Goal: Information Seeking & Learning: Learn about a topic

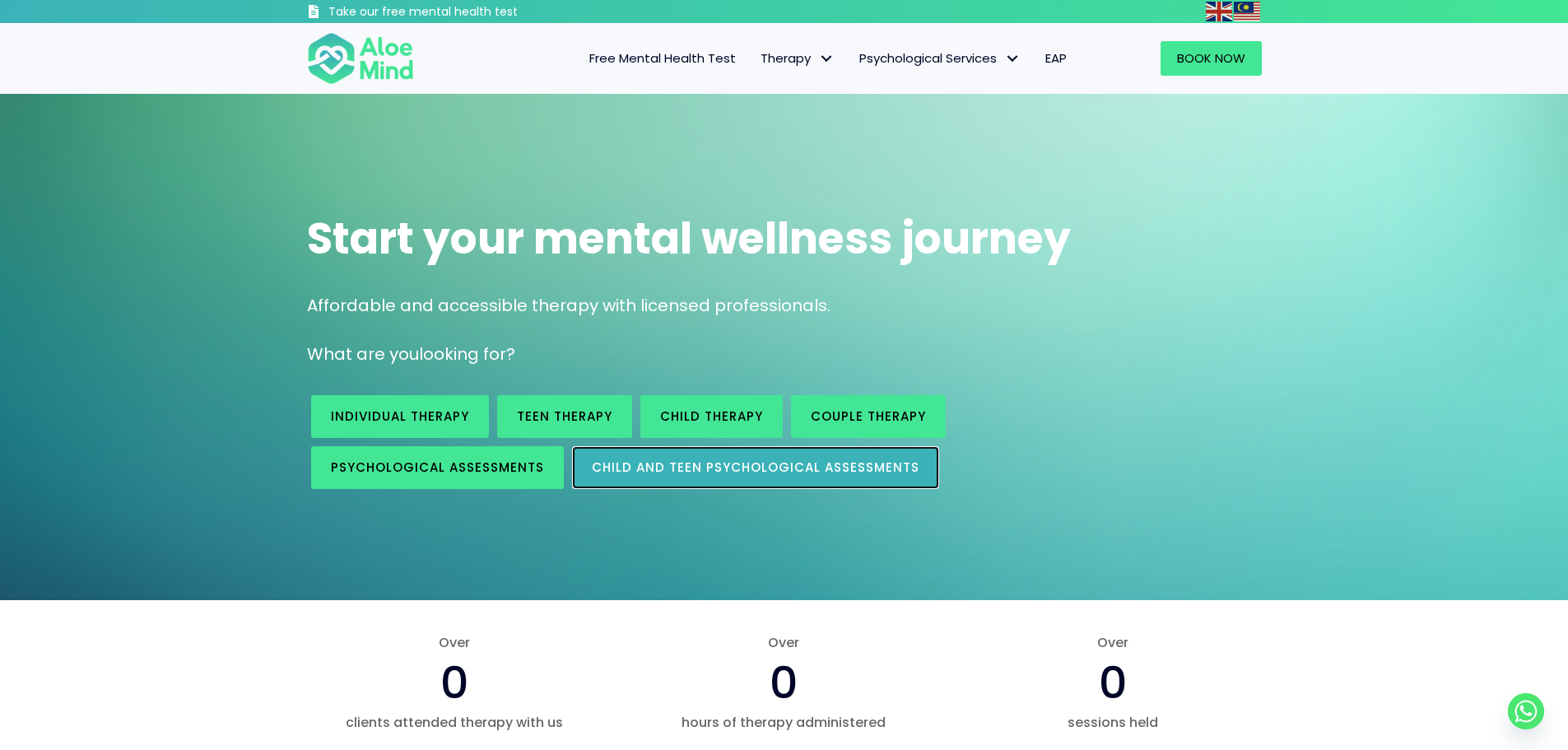
click at [711, 476] on link "Child and Teen Psychological assessments" at bounding box center [756, 467] width 367 height 43
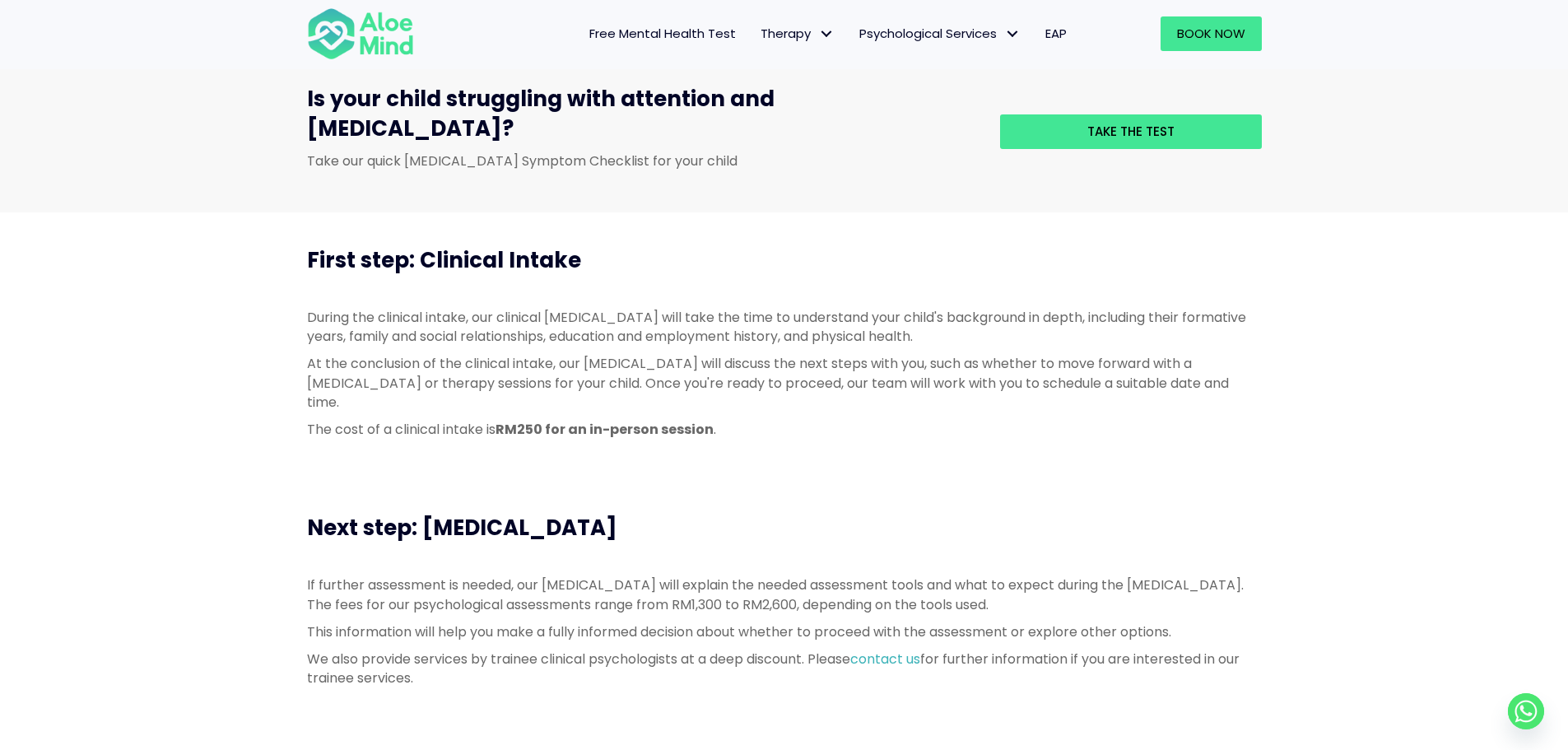
scroll to position [658, 0]
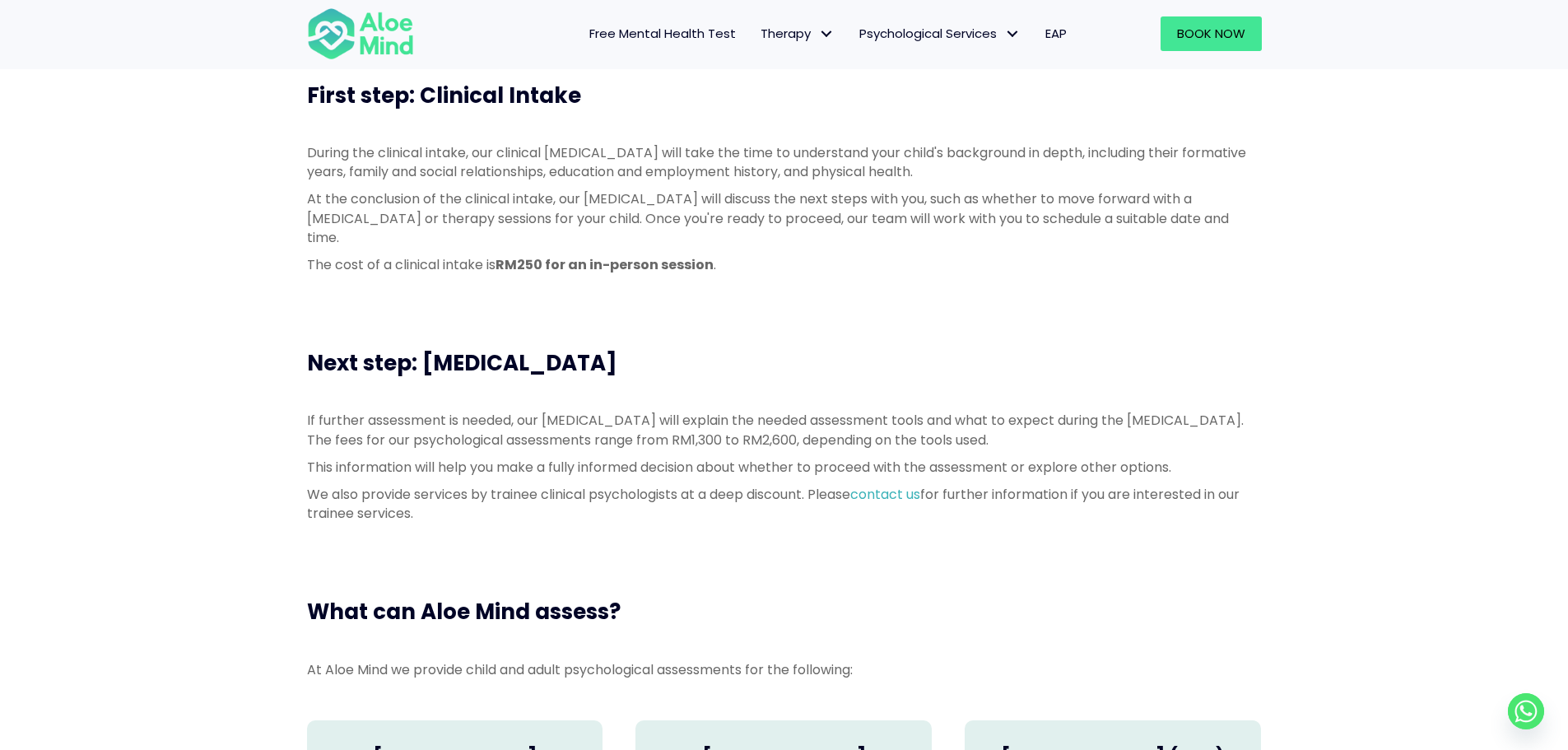
drag, startPoint x: 660, startPoint y: 337, endPoint x: 274, endPoint y: 344, distance: 386.1
click at [285, 344] on div "Next step: Psychological Assessment If further assessment is needed, our psycho…" at bounding box center [784, 440] width 1568 height 249
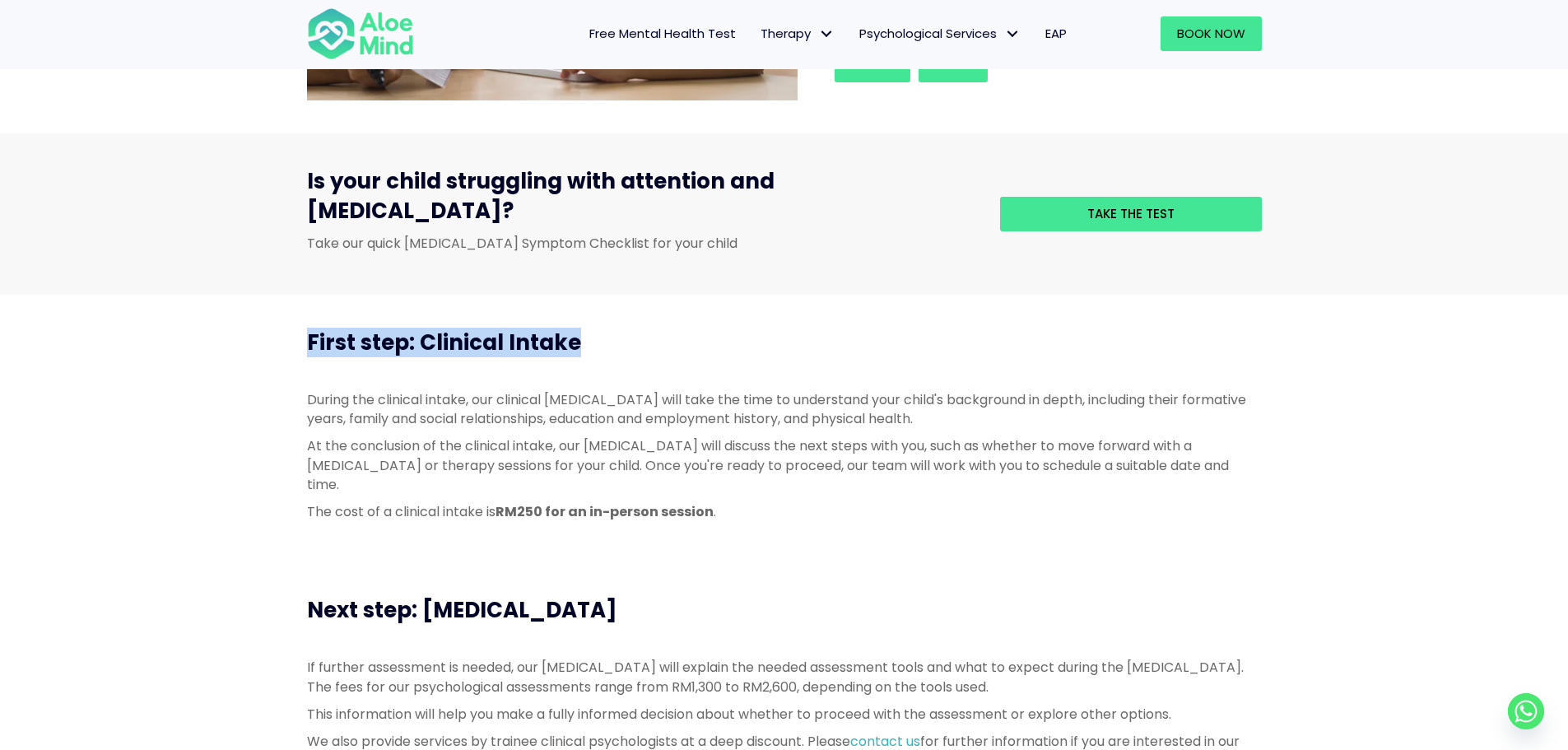
drag, startPoint x: 610, startPoint y: 303, endPoint x: 265, endPoint y: 311, distance: 345.1
click at [268, 311] on div "First step: Clinical Intake During the clinical intake, our clinical psychologi…" at bounding box center [784, 429] width 1568 height 269
click at [584, 294] on div "First step: Clinical Intake During the clinical intake, our clinical psychologi…" at bounding box center [784, 429] width 1568 height 269
drag, startPoint x: 723, startPoint y: 466, endPoint x: 469, endPoint y: 437, distance: 255.7
click at [496, 441] on div "During the clinical intake, our clinical psychologist will take the time to und…" at bounding box center [784, 456] width 954 height 131
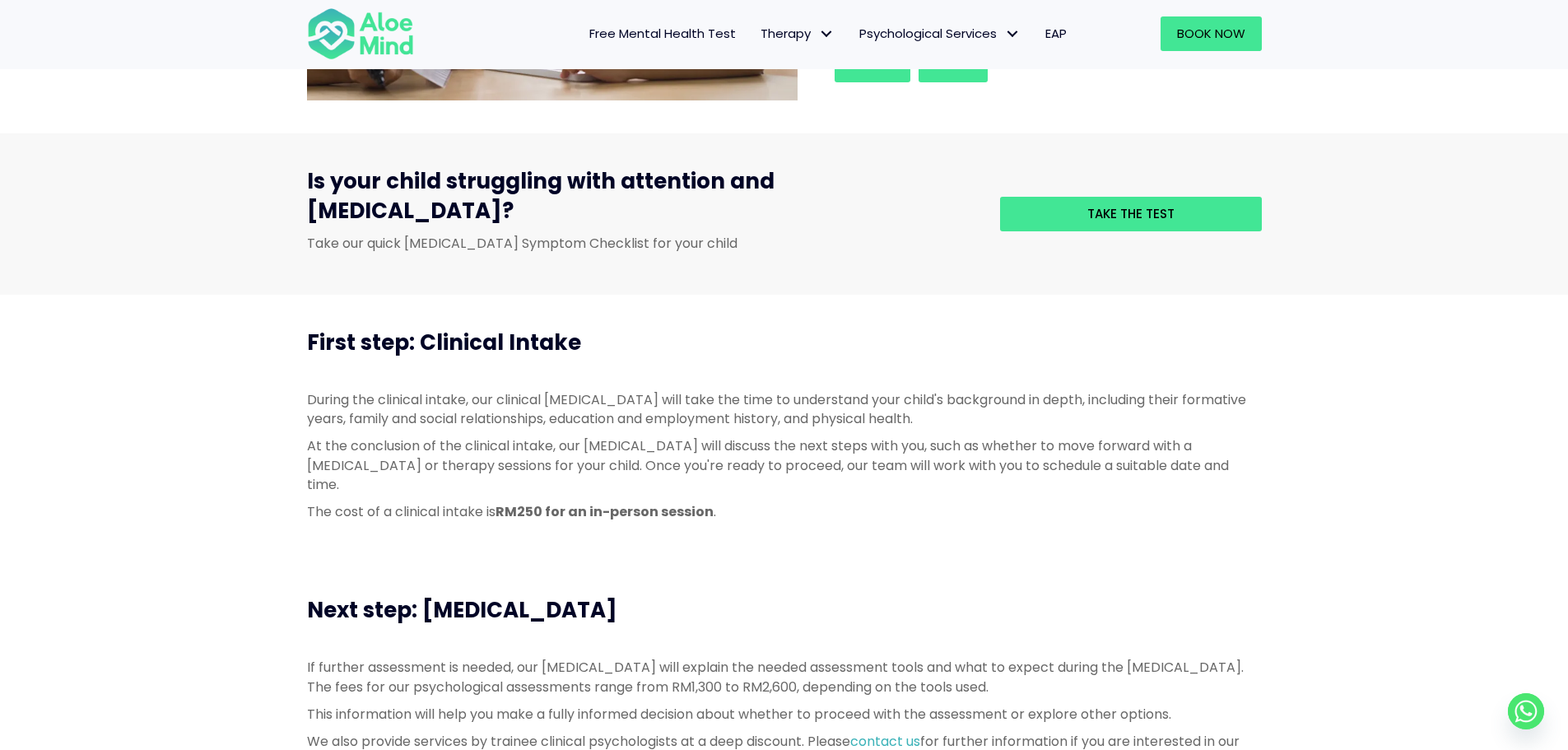
click at [688, 330] on div "First step: Clinical Intake" at bounding box center [784, 342] width 988 height 63
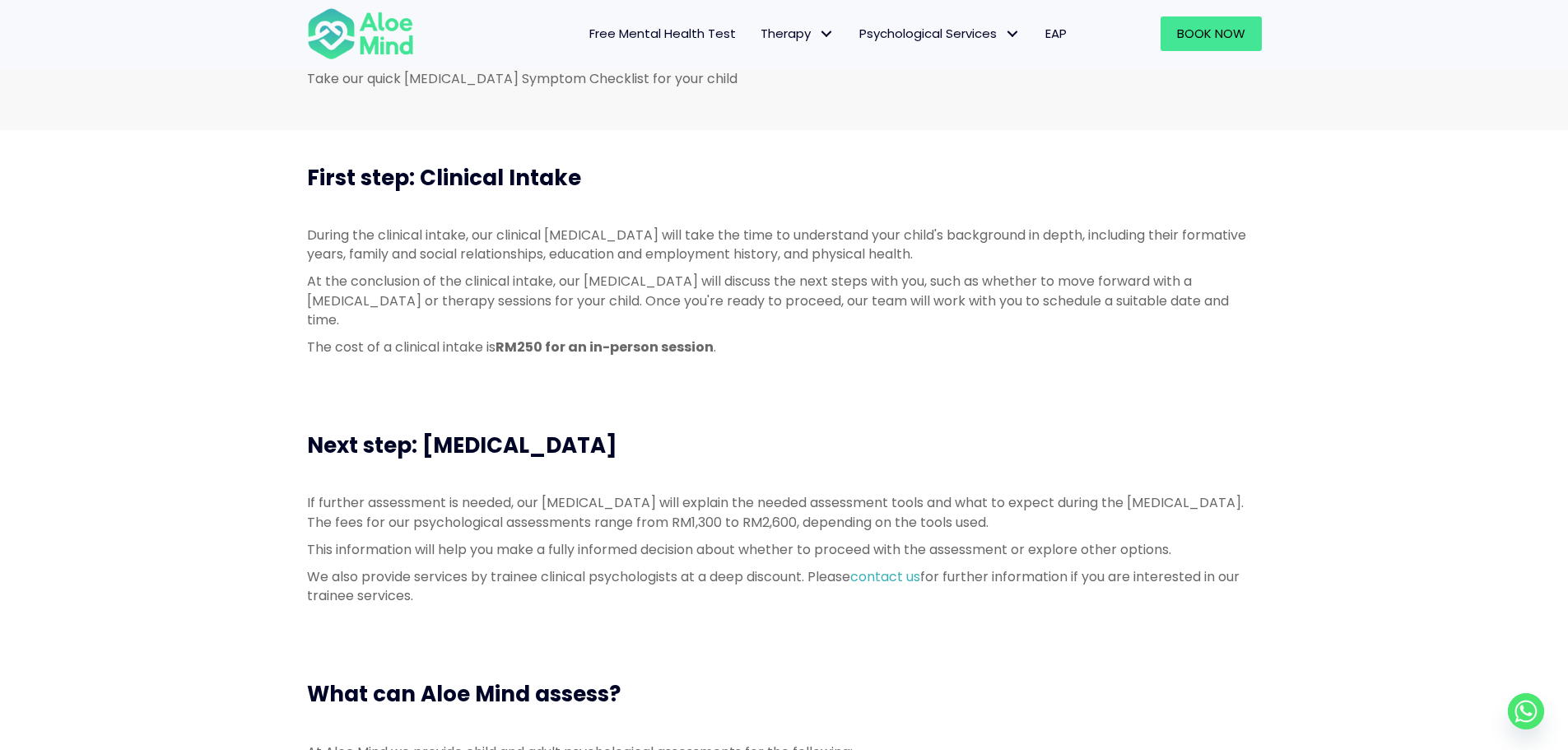
scroll to position [658, 0]
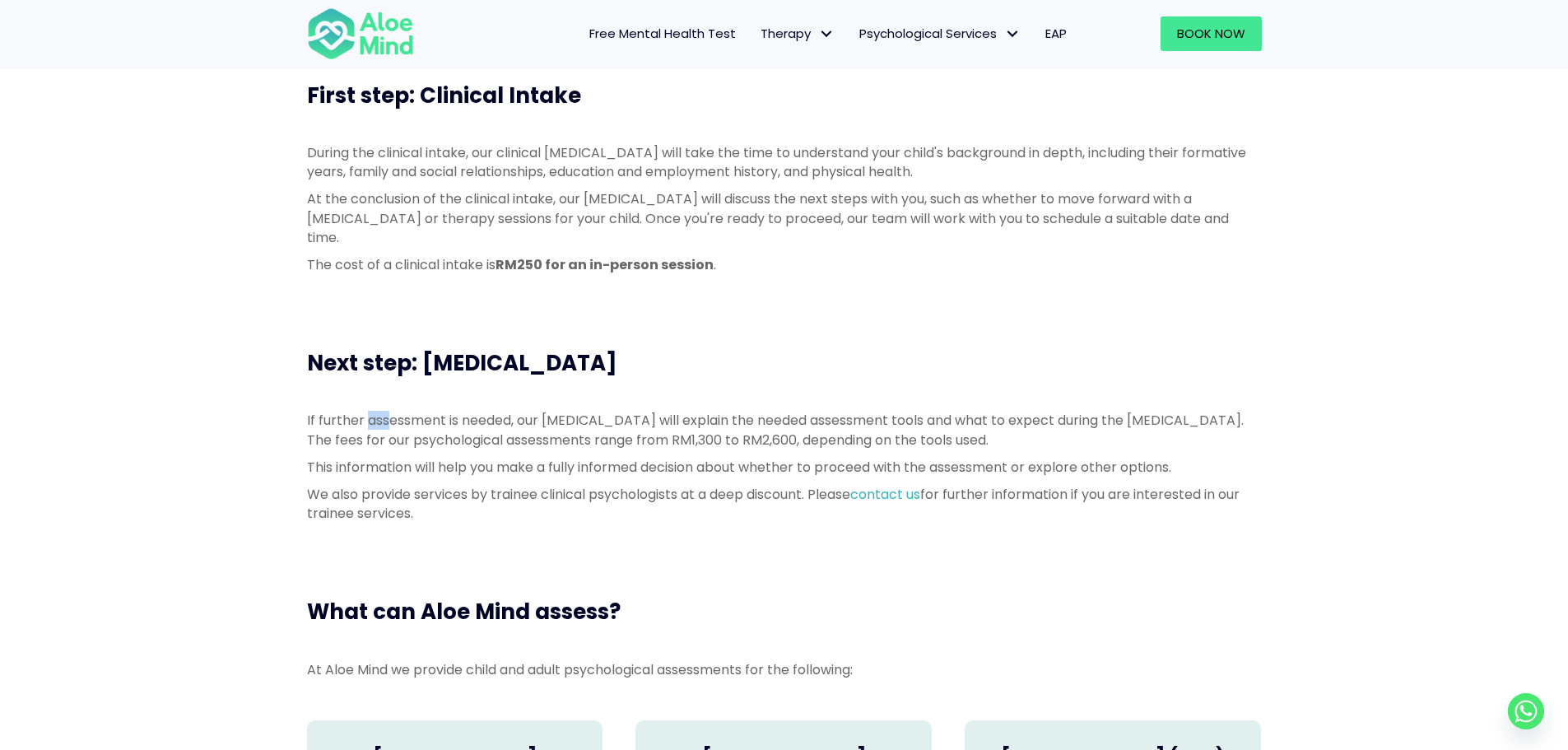
drag, startPoint x: 366, startPoint y: 385, endPoint x: 530, endPoint y: 384, distance: 164.0
click at [486, 410] on p "If further assessment is needed, our psychologist will explain the needed asses…" at bounding box center [784, 429] width 954 height 38
click at [802, 395] on div "If further assessment is needed, our psychologist will explain the needed asses…" at bounding box center [784, 471] width 988 height 154
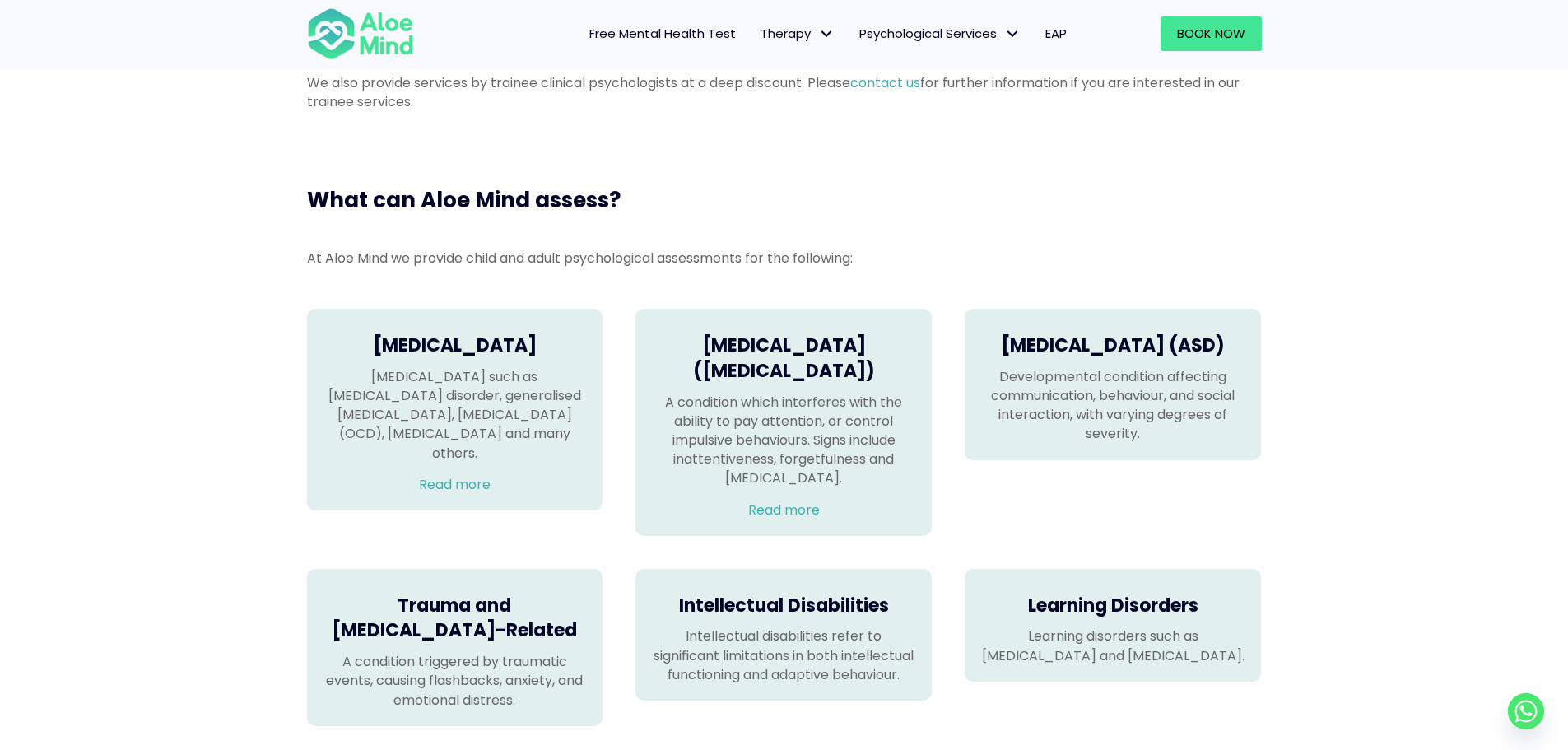
scroll to position [1152, 0]
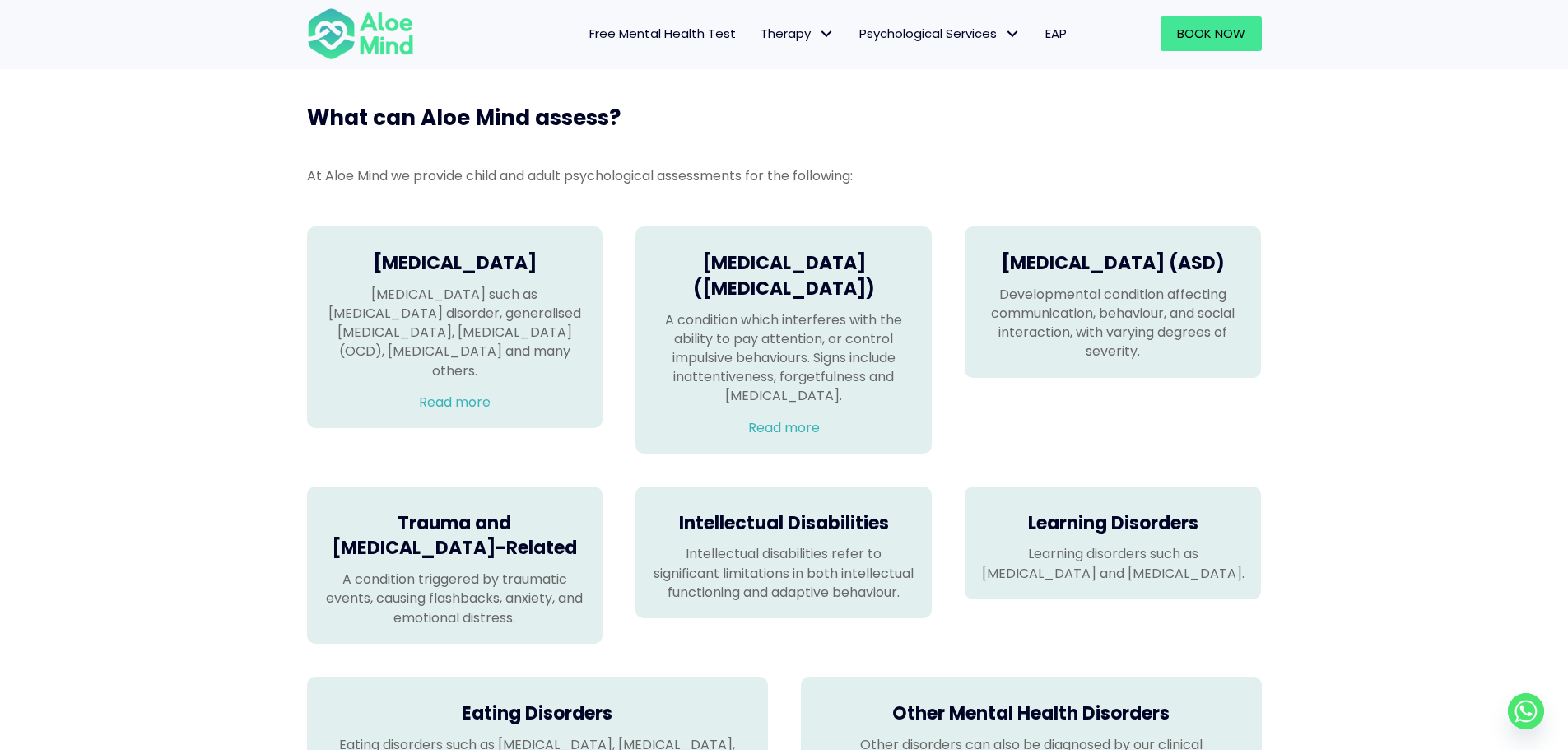
click at [1053, 266] on h4 "Autism Spectrum Disorder (ASD)" at bounding box center [1113, 264] width 264 height 26
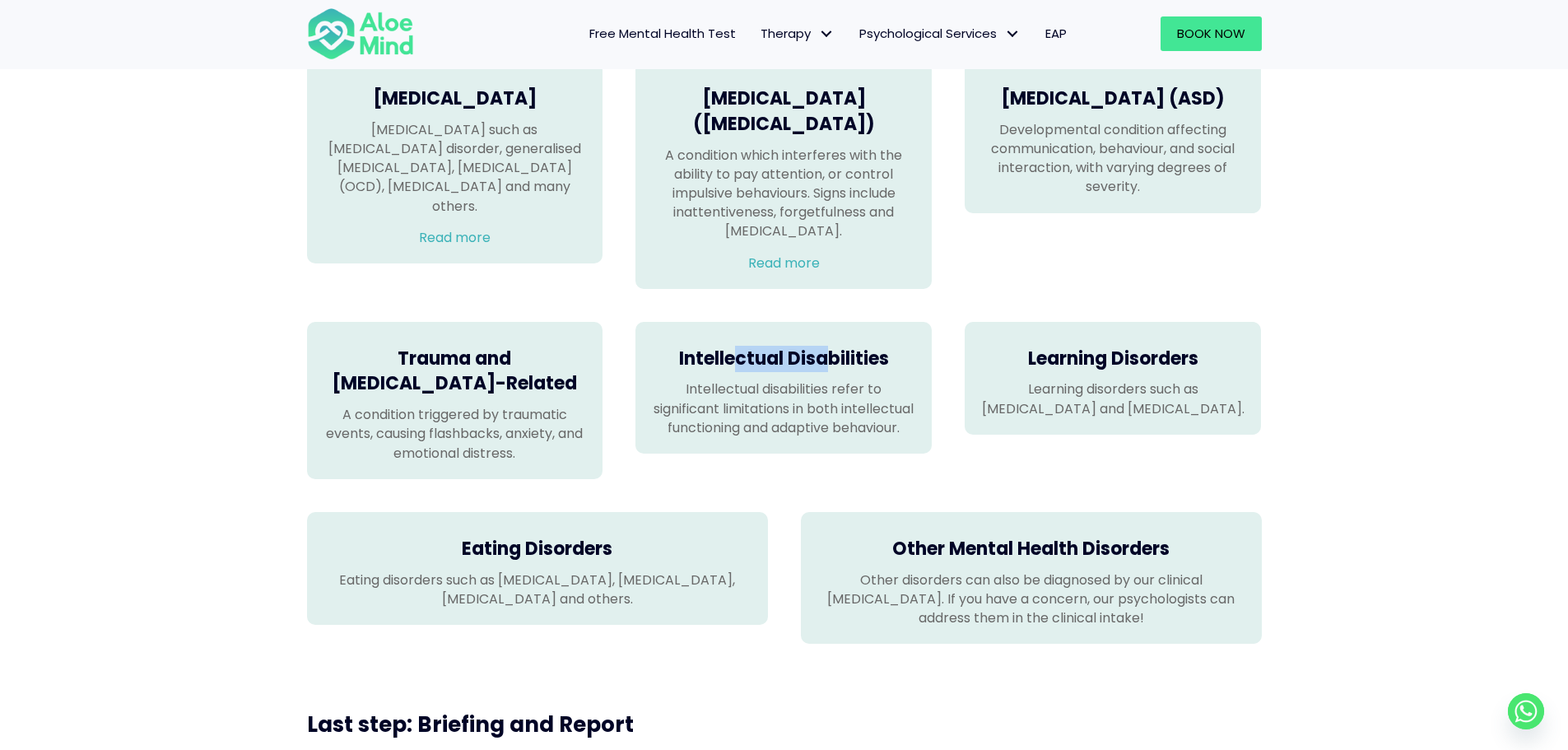
drag, startPoint x: 826, startPoint y: 365, endPoint x: 740, endPoint y: 360, distance: 86.1
click at [740, 360] on h4 "Intellectual Disabilities" at bounding box center [783, 359] width 264 height 26
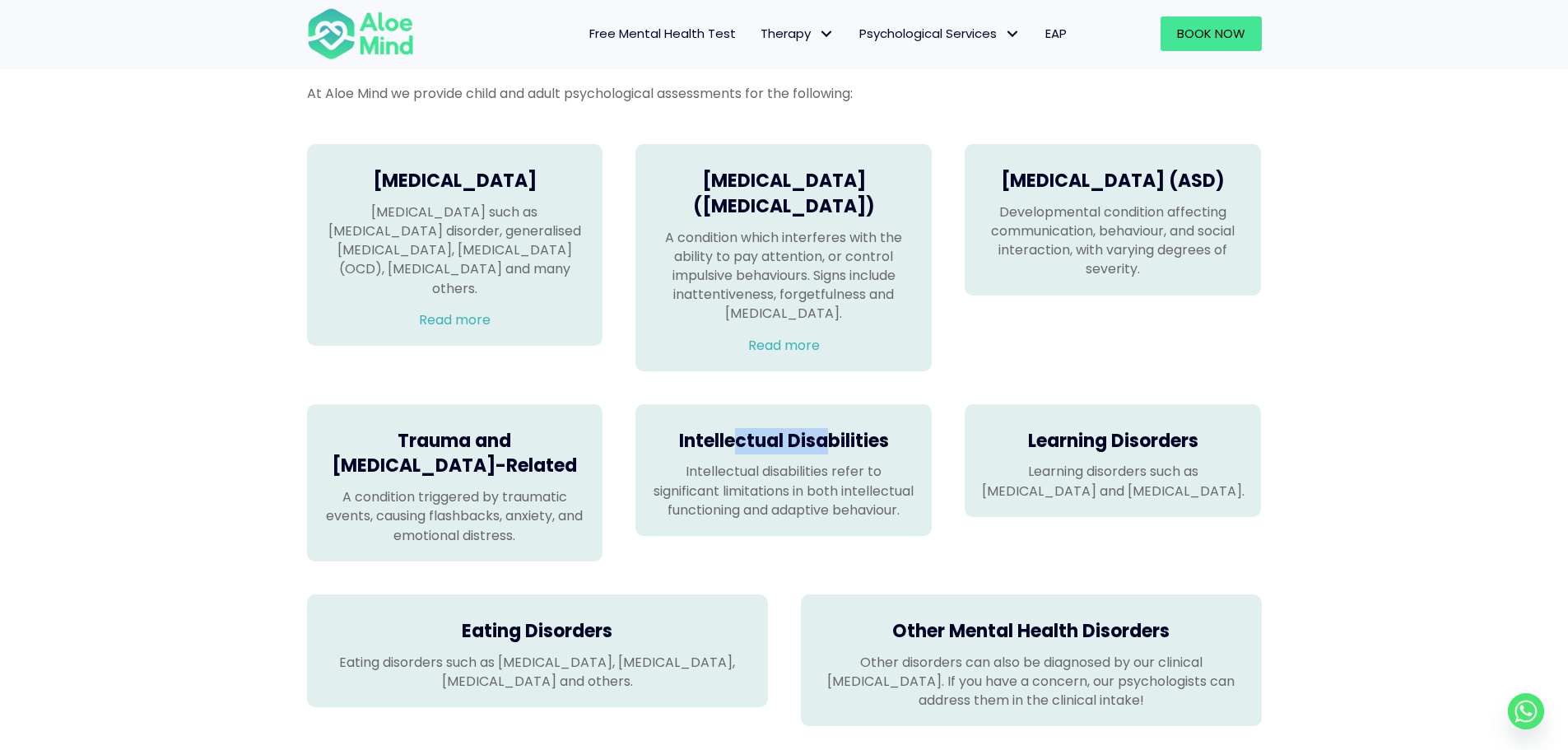
scroll to position [1646, 0]
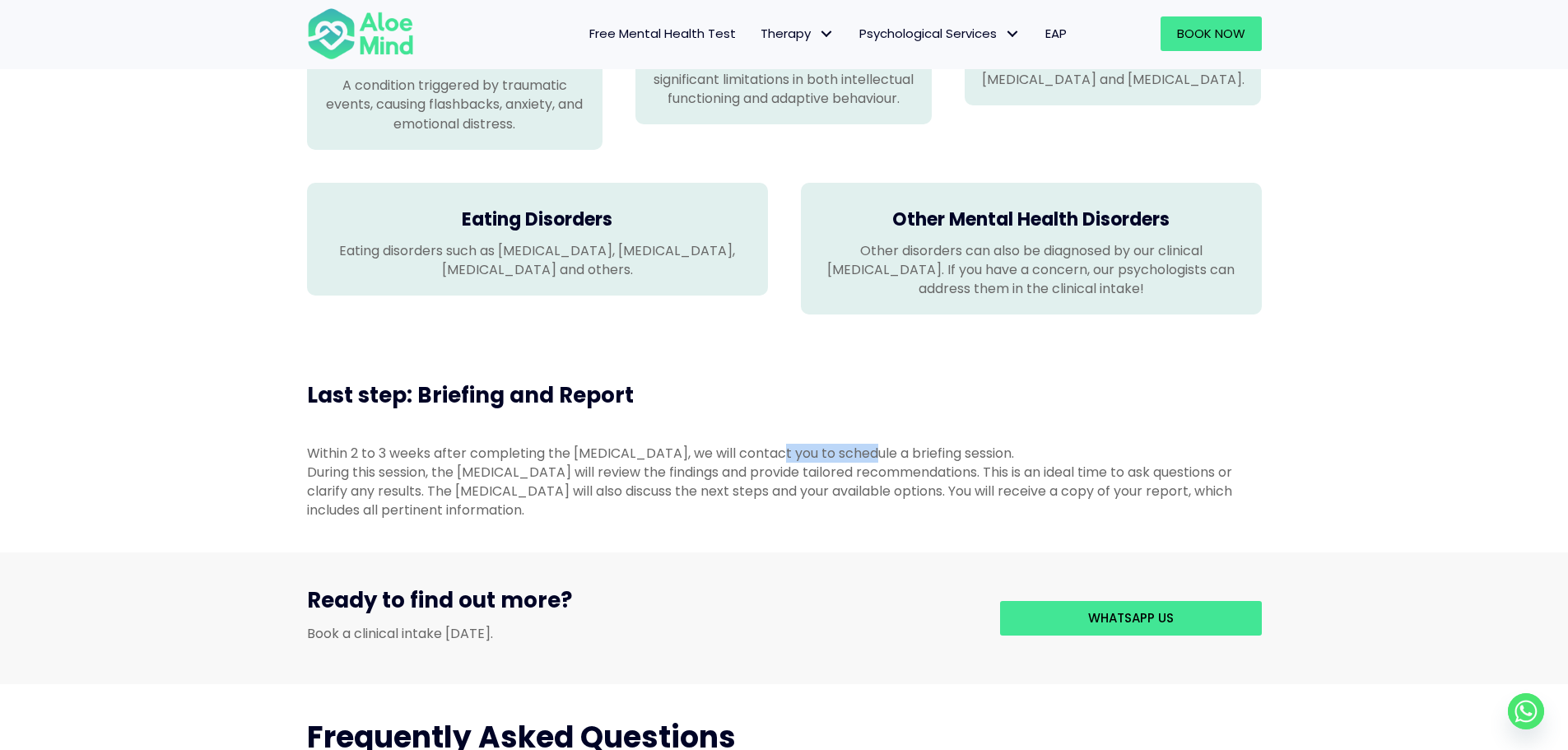
drag, startPoint x: 796, startPoint y: 451, endPoint x: 893, endPoint y: 448, distance: 97.0
click at [893, 448] on div "Within 2 to 3 weeks after completing the psychological assessment, we will cont…" at bounding box center [784, 453] width 954 height 19
click at [1008, 444] on div "Within 2 to 3 weeks after completing the psychological assessment, we will cont…" at bounding box center [784, 453] width 954 height 19
drag, startPoint x: 1084, startPoint y: 443, endPoint x: 776, endPoint y: 454, distance: 308.2
click at [805, 454] on div "Within 2 to 3 weeks after completing the psychological assessment, we will cont…" at bounding box center [784, 453] width 954 height 19
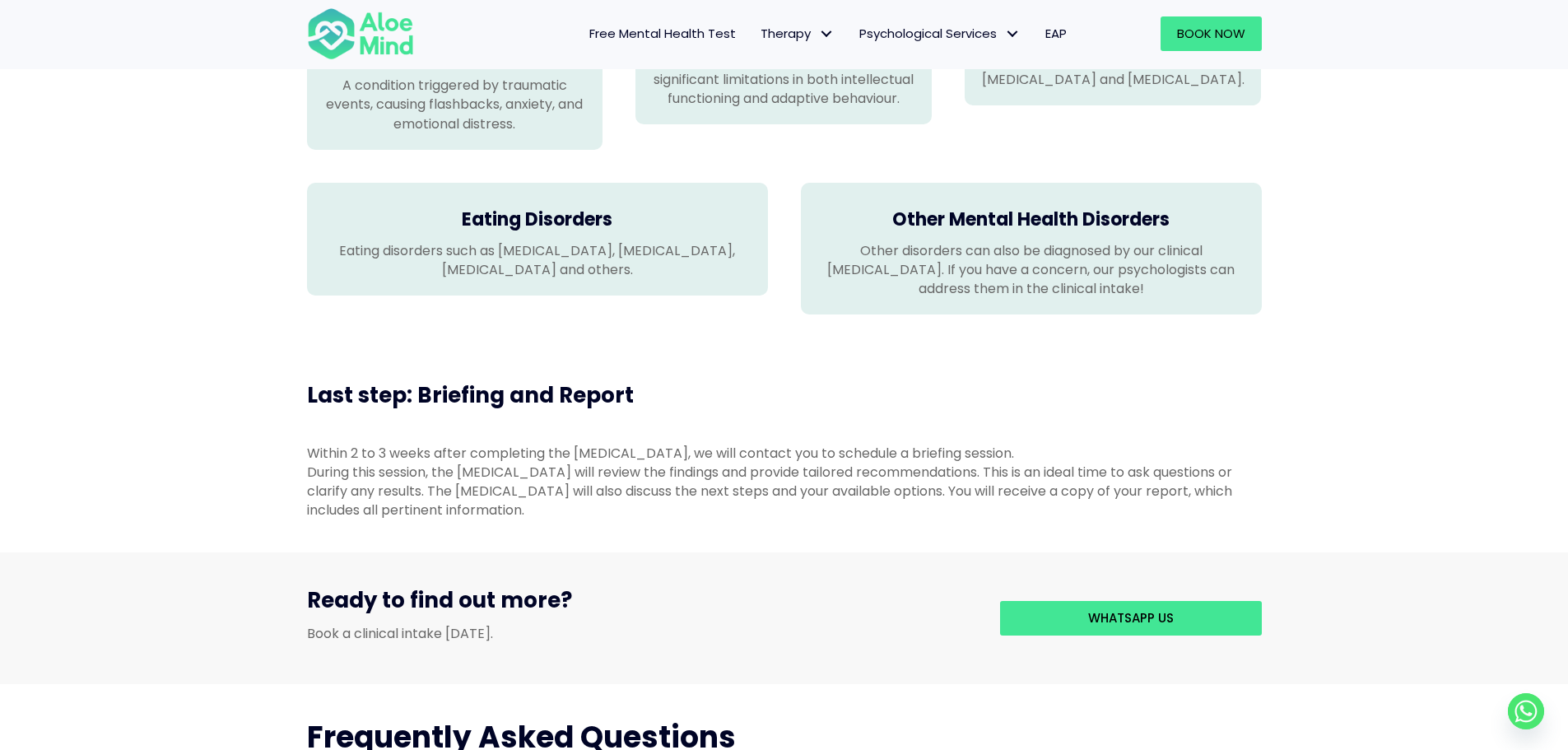
click at [640, 449] on div "Within 2 to 3 weeks after completing the psychological assessment, we will cont…" at bounding box center [784, 453] width 954 height 19
click at [481, 462] on div "During this session, the psychologist will review the findings and provide tail…" at bounding box center [784, 491] width 954 height 58
drag, startPoint x: 523, startPoint y: 468, endPoint x: 651, endPoint y: 458, distance: 128.4
click at [607, 462] on div "During this session, the psychologist will review the findings and provide tail…" at bounding box center [784, 491] width 954 height 58
drag, startPoint x: 752, startPoint y: 455, endPoint x: 832, endPoint y: 456, distance: 80.0
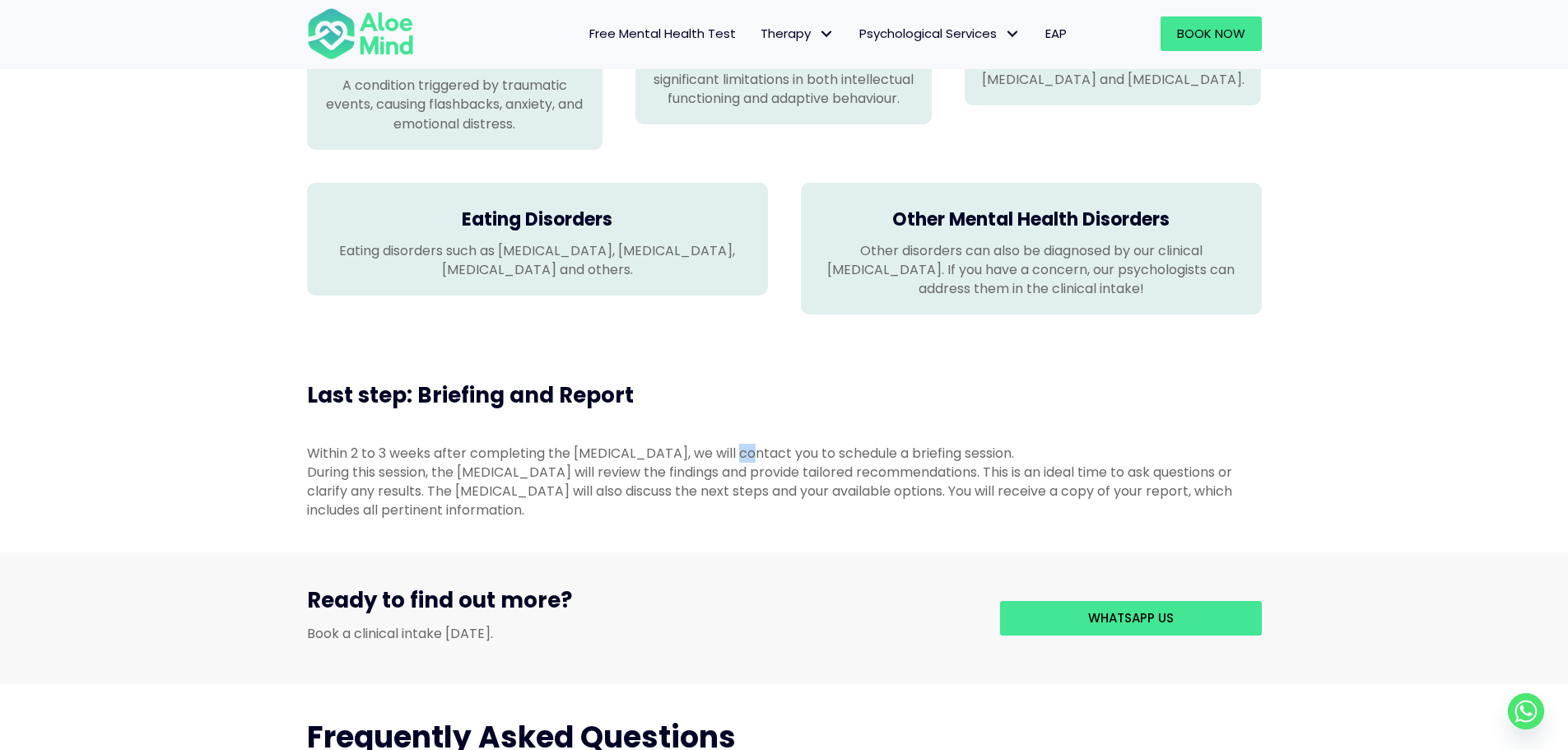
click at [776, 454] on div "Within 2 to 3 weeks after completing the psychological assessment, we will cont…" at bounding box center [784, 453] width 954 height 19
drag, startPoint x: 856, startPoint y: 461, endPoint x: 978, endPoint y: 455, distance: 122.1
click at [909, 462] on div "During this session, the psychologist will review the findings and provide tail…" at bounding box center [784, 491] width 954 height 58
drag, startPoint x: 1068, startPoint y: 451, endPoint x: 1151, endPoint y: 455, distance: 83.1
click at [1109, 455] on div "Within 2 to 3 weeks after completing the psychological assessment, we will cont…" at bounding box center [784, 453] width 954 height 19
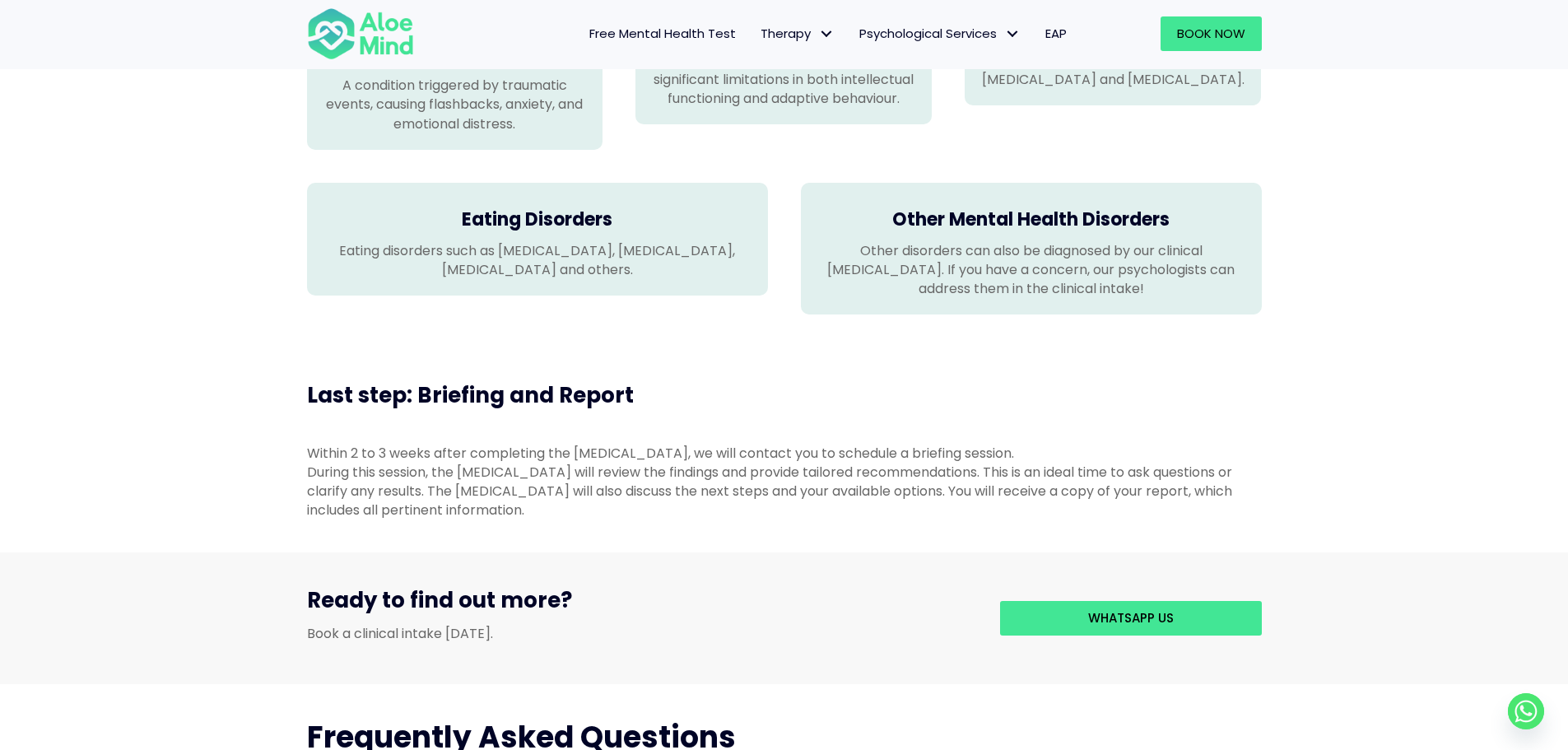
click at [1193, 462] on div "During this session, the psychologist will review the findings and provide tail…" at bounding box center [784, 491] width 954 height 58
drag, startPoint x: 1233, startPoint y: 463, endPoint x: 787, endPoint y: 463, distance: 446.0
click at [849, 462] on div "During this session, the psychologist will review the findings and provide tail…" at bounding box center [784, 491] width 954 height 58
click at [741, 476] on div "During this session, the psychologist will review the findings and provide tail…" at bounding box center [784, 491] width 954 height 58
drag, startPoint x: 737, startPoint y: 488, endPoint x: 551, endPoint y: 496, distance: 186.2
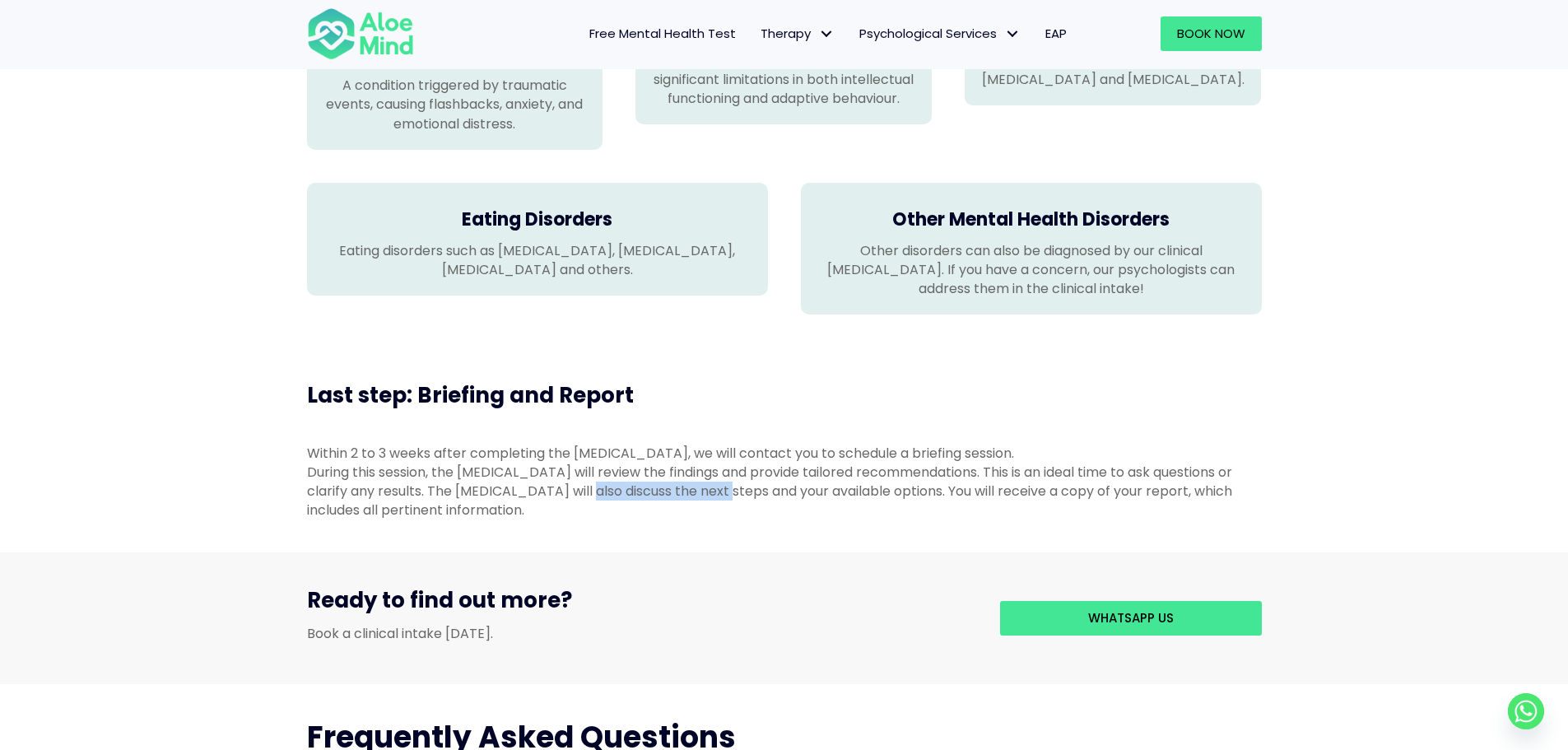
click at [570, 494] on div "During this session, the psychologist will review the findings and provide tail…" at bounding box center [784, 491] width 954 height 58
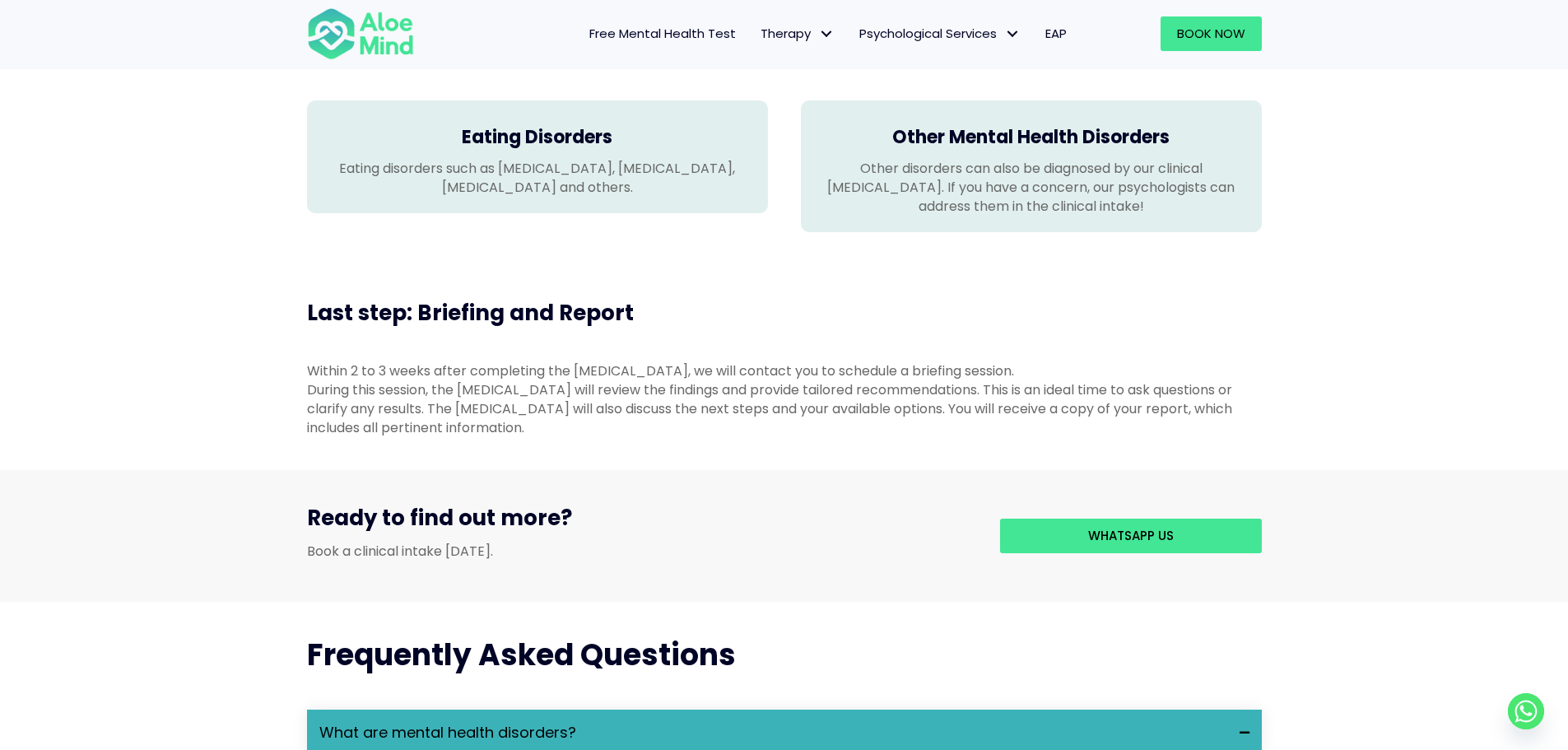
click at [992, 390] on div "During this session, the psychologist will review the findings and provide tail…" at bounding box center [784, 409] width 954 height 58
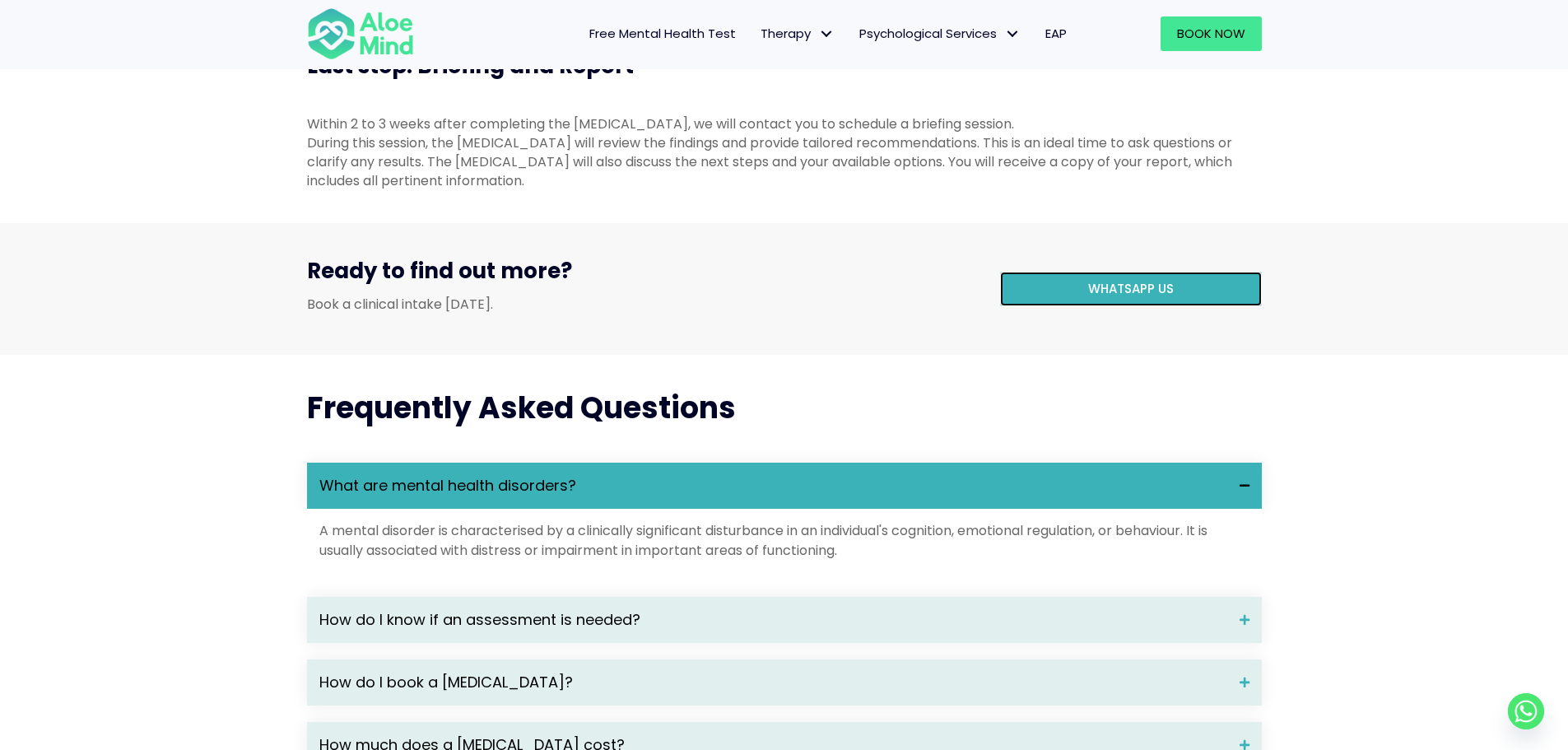
click at [1144, 301] on link "WhatsApp us" at bounding box center [1131, 289] width 262 height 34
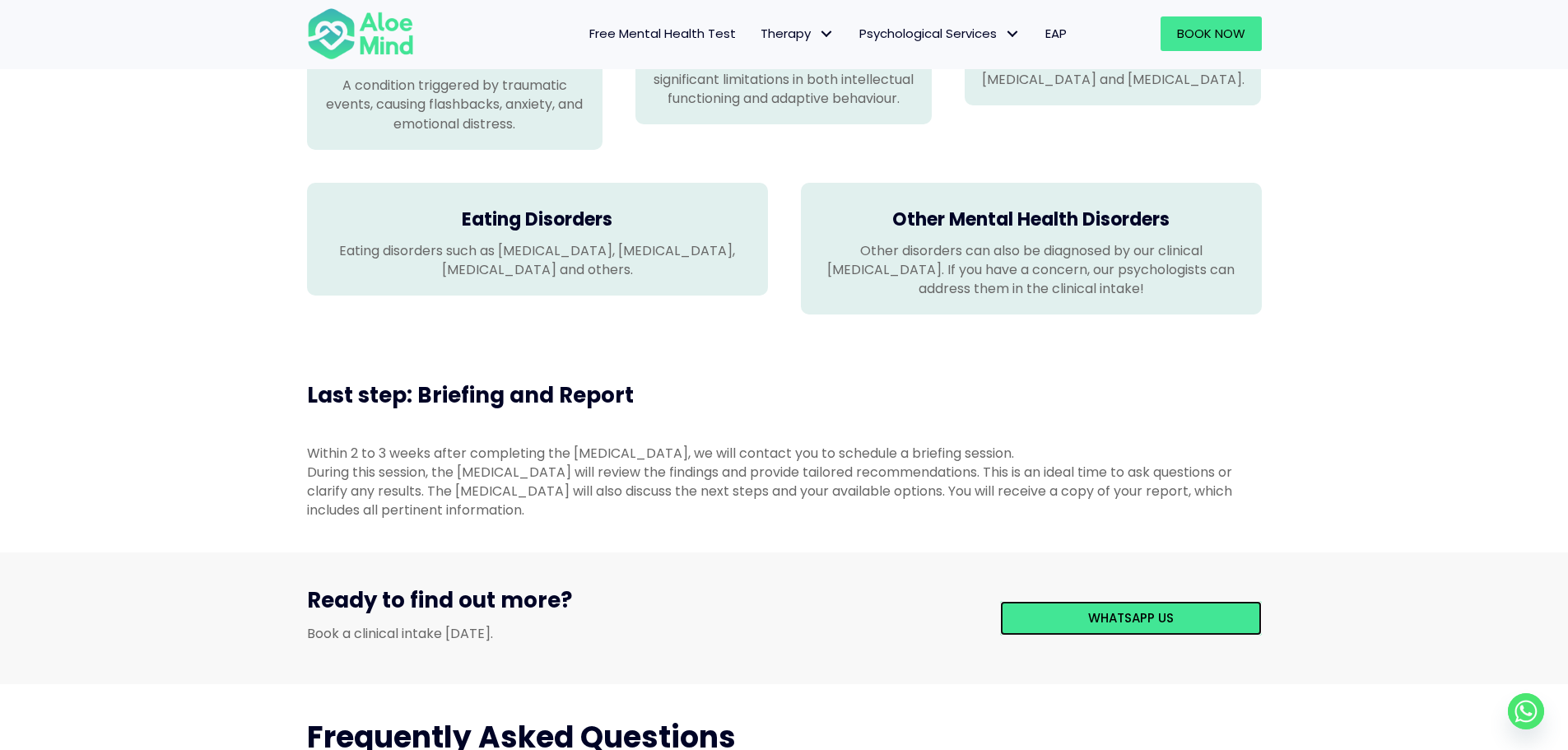
scroll to position [1399, 0]
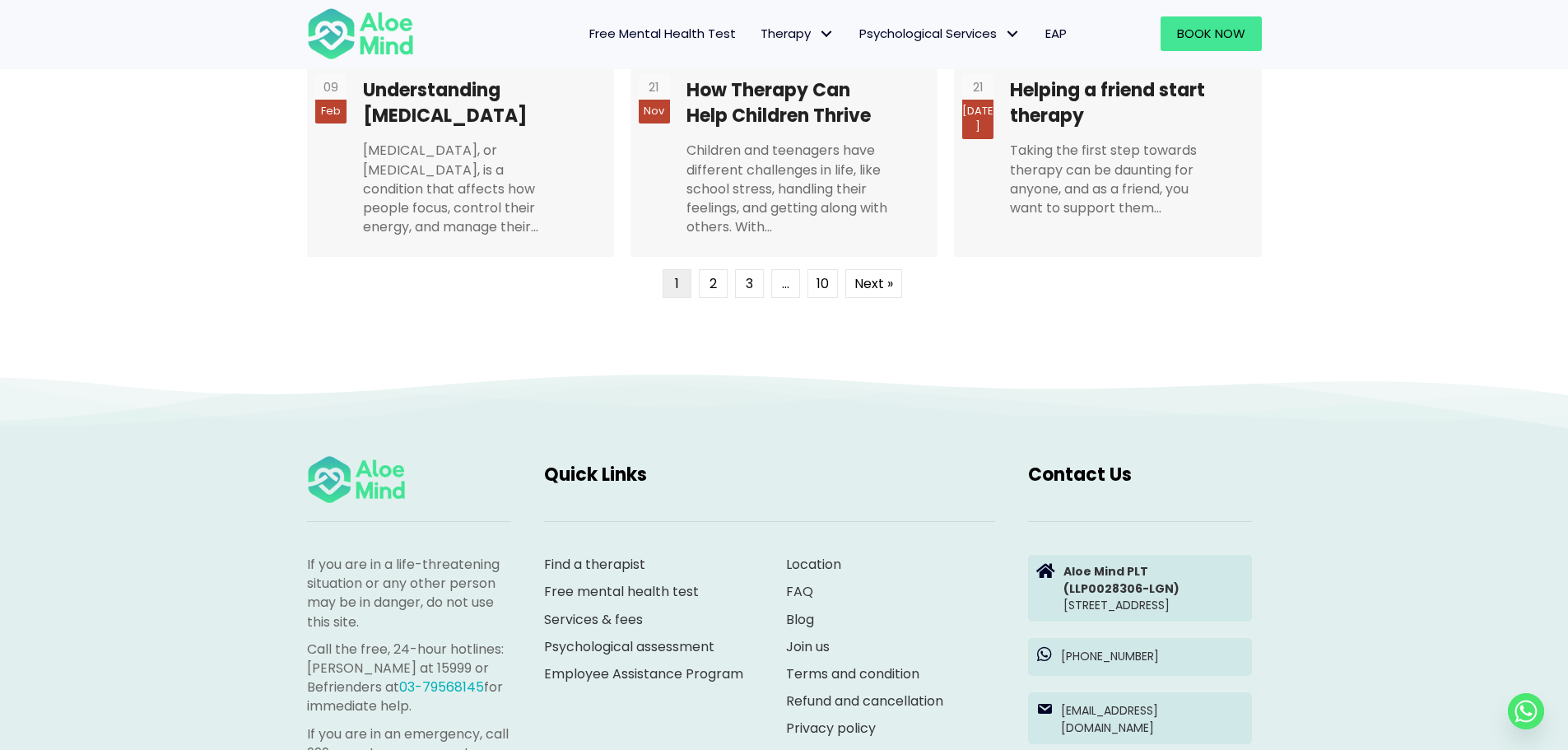
scroll to position [4527, 0]
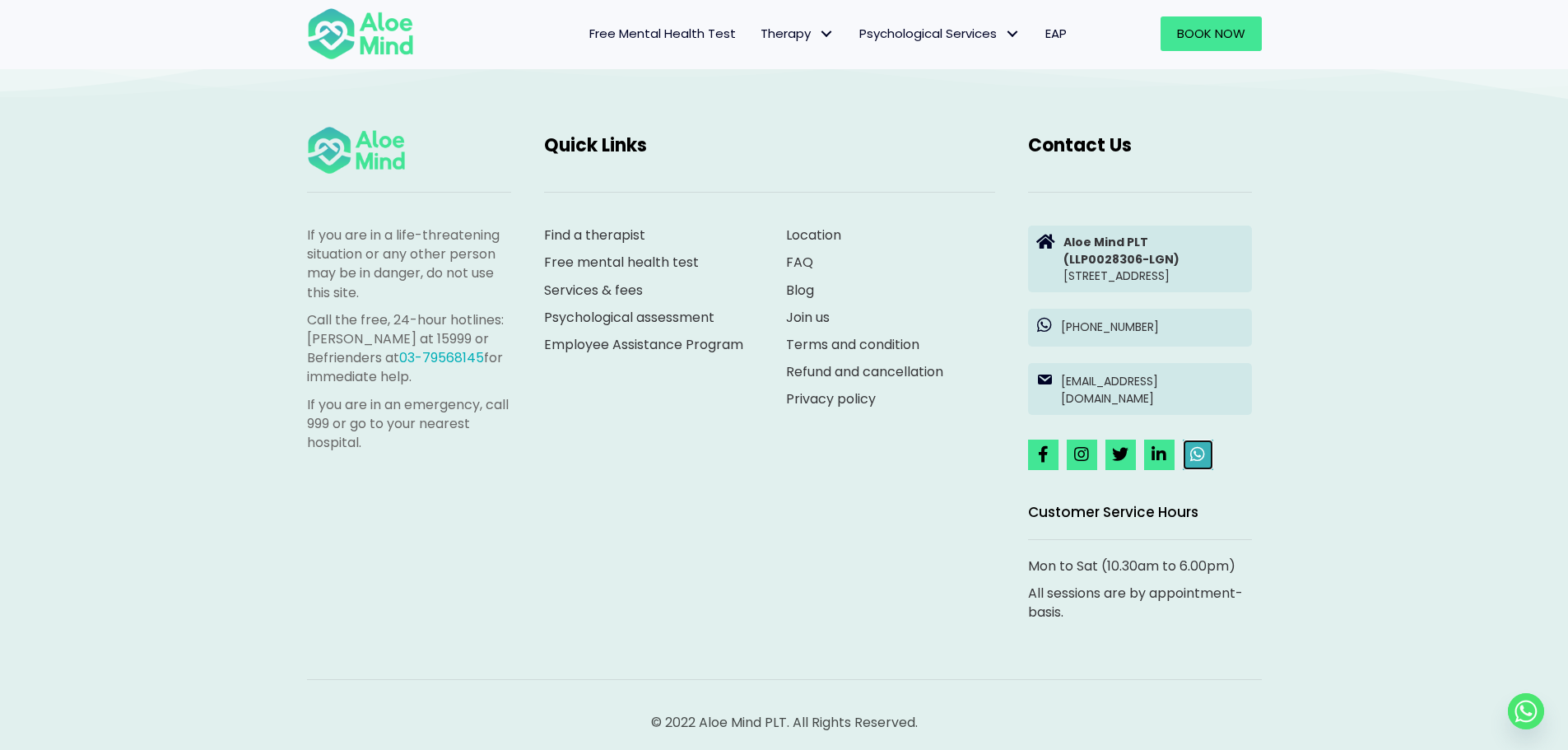
click at [1194, 462] on icon at bounding box center [1198, 455] width 15 height 17
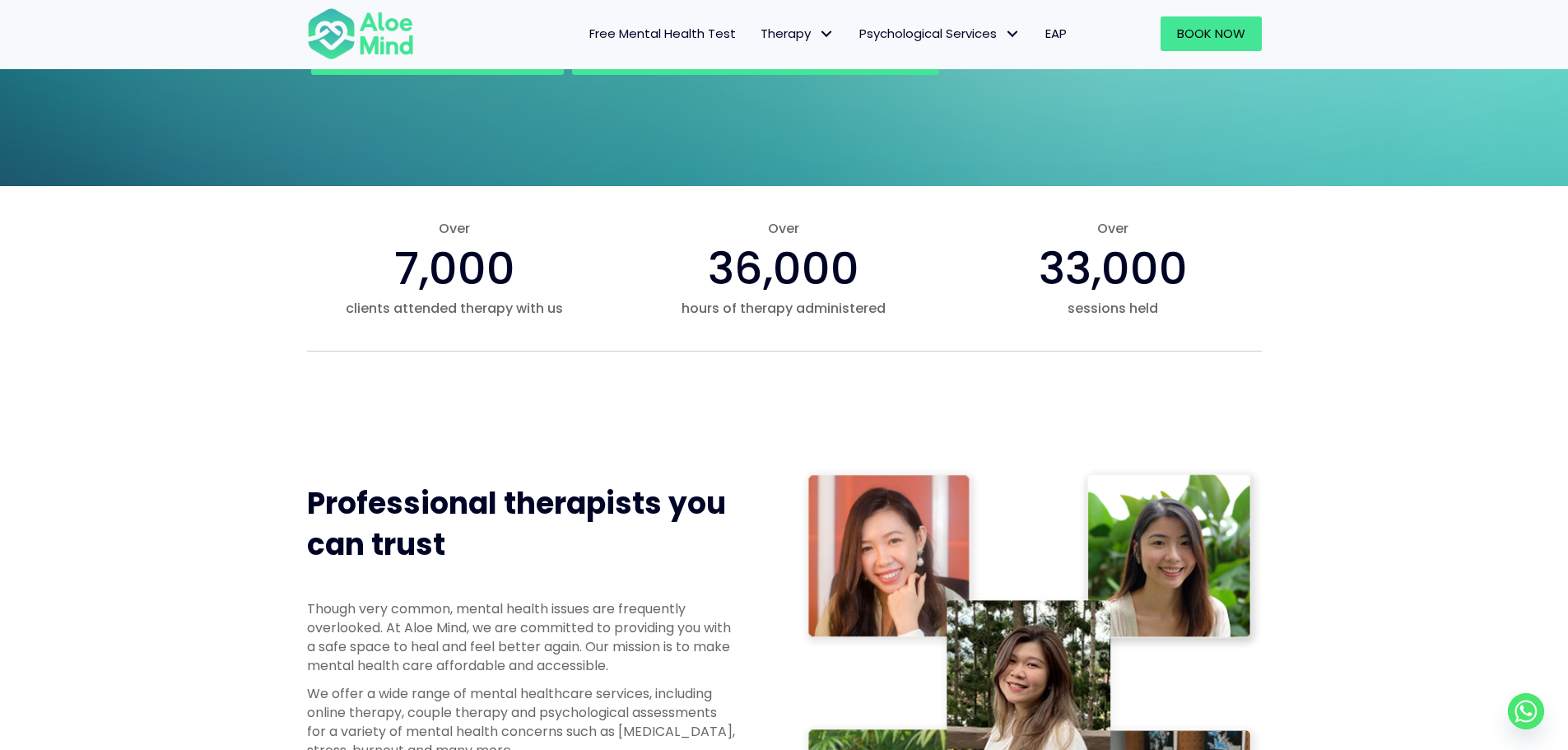
scroll to position [0, 0]
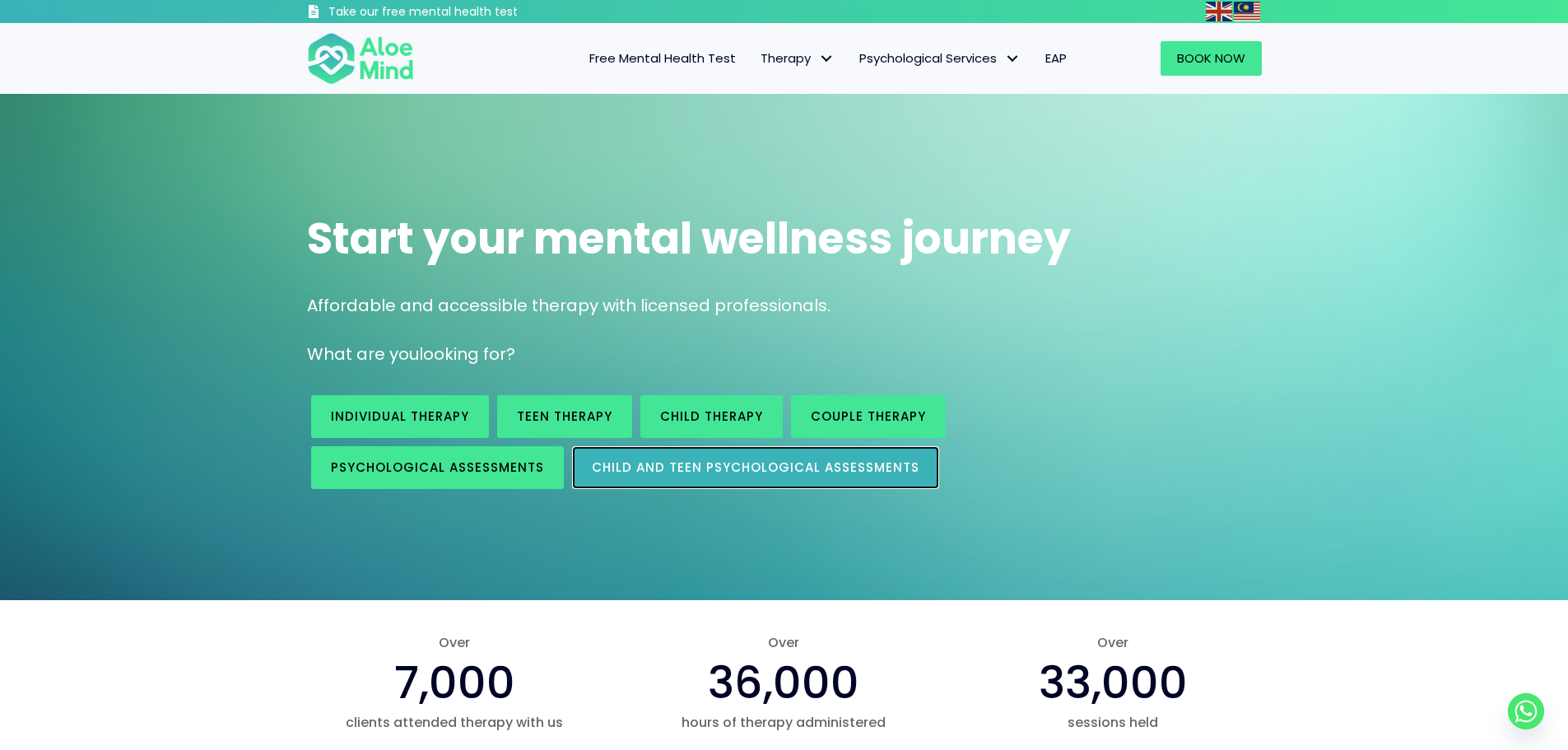
click at [691, 473] on span "Child and Teen Psychological assessments" at bounding box center [755, 467] width 328 height 18
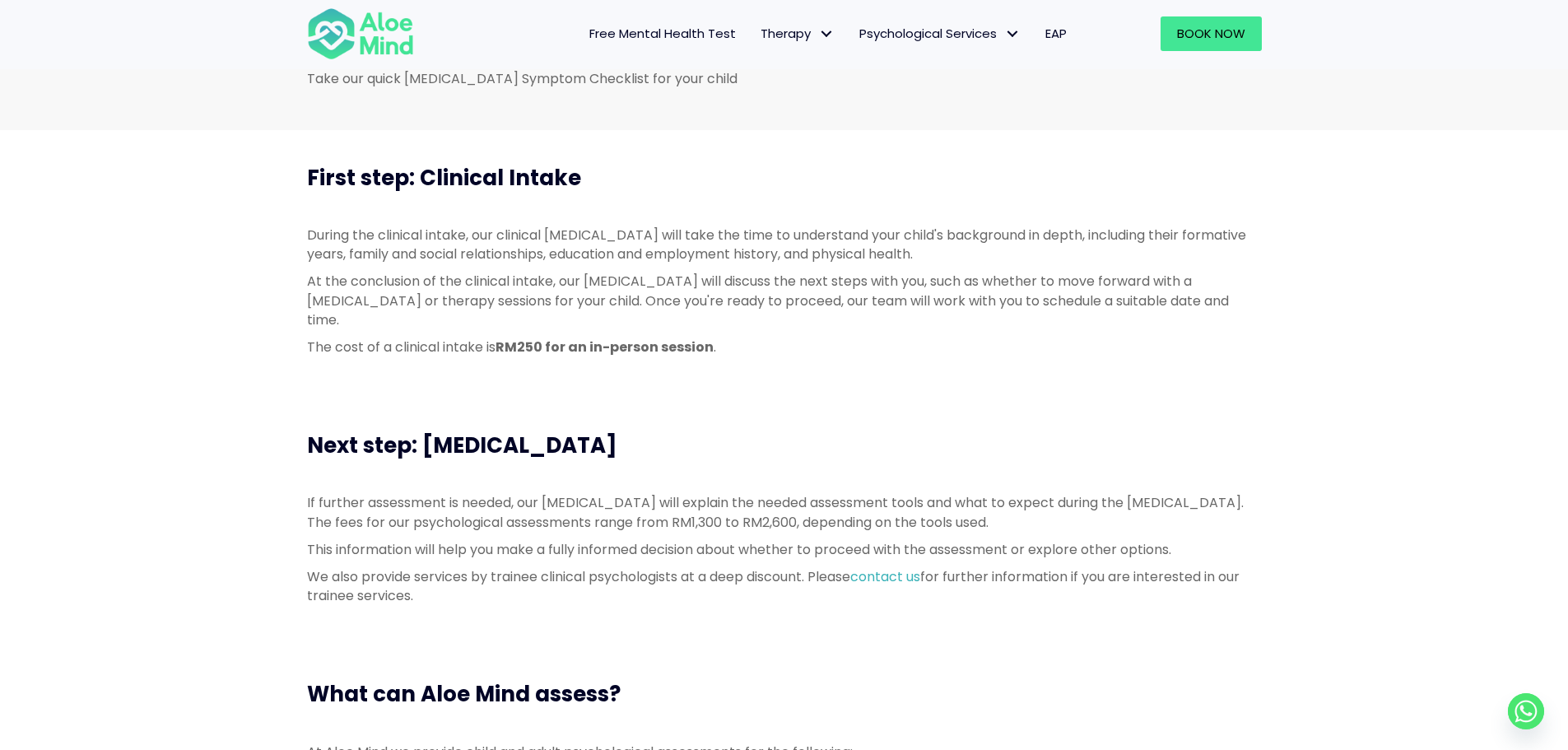
scroll to position [823, 0]
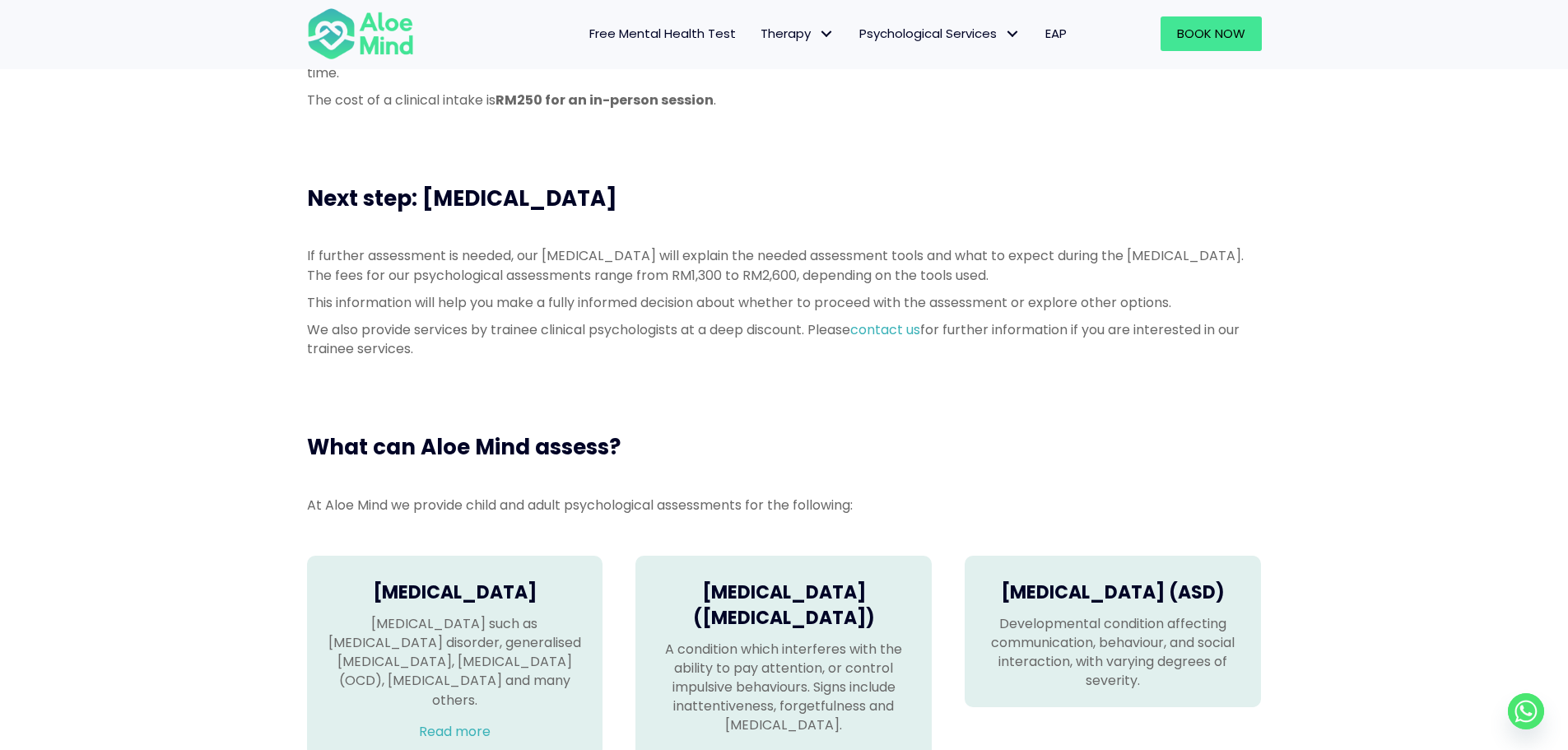
drag, startPoint x: 753, startPoint y: 168, endPoint x: 424, endPoint y: 168, distance: 329.0
click at [424, 184] on h3 "Next step: Psychological Assessment" at bounding box center [784, 199] width 954 height 30
copy span "Psychological Assessment"
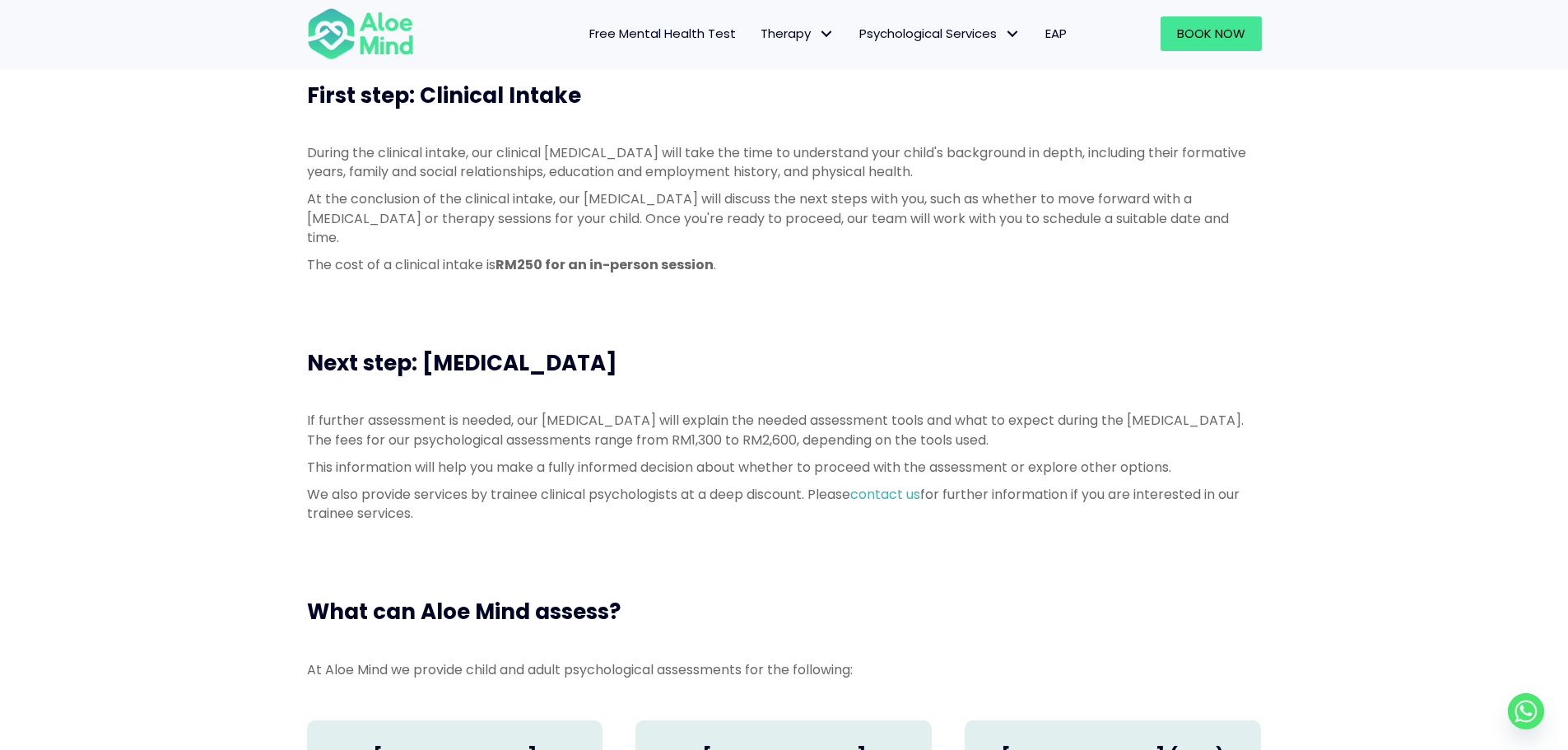
click at [1214, 332] on div "Next step: Psychological Assessment" at bounding box center [784, 363] width 988 height 63
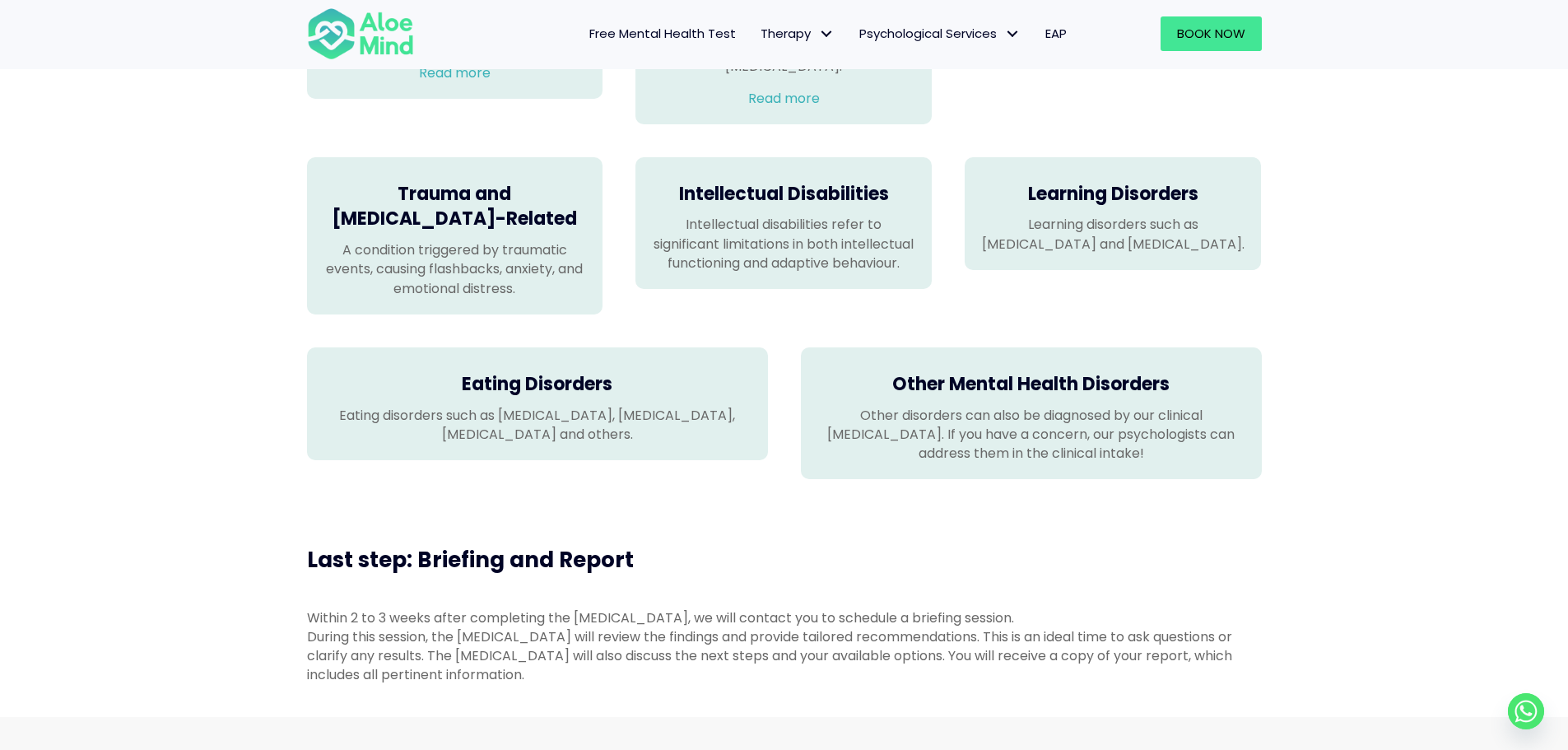
scroll to position [1152, 0]
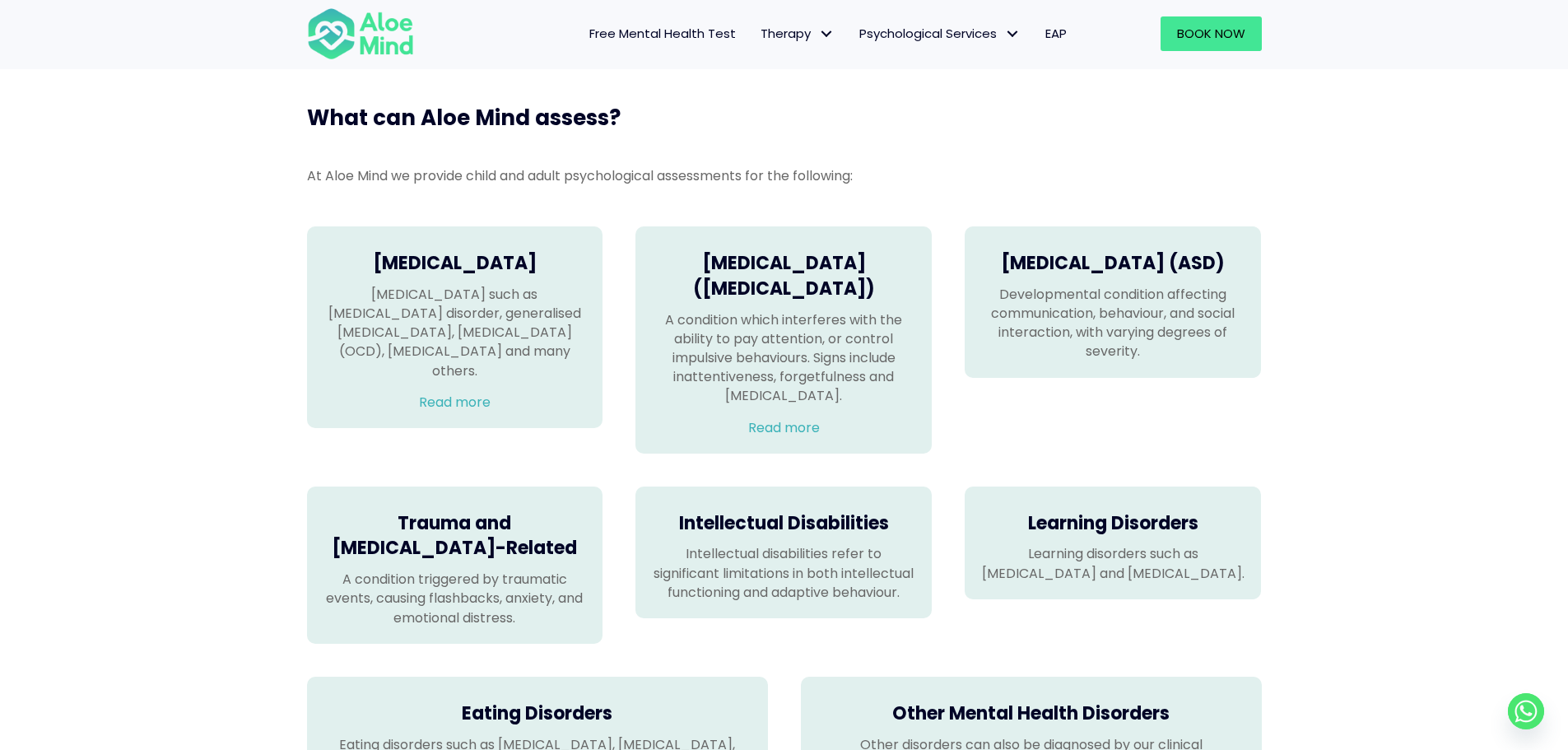
drag, startPoint x: 1154, startPoint y: 272, endPoint x: 1045, endPoint y: 263, distance: 109.4
click at [1045, 263] on div "Autism Spectrum Disorder (ASD) Developmental condition affecting communication,…" at bounding box center [1112, 302] width 296 height 152
click at [1295, 235] on div "What can Aloe Mind assess? At Aloe Mind we provide child and adult psychologica…" at bounding box center [784, 456] width 1568 height 771
click at [808, 418] on link "Read more" at bounding box center [784, 427] width 72 height 19
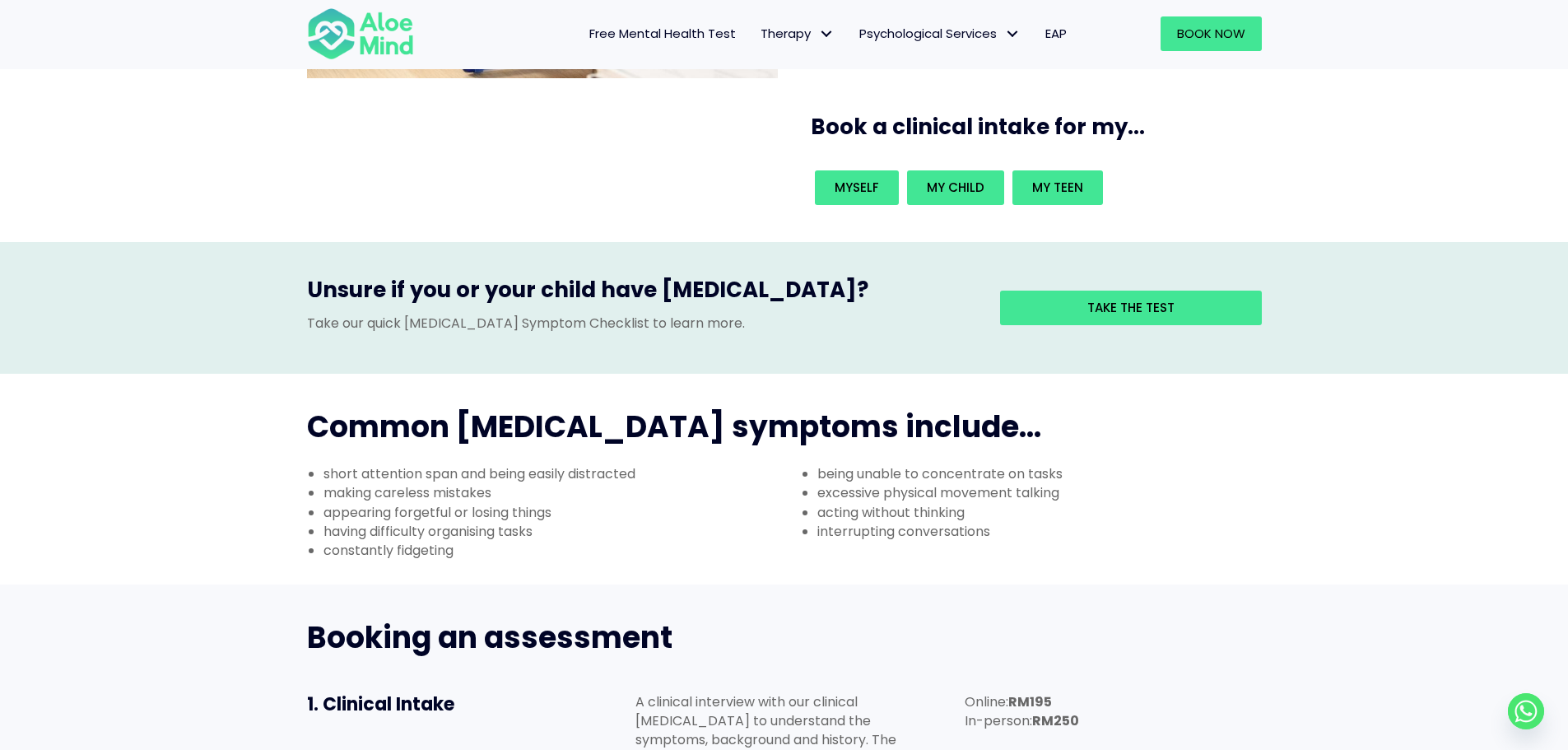
scroll to position [494, 0]
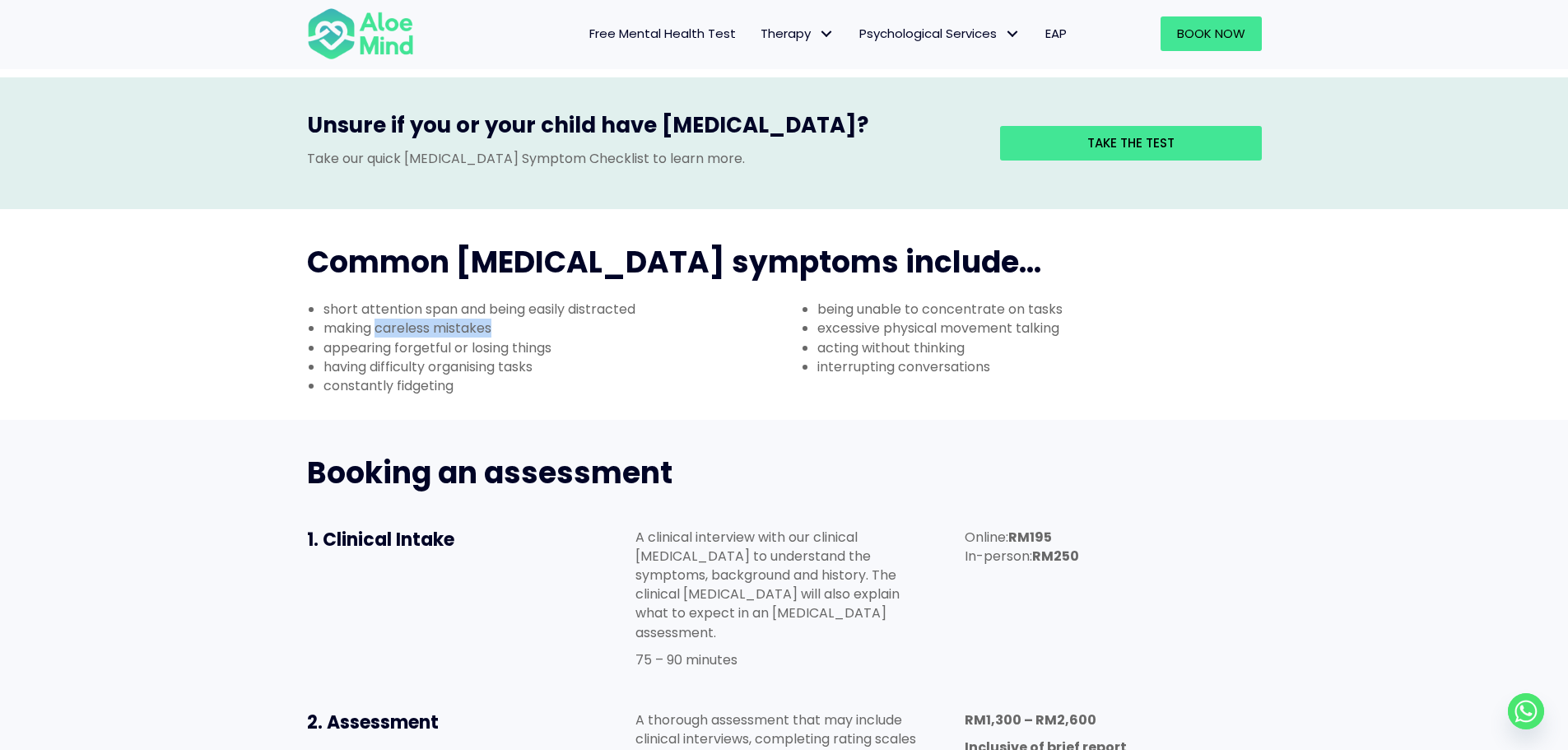
drag, startPoint x: 485, startPoint y: 243, endPoint x: 354, endPoint y: 254, distance: 131.5
click at [354, 319] on li "making careless mistakes" at bounding box center [554, 328] width 461 height 19
click at [458, 319] on li "making careless mistakes" at bounding box center [554, 328] width 461 height 19
drag, startPoint x: 585, startPoint y: 277, endPoint x: 375, endPoint y: 273, distance: 210.0
click at [375, 339] on li "appearing forgetful or losing things" at bounding box center [554, 348] width 461 height 19
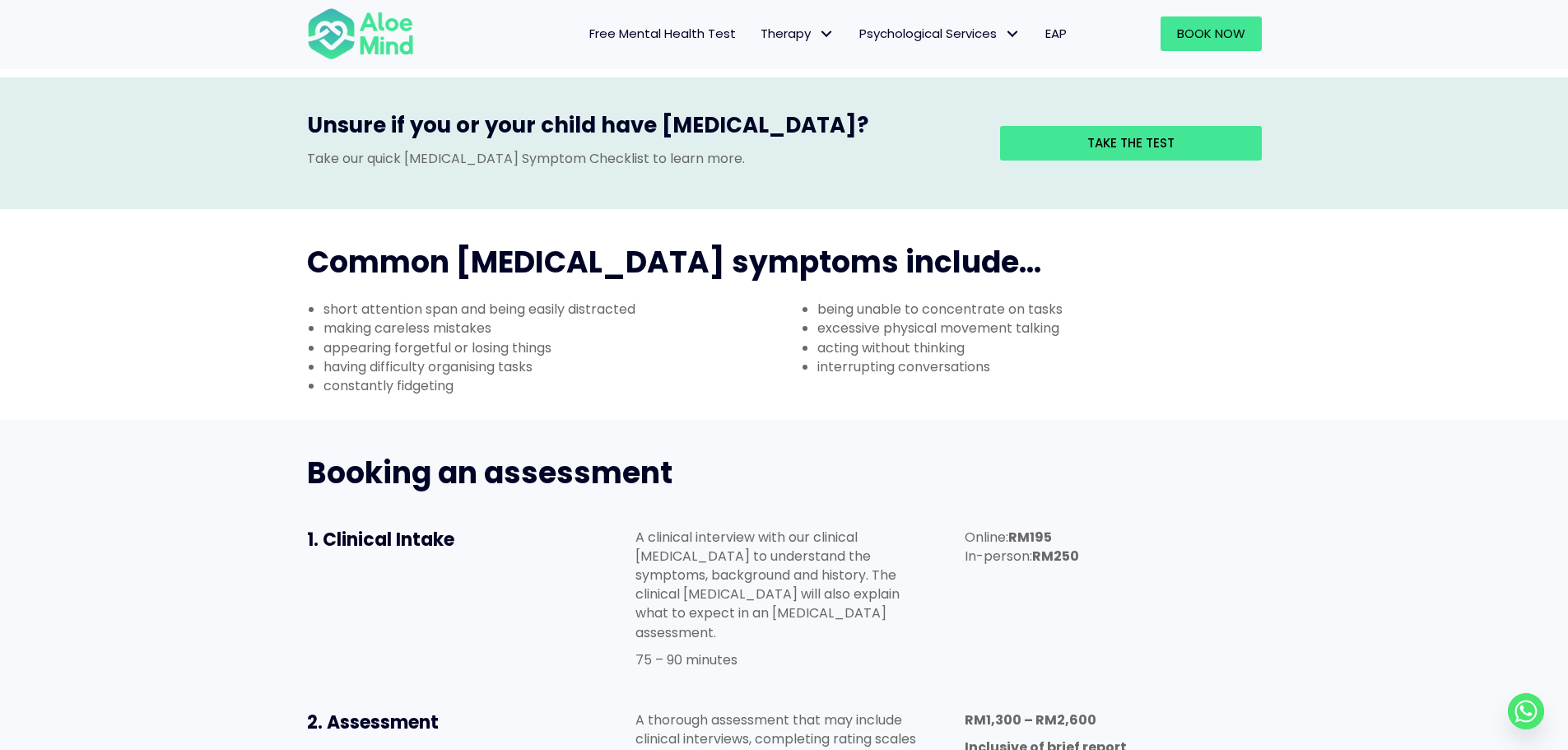
click at [536, 319] on li "making careless mistakes" at bounding box center [554, 328] width 461 height 19
drag, startPoint x: 546, startPoint y: 281, endPoint x: 351, endPoint y: 280, distance: 195.0
click at [352, 299] on ul "short attention span and being easily distracted making careless mistakes appea…" at bounding box center [537, 347] width 494 height 95
click at [511, 339] on li "appearing forgetful or losing things" at bounding box center [554, 348] width 461 height 19
drag, startPoint x: 517, startPoint y: 273, endPoint x: 409, endPoint y: 272, distance: 108.0
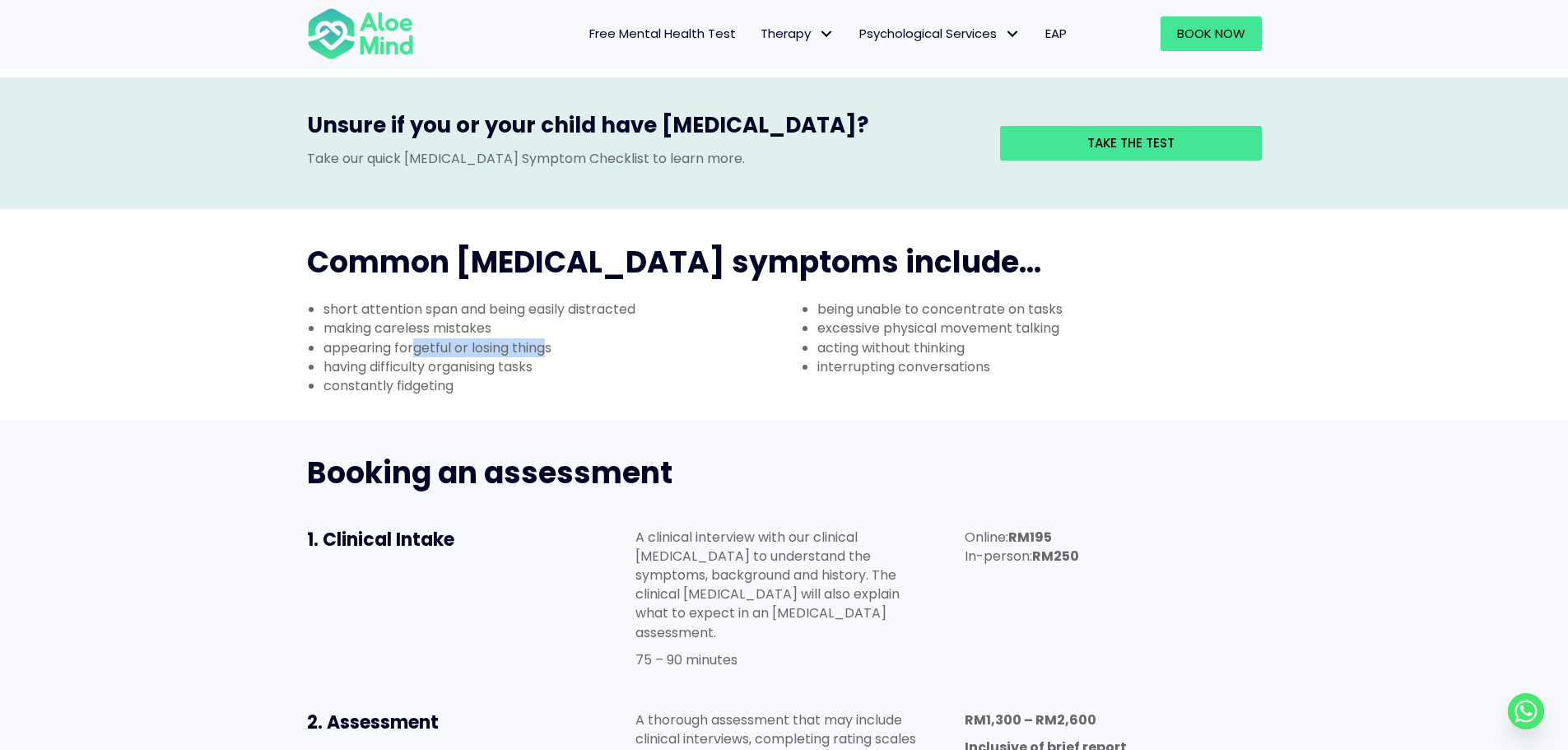
click at [412, 339] on li "appearing forgetful or losing things" at bounding box center [554, 348] width 461 height 19
click at [537, 339] on li "appearing forgetful or losing things" at bounding box center [554, 348] width 461 height 19
drag, startPoint x: 385, startPoint y: 278, endPoint x: 348, endPoint y: 279, distance: 37.0
click at [348, 357] on li "having difficulty organising tasks" at bounding box center [554, 366] width 461 height 19
click at [441, 339] on li "appearing forgetful or losing things" at bounding box center [554, 348] width 461 height 19
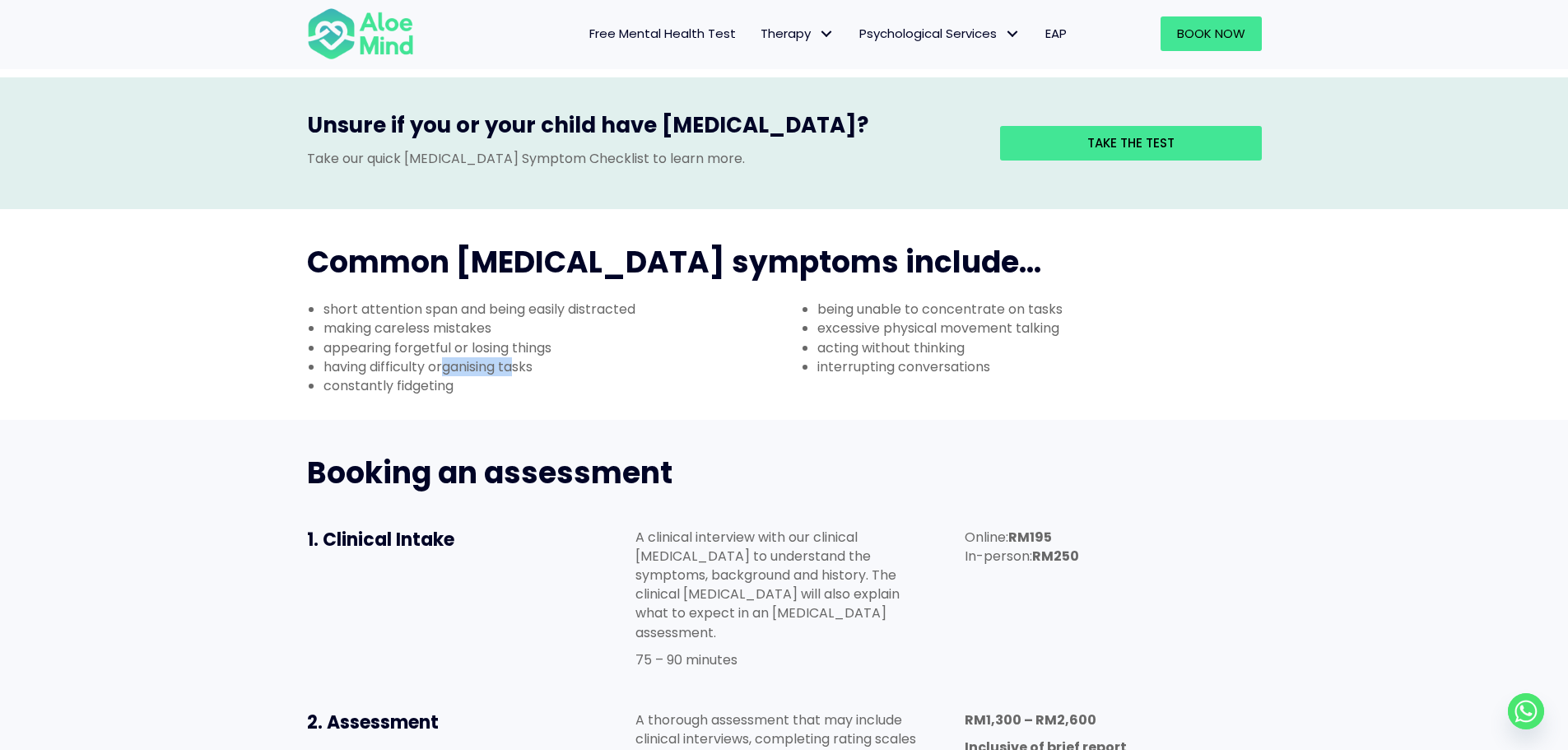
drag, startPoint x: 517, startPoint y: 279, endPoint x: 361, endPoint y: 292, distance: 156.5
click at [362, 357] on li "having difficulty organising tasks" at bounding box center [554, 366] width 461 height 19
click at [496, 357] on li "having difficulty organising tasks" at bounding box center [554, 366] width 461 height 19
click at [400, 357] on li "having difficulty organising tasks" at bounding box center [554, 366] width 461 height 19
click at [401, 376] on li "constantly fidgeting" at bounding box center [554, 385] width 461 height 19
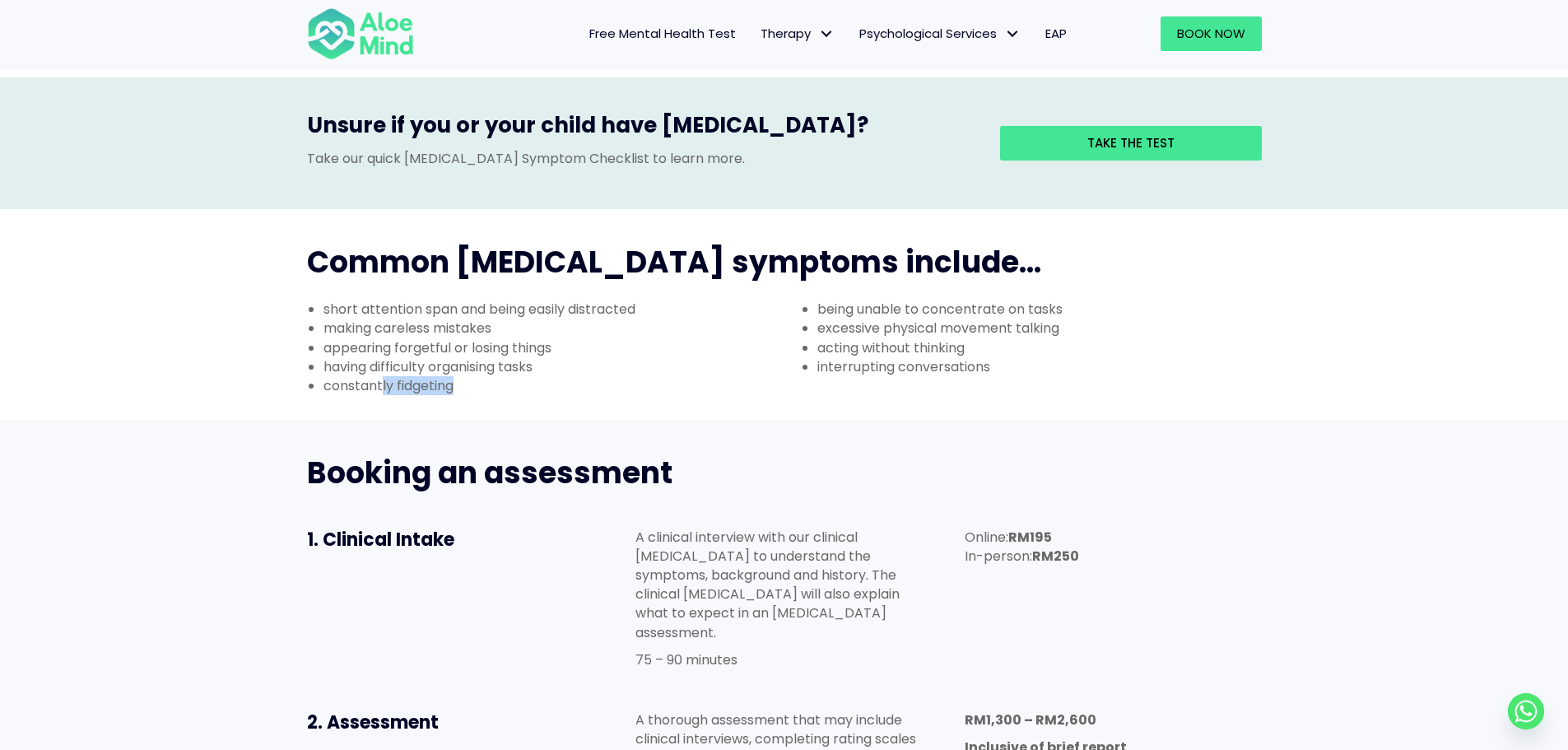
drag, startPoint x: 462, startPoint y: 310, endPoint x: 363, endPoint y: 306, distance: 99.1
click at [363, 376] on li "constantly fidgeting" at bounding box center [554, 385] width 461 height 19
click at [734, 339] on li "appearing forgetful or losing things" at bounding box center [554, 348] width 461 height 19
drag, startPoint x: 916, startPoint y: 232, endPoint x: 848, endPoint y: 236, distance: 68.1
click at [863, 299] on li "being unable to concentrate on tasks" at bounding box center [1048, 309] width 461 height 19
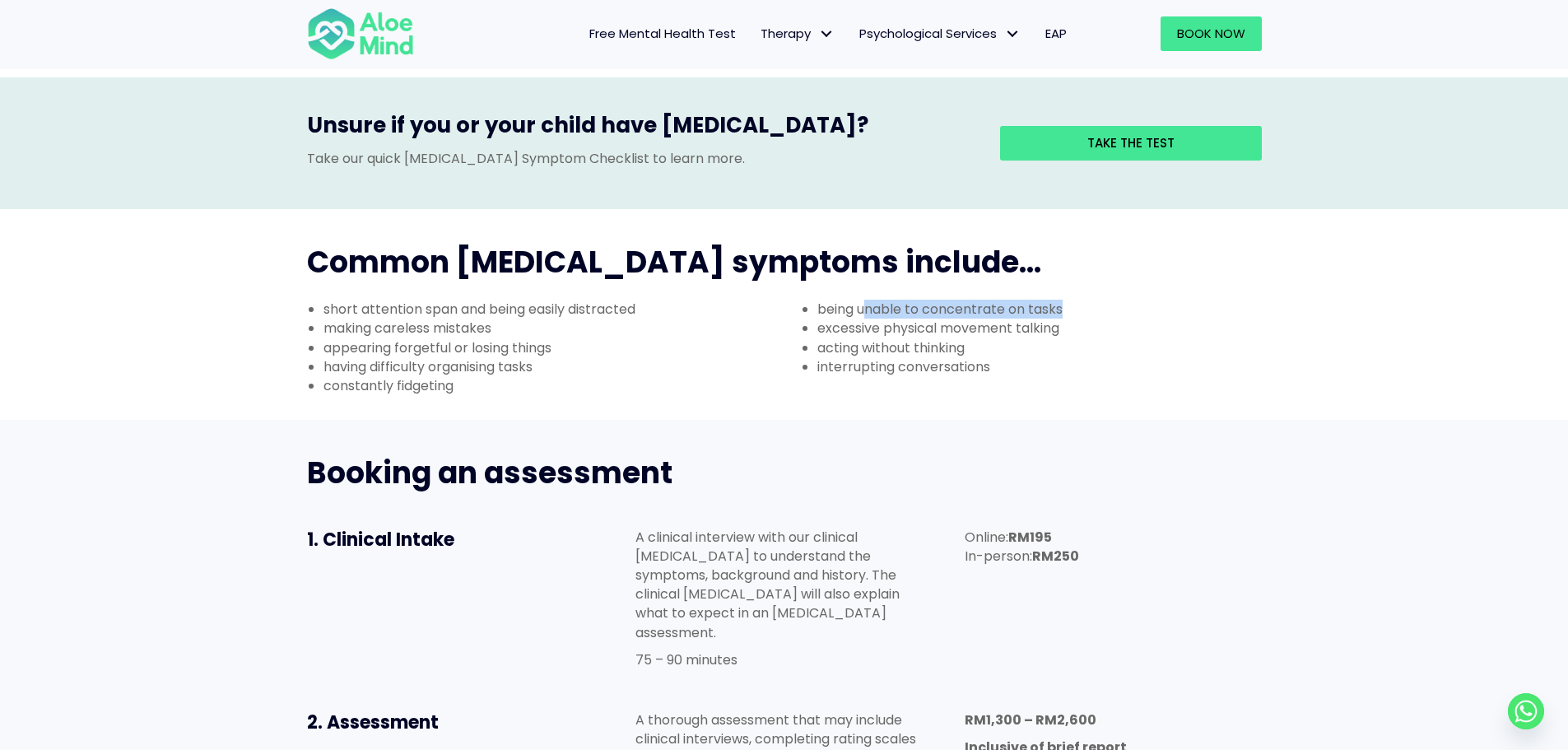
click at [887, 299] on li "being unable to concentrate on tasks" at bounding box center [1048, 309] width 461 height 19
drag, startPoint x: 860, startPoint y: 251, endPoint x: 1085, endPoint y: 252, distance: 225.0
click at [1077, 319] on li "excessive physical movement talking" at bounding box center [1048, 328] width 461 height 19
click at [1085, 319] on li "excessive physical movement talking" at bounding box center [1048, 328] width 461 height 19
drag, startPoint x: 885, startPoint y: 252, endPoint x: 821, endPoint y: 252, distance: 64.0
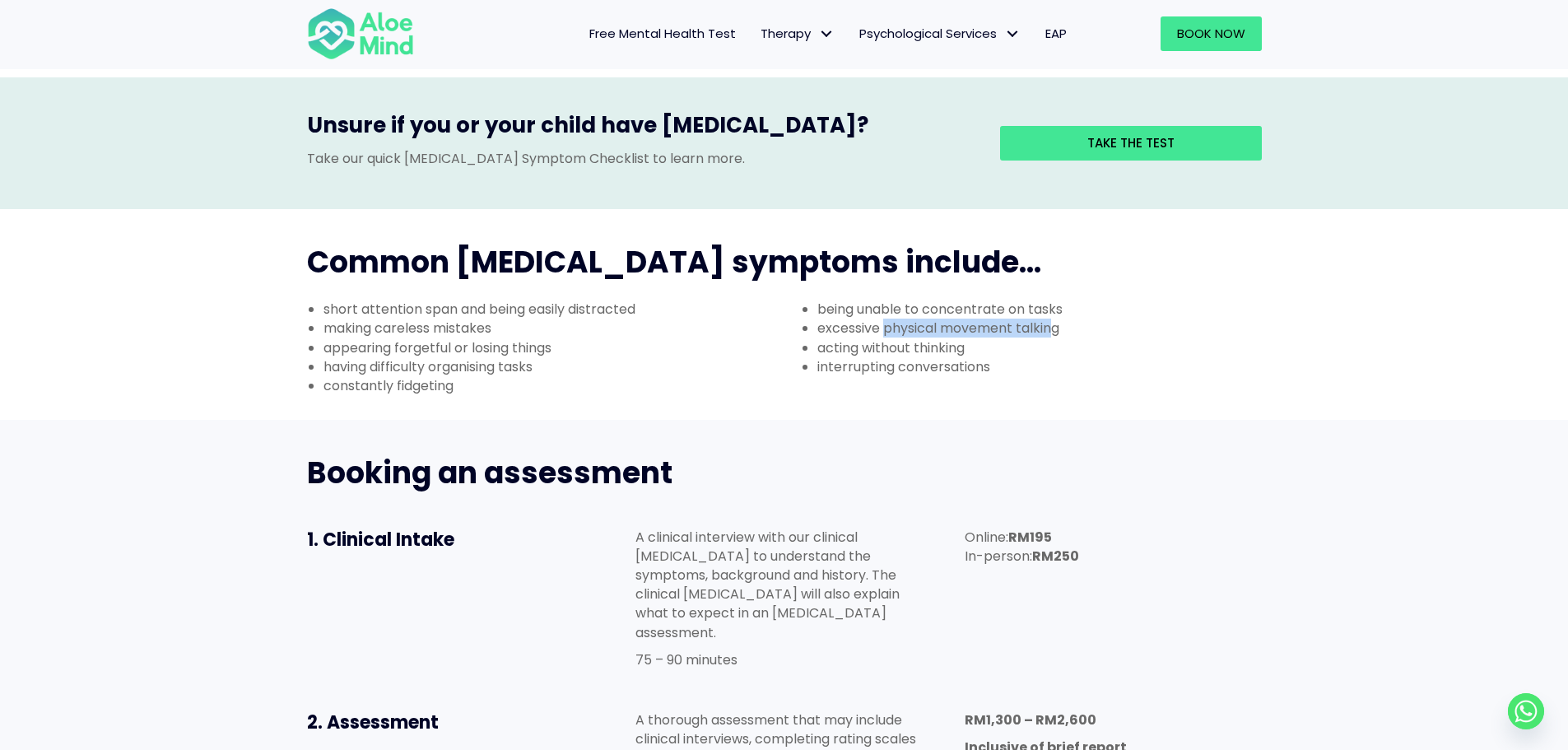
click at [825, 319] on li "excessive physical movement talking" at bounding box center [1048, 328] width 461 height 19
click at [841, 319] on li "excessive physical movement talking" at bounding box center [1048, 328] width 461 height 19
drag, startPoint x: 880, startPoint y: 267, endPoint x: 1039, endPoint y: 266, distance: 159.0
click at [1009, 339] on li "acting without thinking" at bounding box center [1048, 348] width 461 height 19
click at [1039, 339] on li "acting without thinking" at bounding box center [1048, 348] width 461 height 19
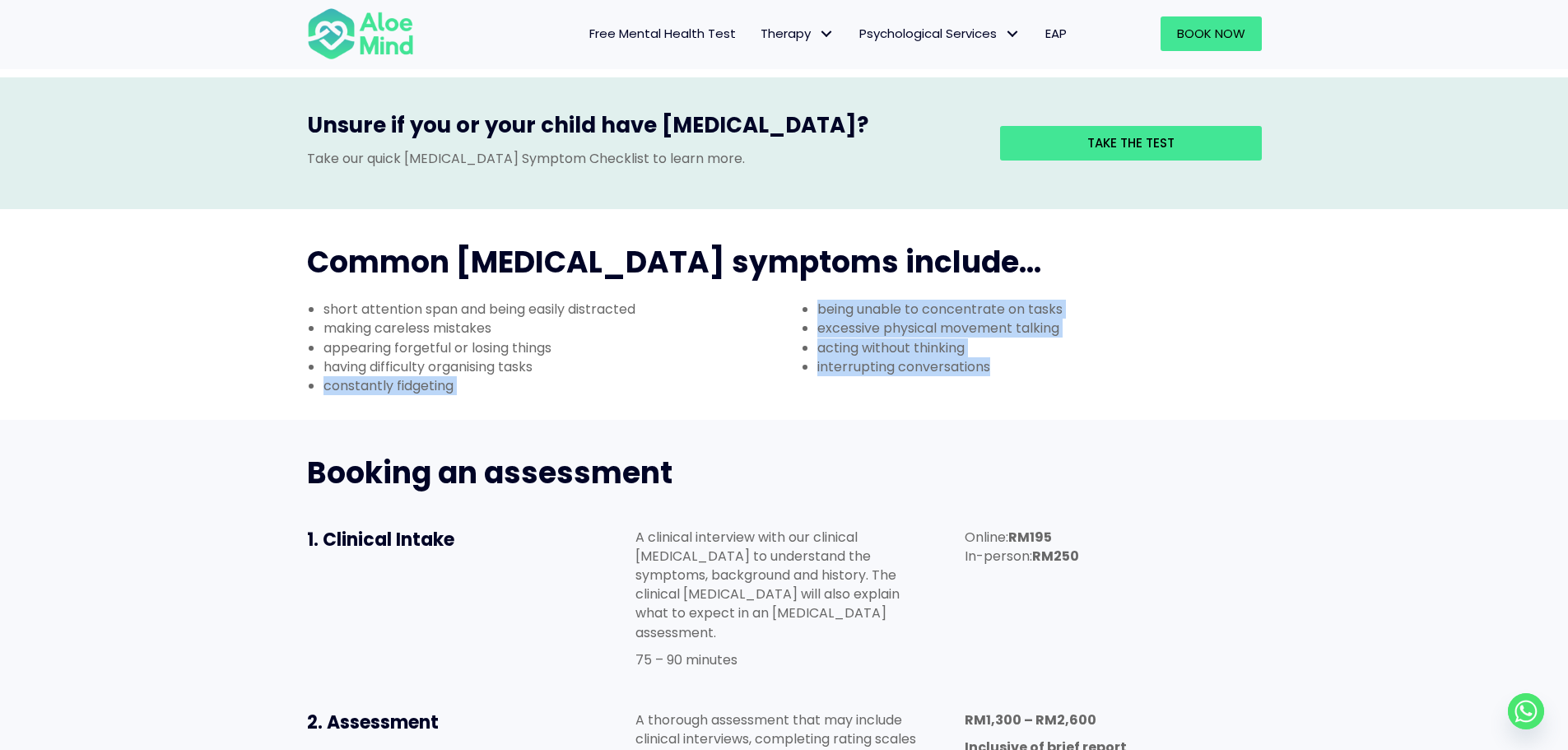
drag, startPoint x: 1008, startPoint y: 284, endPoint x: 755, endPoint y: 289, distance: 253.0
click at [755, 299] on div "short attention span and being easily distracted making careless mistakes appea…" at bounding box center [784, 351] width 988 height 103
click at [961, 339] on li "acting without thinking" at bounding box center [1048, 348] width 461 height 19
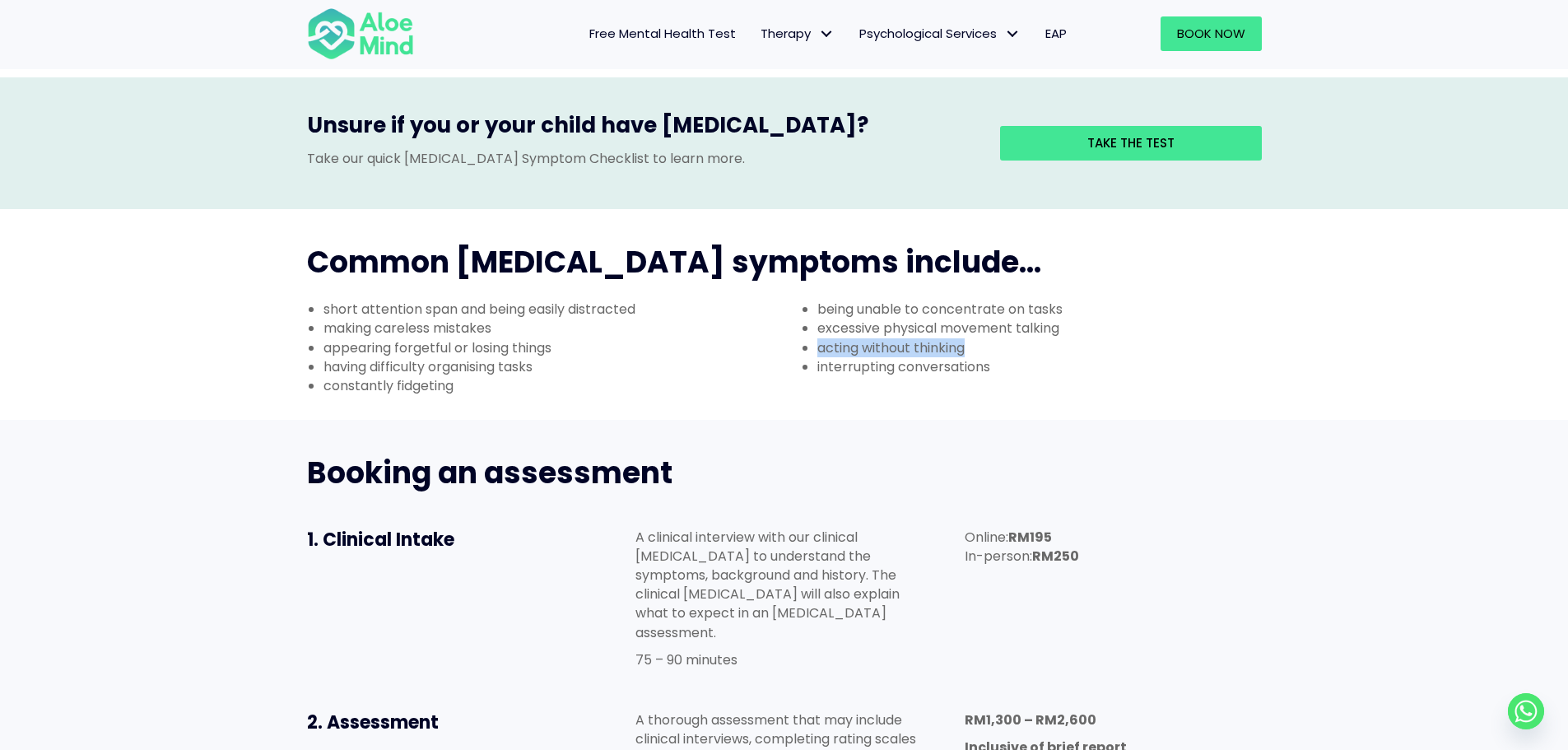
drag, startPoint x: 989, startPoint y: 269, endPoint x: 764, endPoint y: 273, distance: 225.0
click at [765, 299] on div "short attention span and being easily distracted making careless mistakes appea…" at bounding box center [784, 351] width 988 height 103
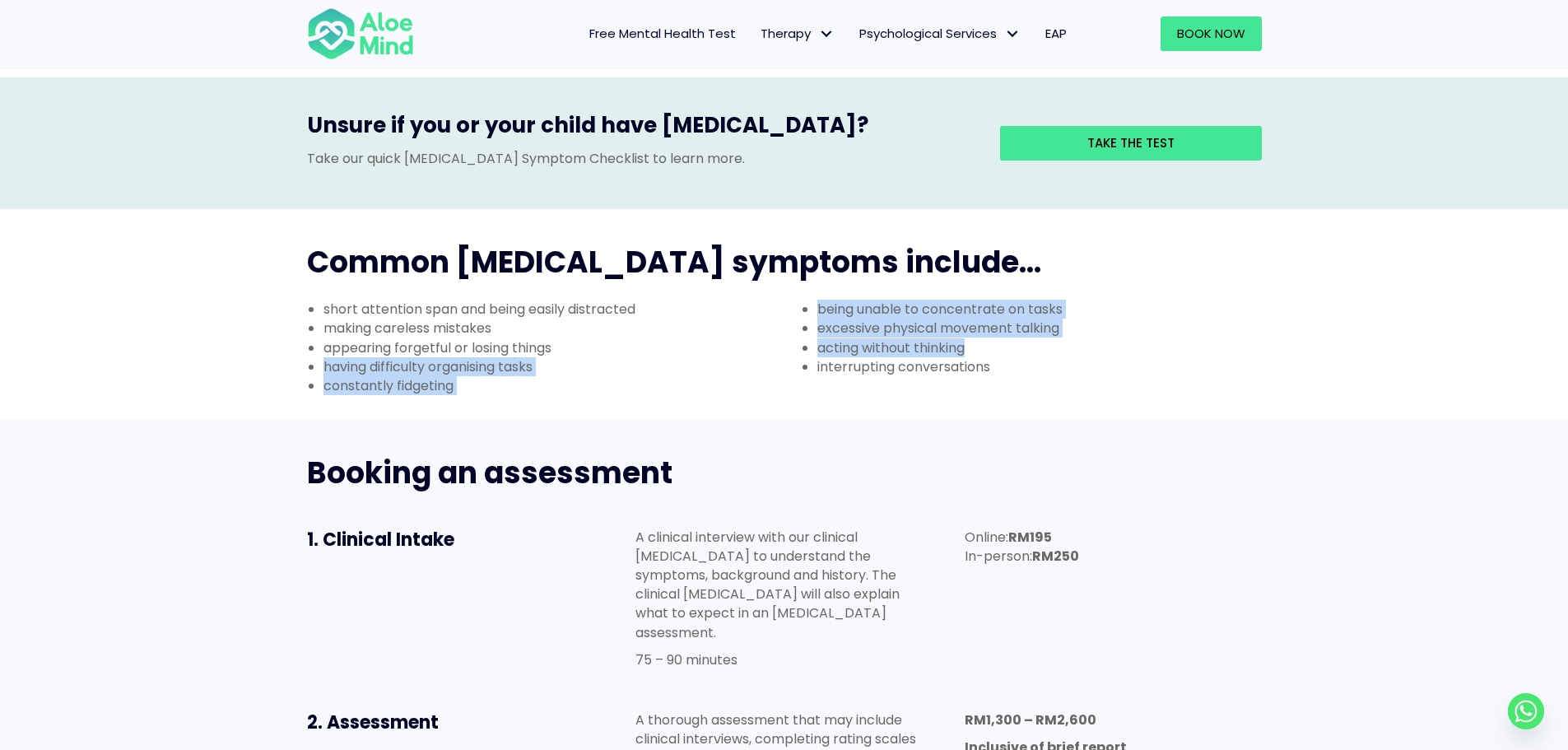
click at [1064, 339] on li "acting without thinking" at bounding box center [1048, 348] width 461 height 19
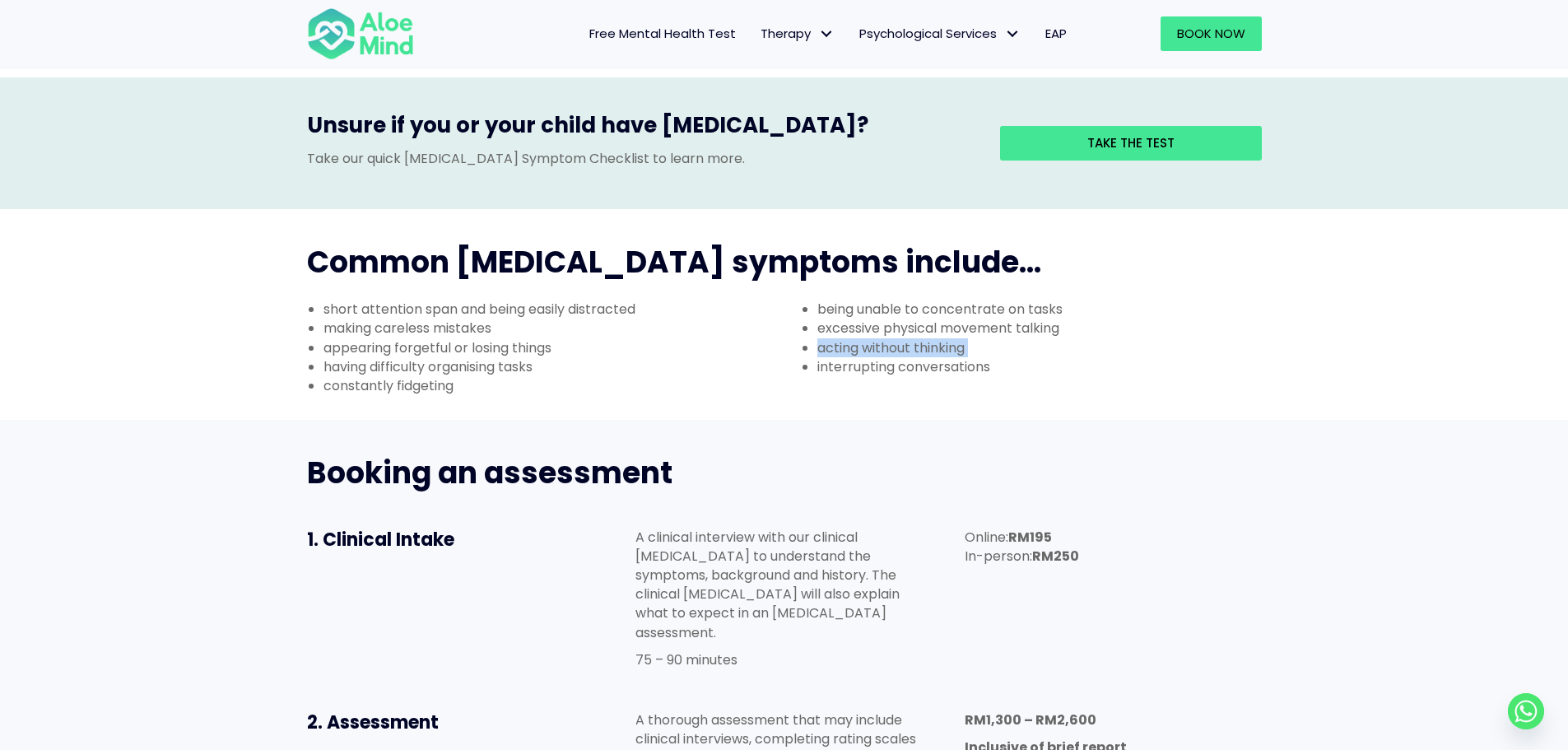
drag, startPoint x: 1064, startPoint y: 272, endPoint x: 795, endPoint y: 273, distance: 269.0
click at [797, 299] on ul "being unable to concentrate on tasks excessive physical movement talking acting…" at bounding box center [1031, 338] width 494 height 77
click at [1063, 225] on div "Common [MEDICAL_DATA] symptoms include..." at bounding box center [784, 262] width 988 height 74
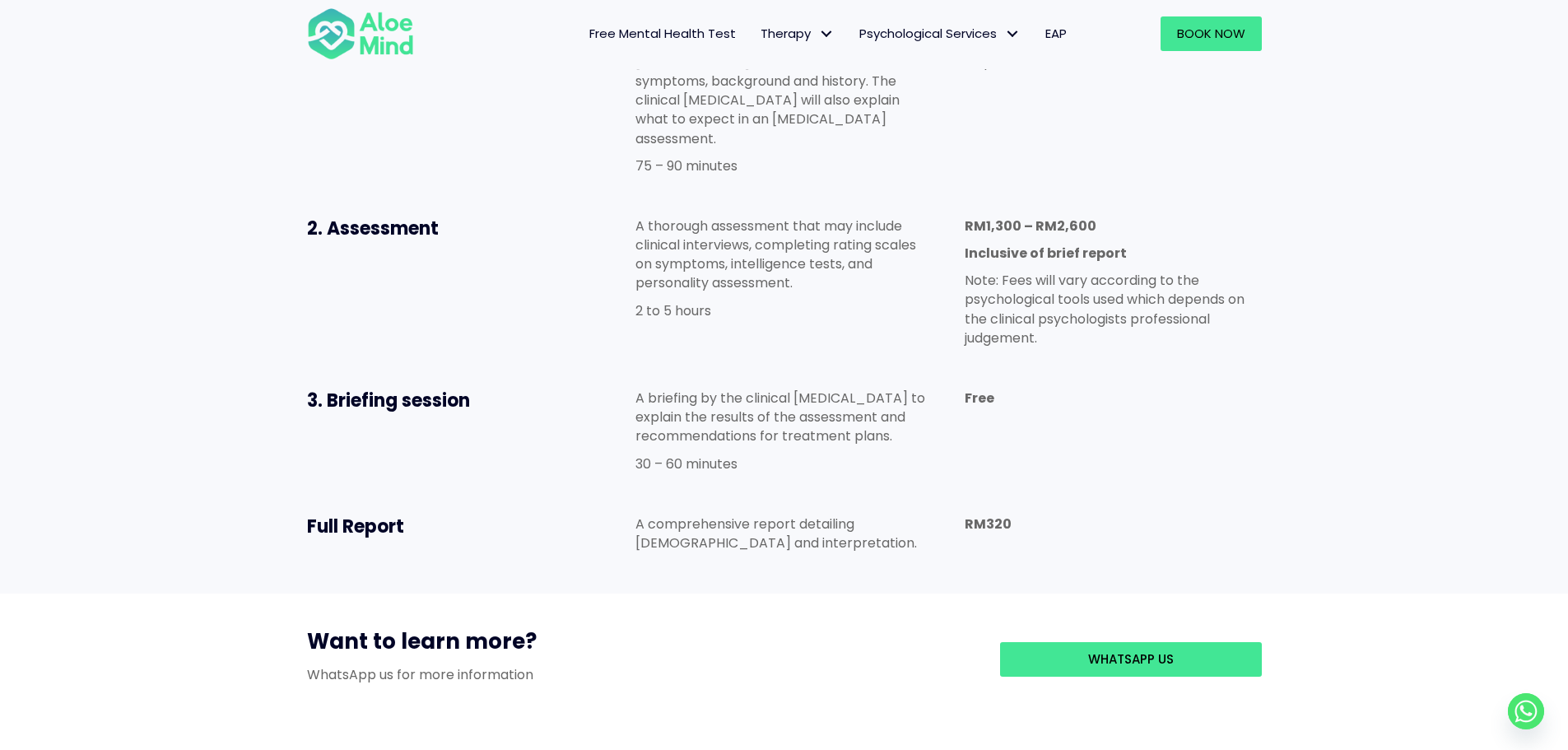
scroll to position [823, 0]
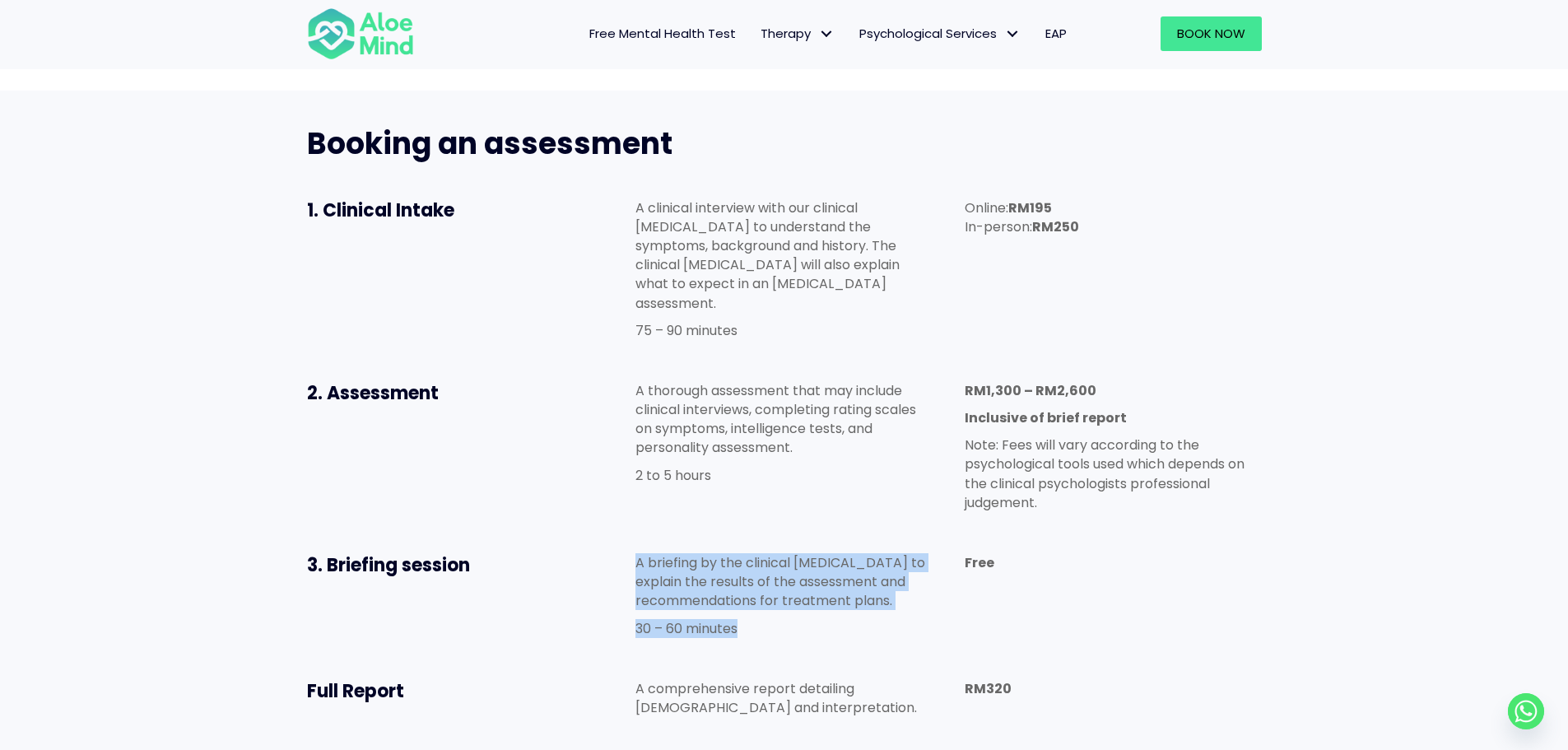
drag, startPoint x: 751, startPoint y: 530, endPoint x: 606, endPoint y: 472, distance: 156.2
click at [606, 536] on div "3. Briefing session A briefing by the clinical [MEDICAL_DATA] to explain the re…" at bounding box center [784, 599] width 988 height 126
click at [736, 536] on div "A briefing by the clinical [MEDICAL_DATA] to explain the results of the assessm…" at bounding box center [783, 599] width 329 height 126
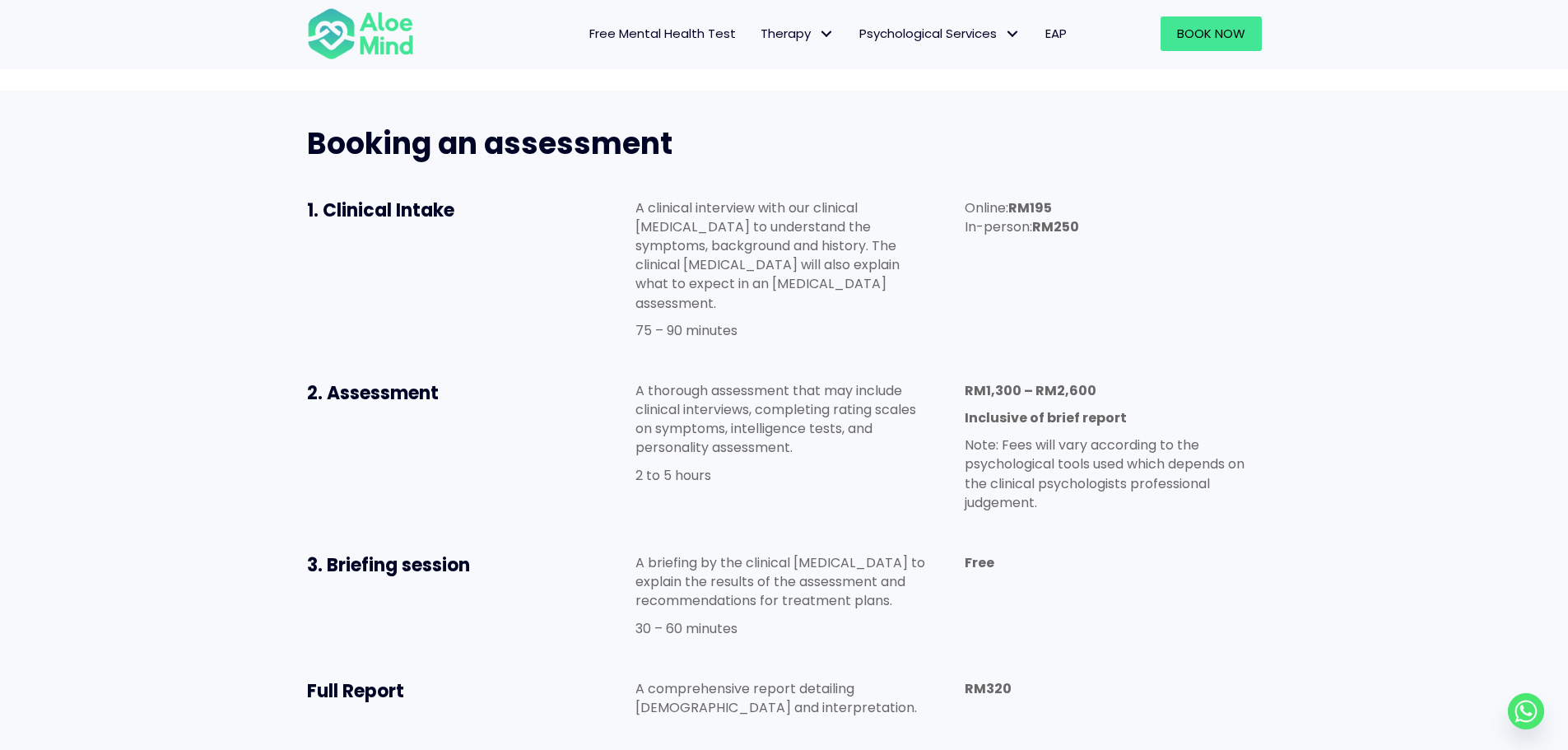
click at [840, 432] on div "2. Assessment A thorough assessment that may include clinical interviews, compl…" at bounding box center [784, 451] width 988 height 172
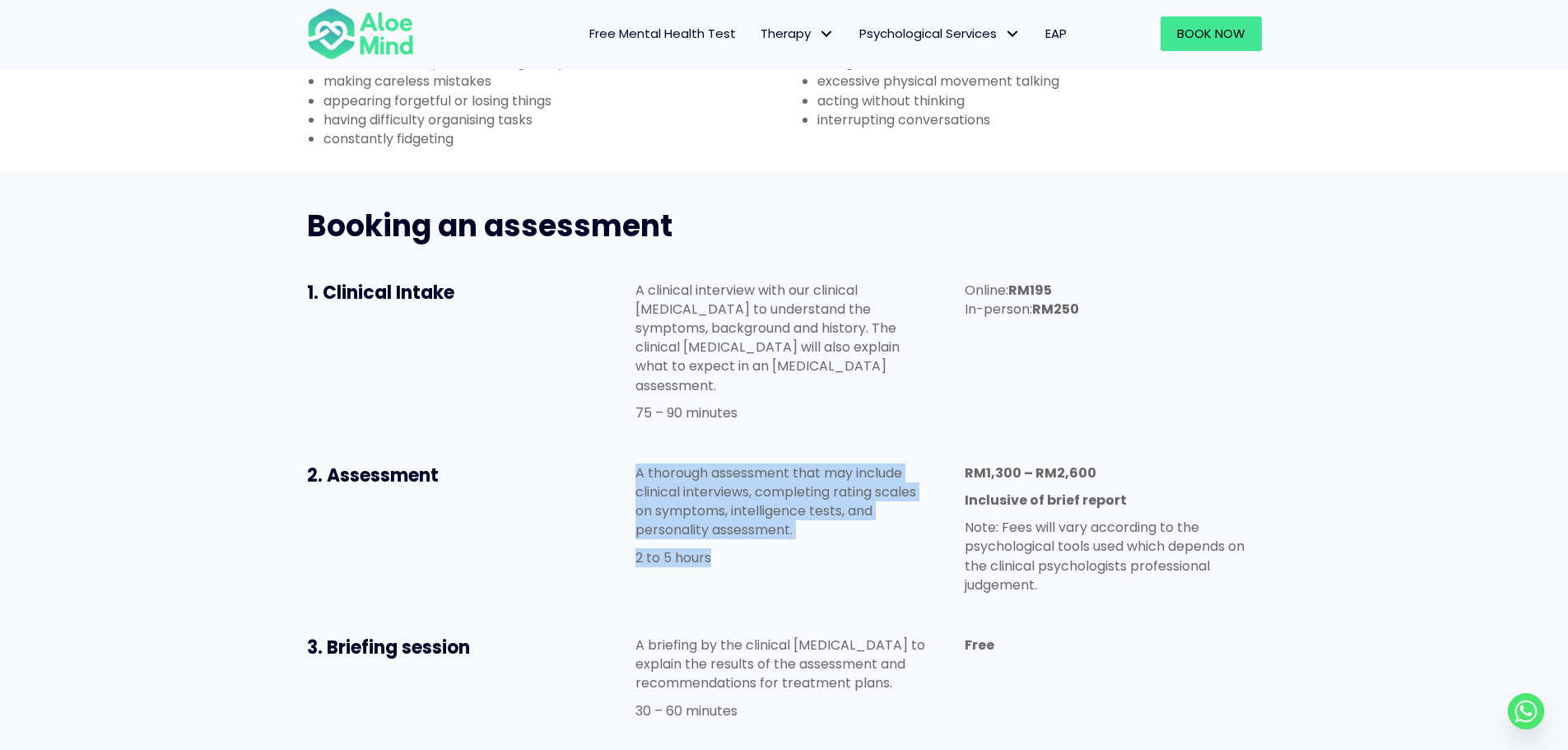
drag, startPoint x: 783, startPoint y: 478, endPoint x: 611, endPoint y: 371, distance: 202.6
click at [611, 447] on div "2. Assessment A thorough assessment that may include clinical interviews, compl…" at bounding box center [784, 533] width 988 height 172
click at [747, 447] on div "A thorough assessment that may include clinical interviews, completing rating s…" at bounding box center [783, 520] width 329 height 145
drag, startPoint x: 768, startPoint y: 466, endPoint x: 634, endPoint y: 379, distance: 159.8
click at [636, 463] on div "A thorough assessment that may include clinical interviews, completing rating s…" at bounding box center [783, 515] width 296 height 103
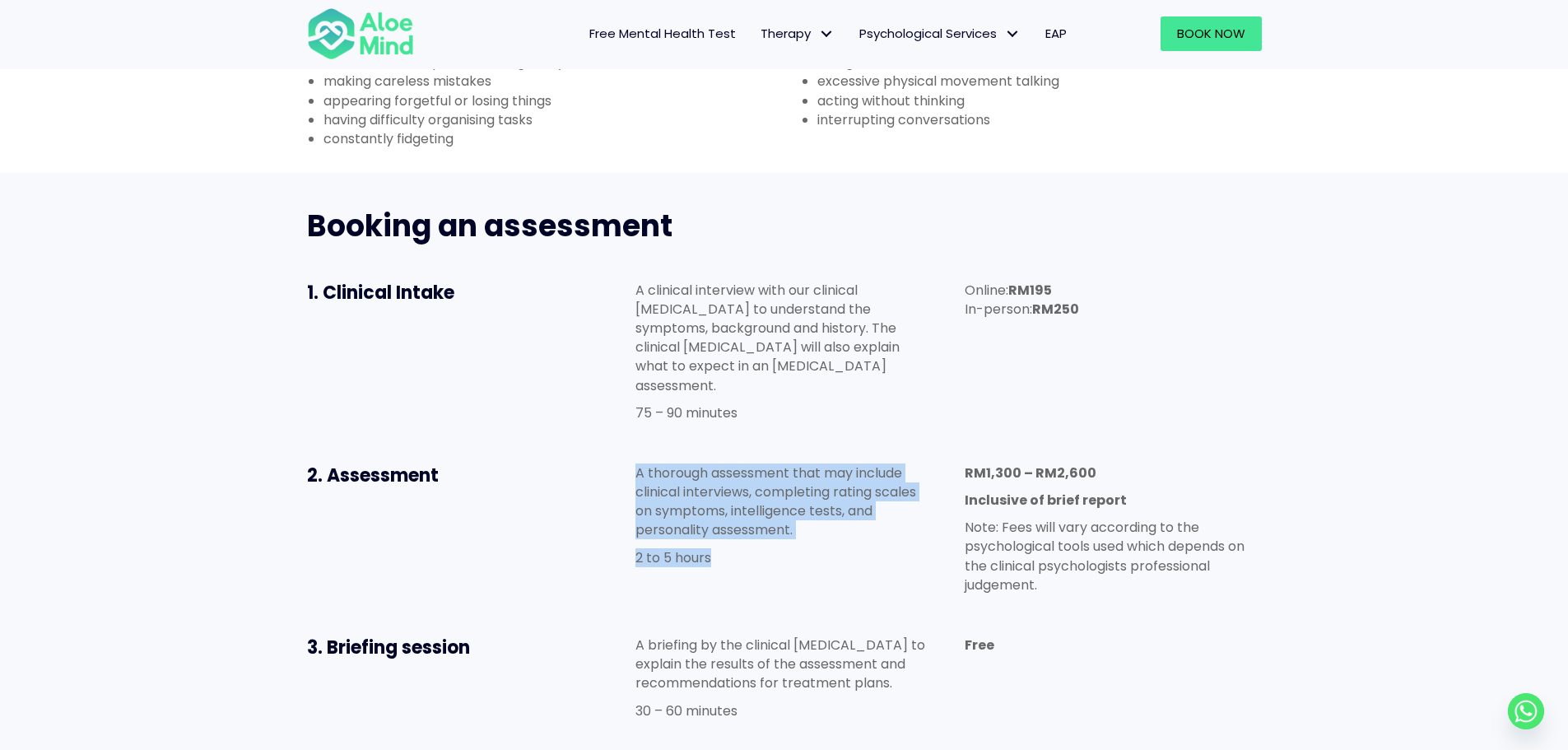
click at [837, 447] on div "A thorough assessment that may include clinical interviews, completing rating s…" at bounding box center [783, 520] width 329 height 145
drag, startPoint x: 741, startPoint y: 463, endPoint x: 626, endPoint y: 365, distance: 151.1
click at [627, 447] on div "A thorough assessment that may include clinical interviews, completing rating s…" at bounding box center [783, 520] width 329 height 145
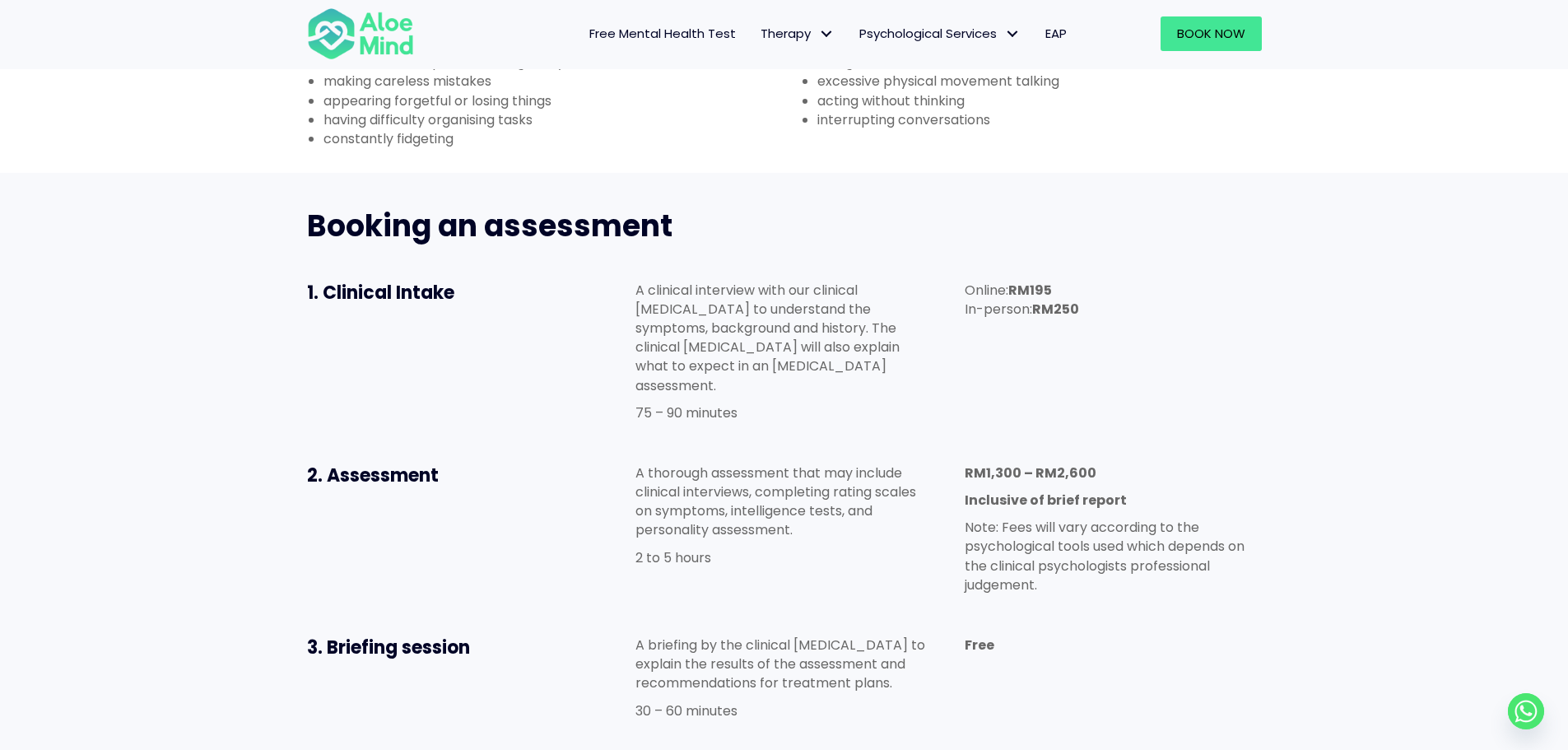
click at [836, 346] on div "A clinical interview with our clinical [MEDICAL_DATA] to understand the symptom…" at bounding box center [783, 355] width 329 height 183
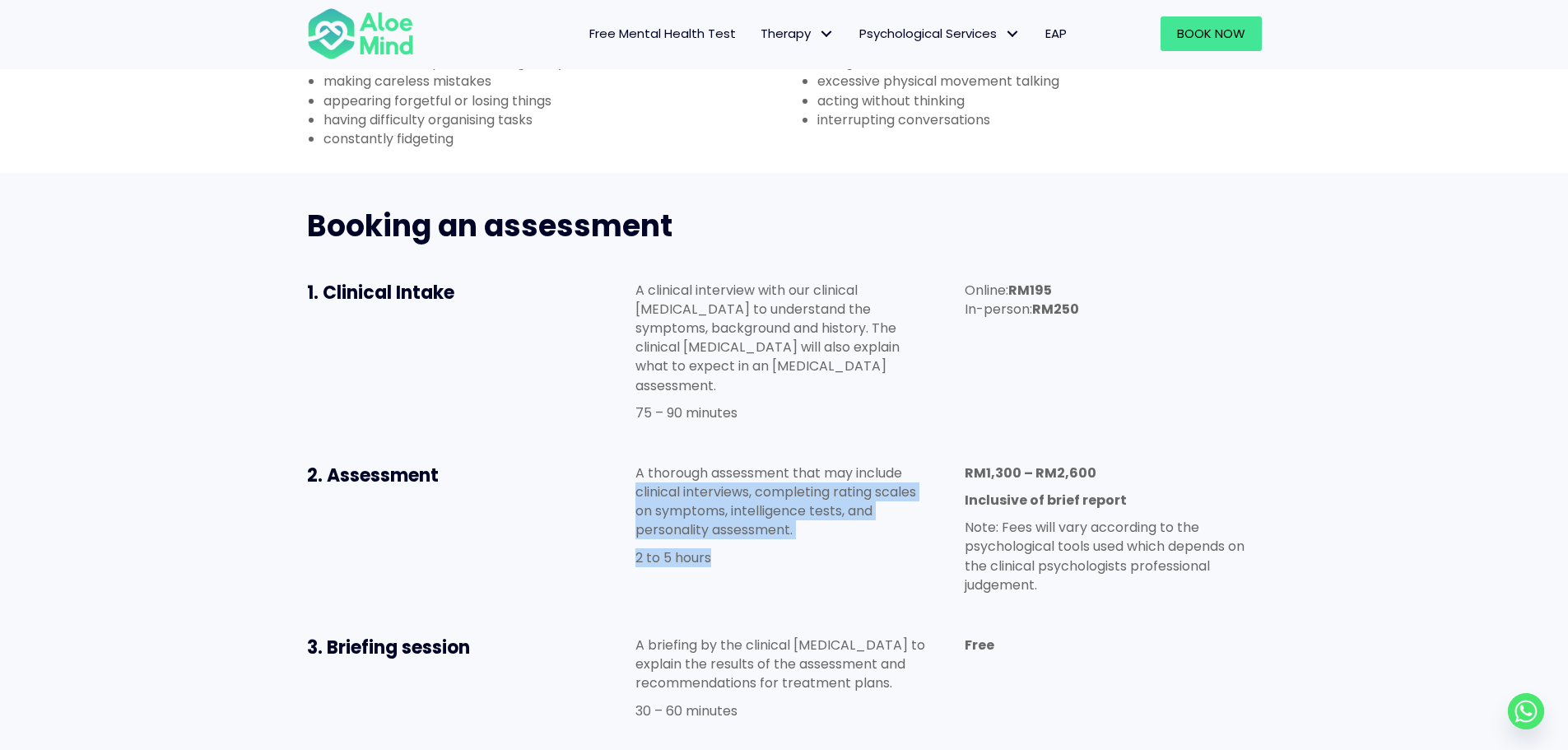
drag, startPoint x: 636, startPoint y: 402, endPoint x: 608, endPoint y: 370, distance: 42.5
click at [611, 447] on div "2. Assessment A thorough assessment that may include clinical interviews, compl…" at bounding box center [784, 533] width 988 height 172
click at [738, 447] on div "A thorough assessment that may include clinical interviews, completing rating s…" at bounding box center [783, 520] width 329 height 145
drag, startPoint x: 729, startPoint y: 470, endPoint x: 617, endPoint y: 368, distance: 151.5
click at [617, 447] on div "2. Assessment A thorough assessment that may include clinical interviews, compl…" at bounding box center [784, 533] width 988 height 172
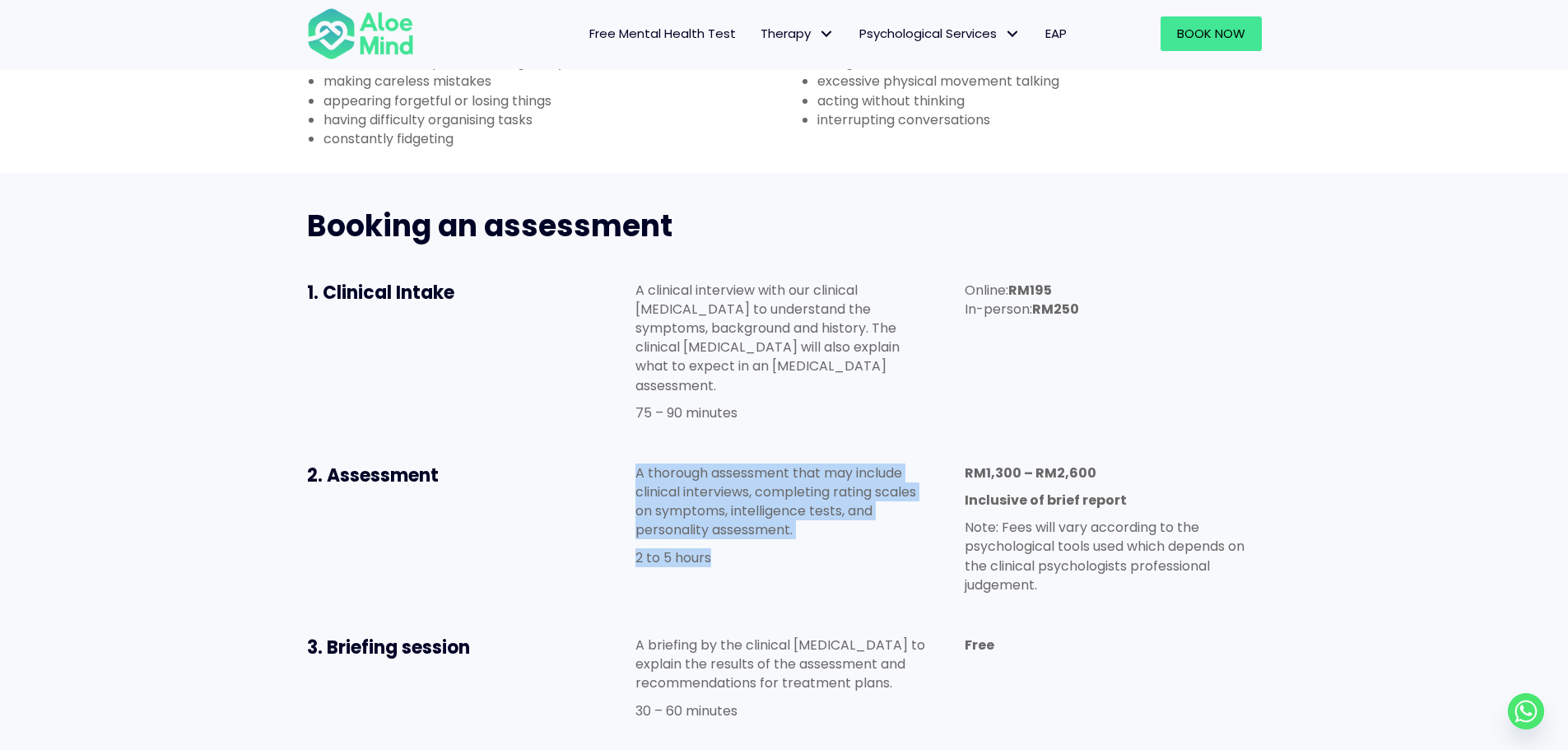
click at [853, 447] on div "A thorough assessment that may include clinical interviews, completing rating s…" at bounding box center [783, 520] width 329 height 145
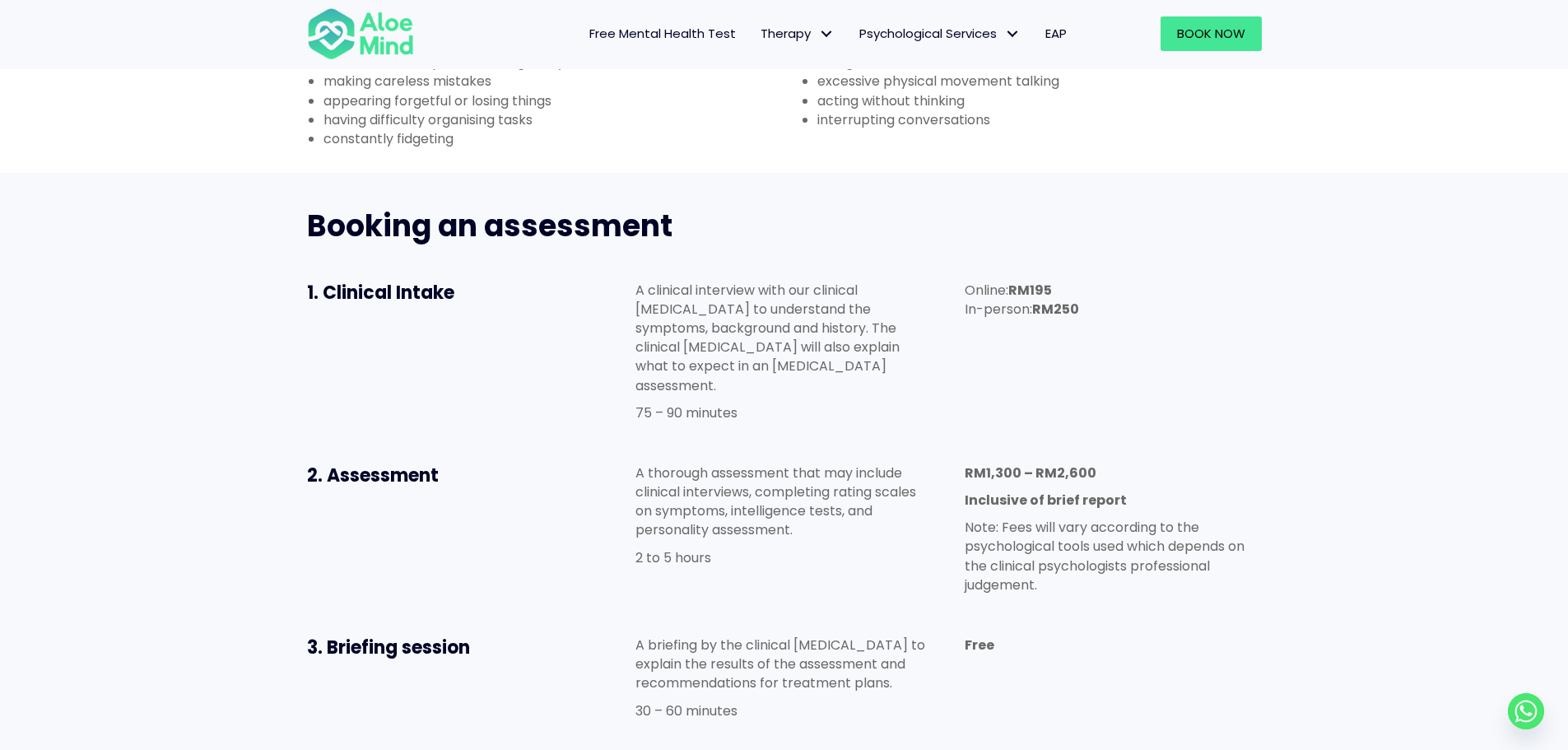
scroll to position [576, 0]
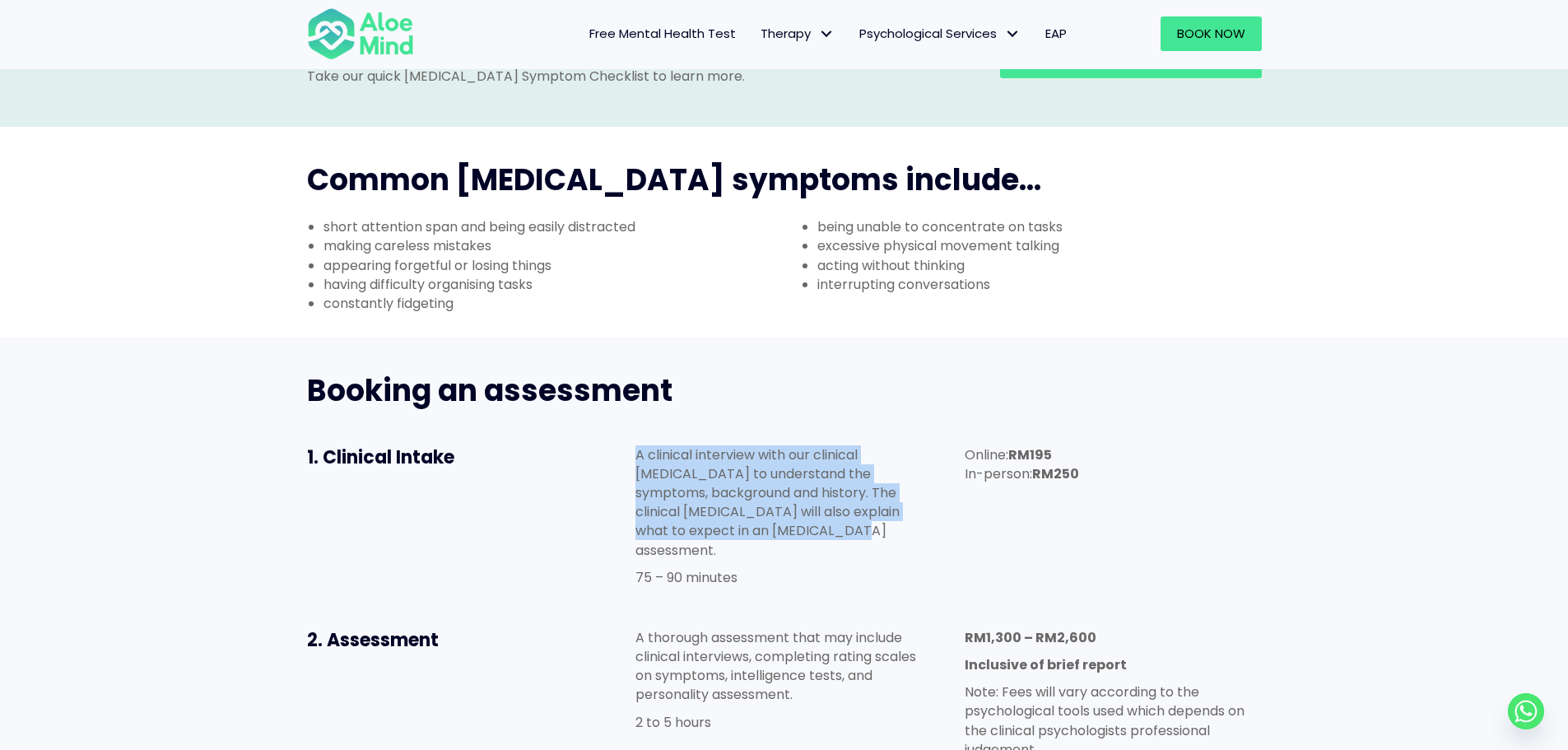
drag, startPoint x: 655, startPoint y: 380, endPoint x: 639, endPoint y: 366, distance: 21.3
click at [639, 445] on p "A clinical interview with our clinical [MEDICAL_DATA] to understand the symptom…" at bounding box center [783, 502] width 296 height 114
click at [812, 429] on div "A clinical interview with our clinical [MEDICAL_DATA] to understand the symptom…" at bounding box center [783, 520] width 329 height 183
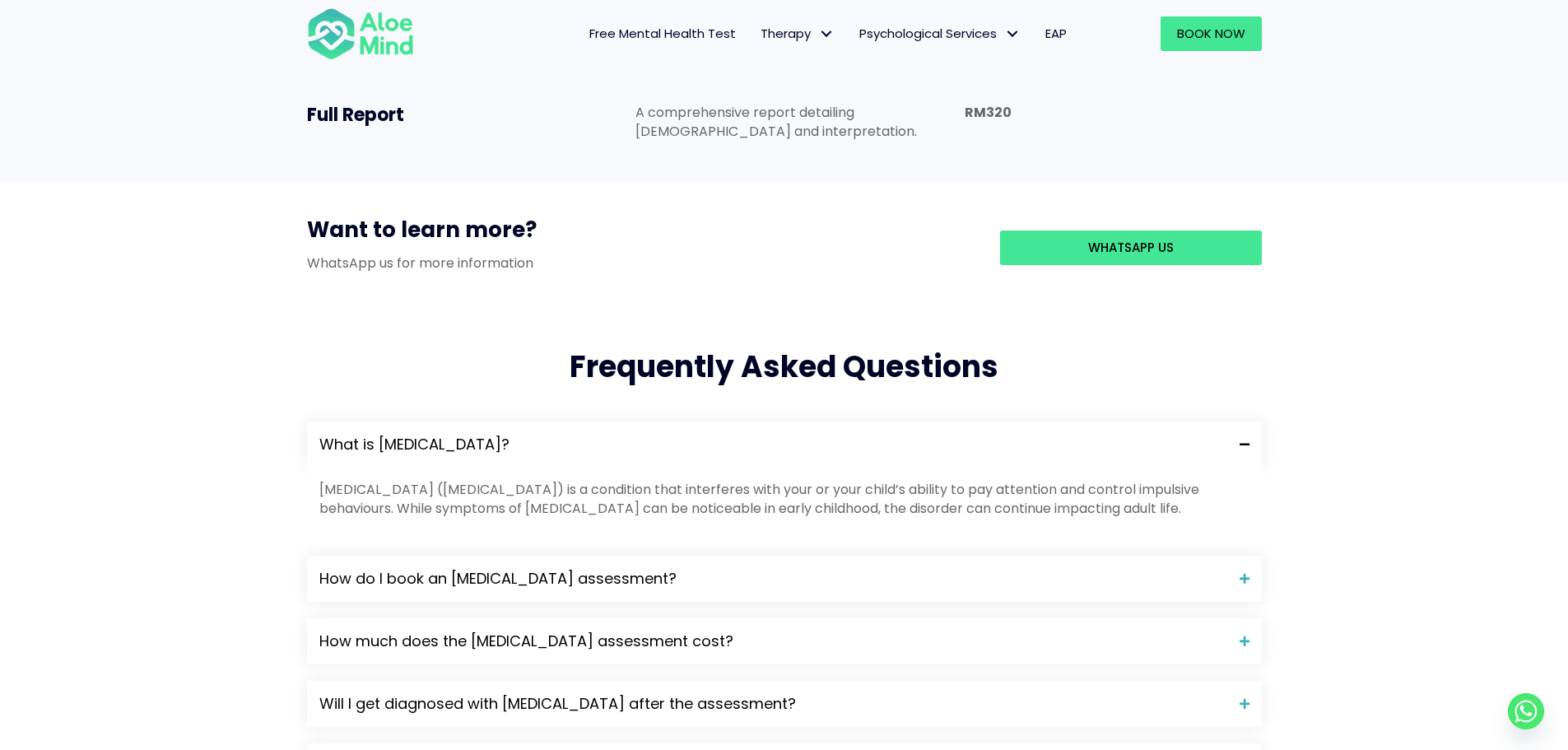
scroll to position [1564, 0]
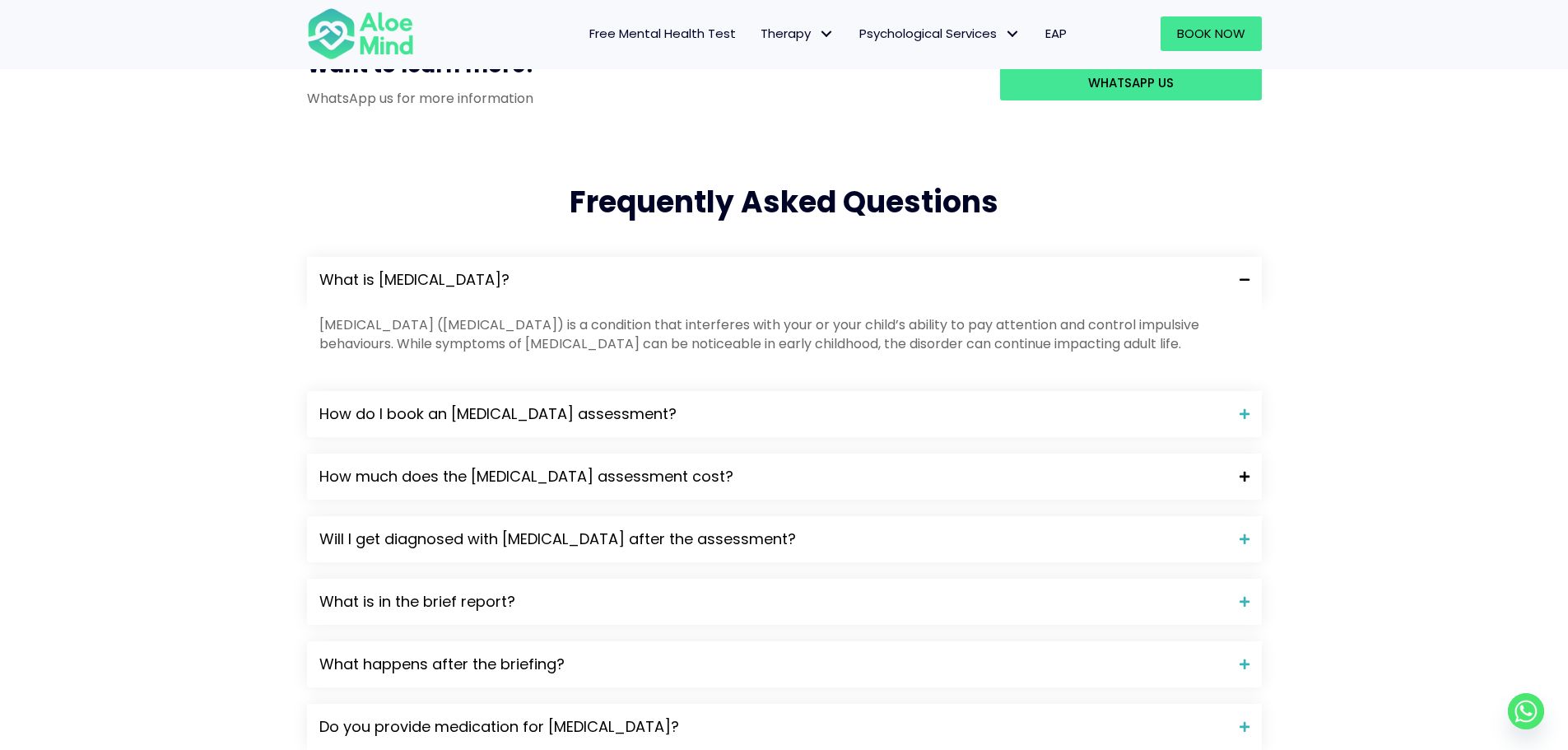
click at [724, 454] on div "How much does the [MEDICAL_DATA] assessment cost?" at bounding box center [784, 476] width 954 height 46
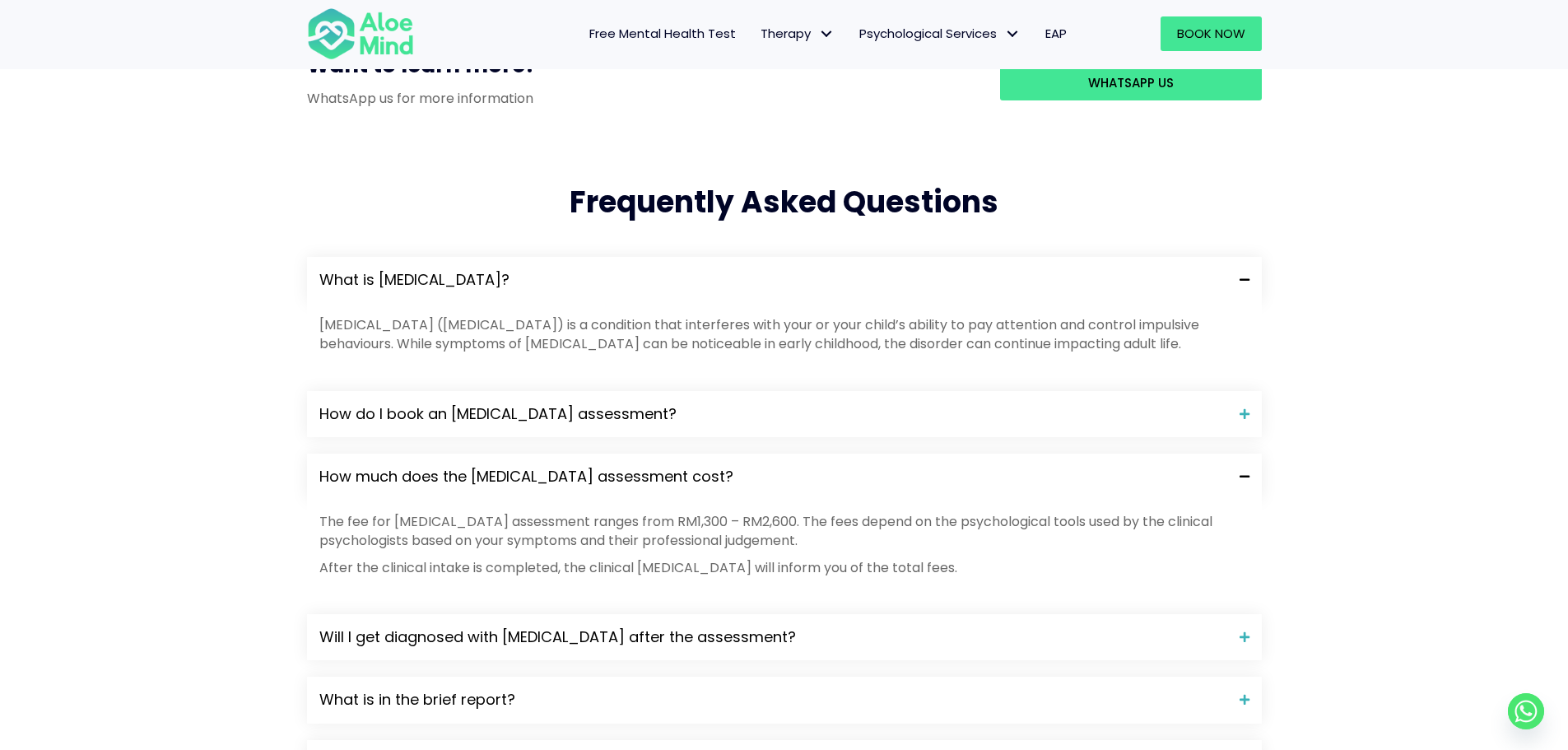
click at [862, 454] on div "How much does the [MEDICAL_DATA] assessment cost?" at bounding box center [784, 476] width 954 height 46
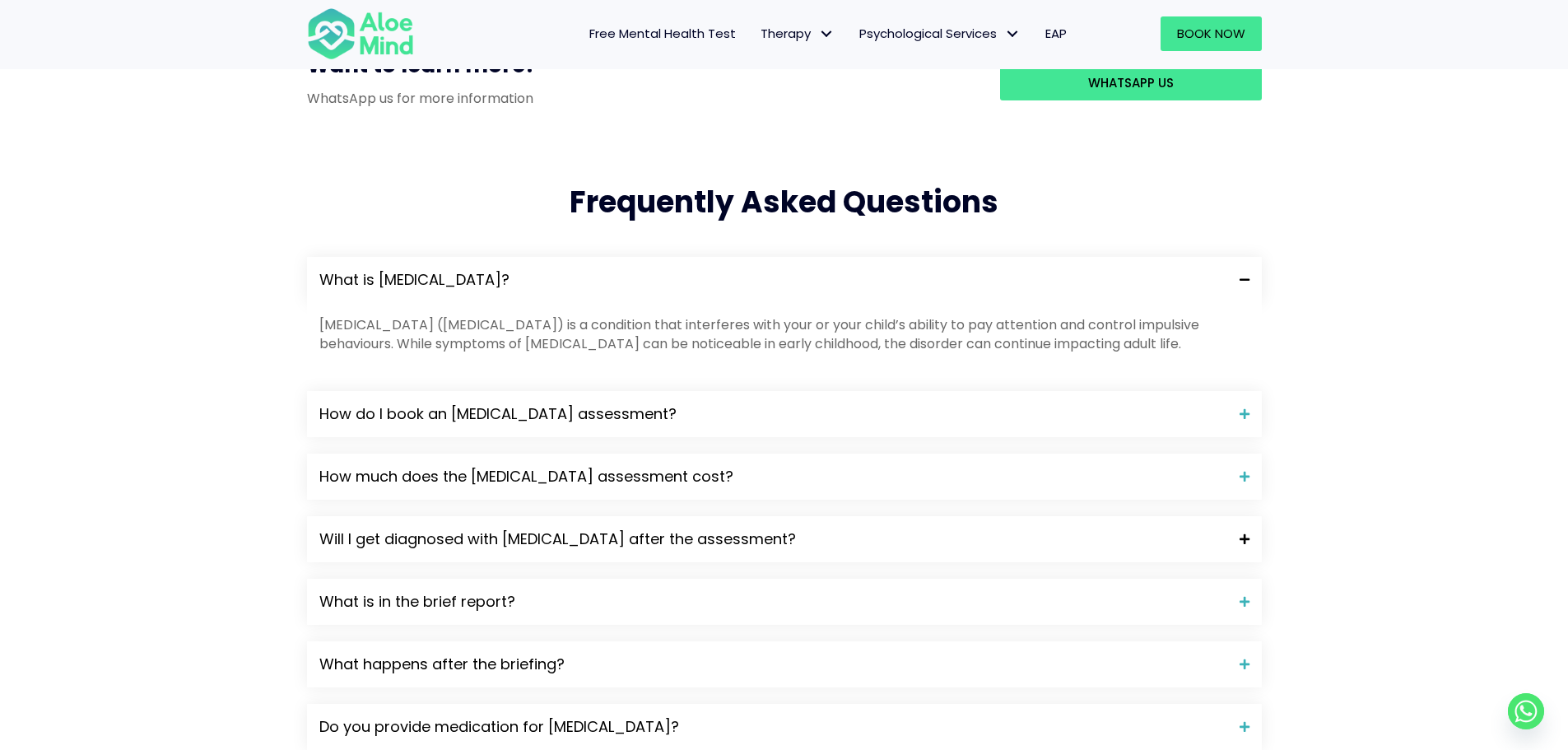
click at [670, 528] on span "Will I get diagnosed with [MEDICAL_DATA] after the assessment?" at bounding box center [773, 539] width 907 height 22
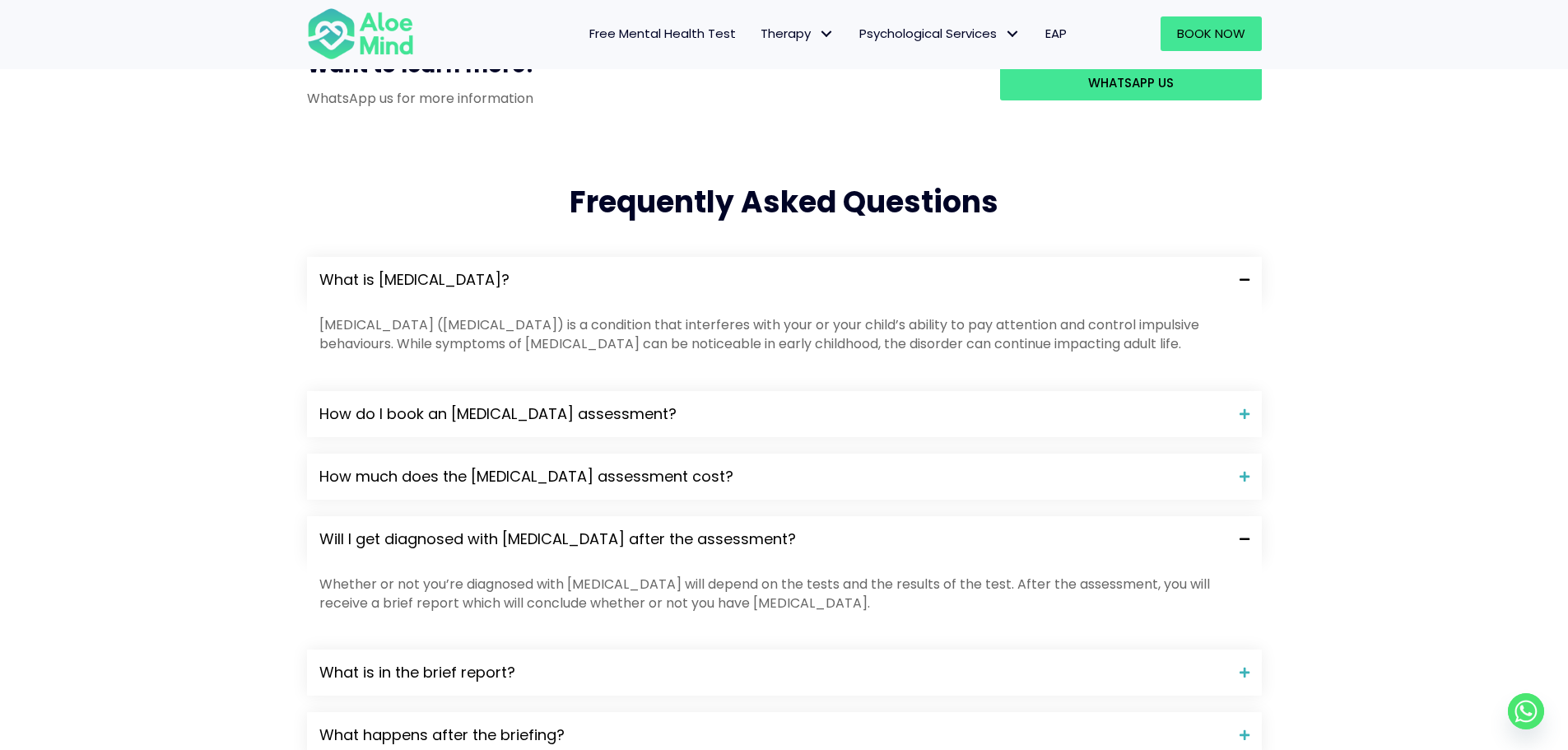
scroll to position [1646, 0]
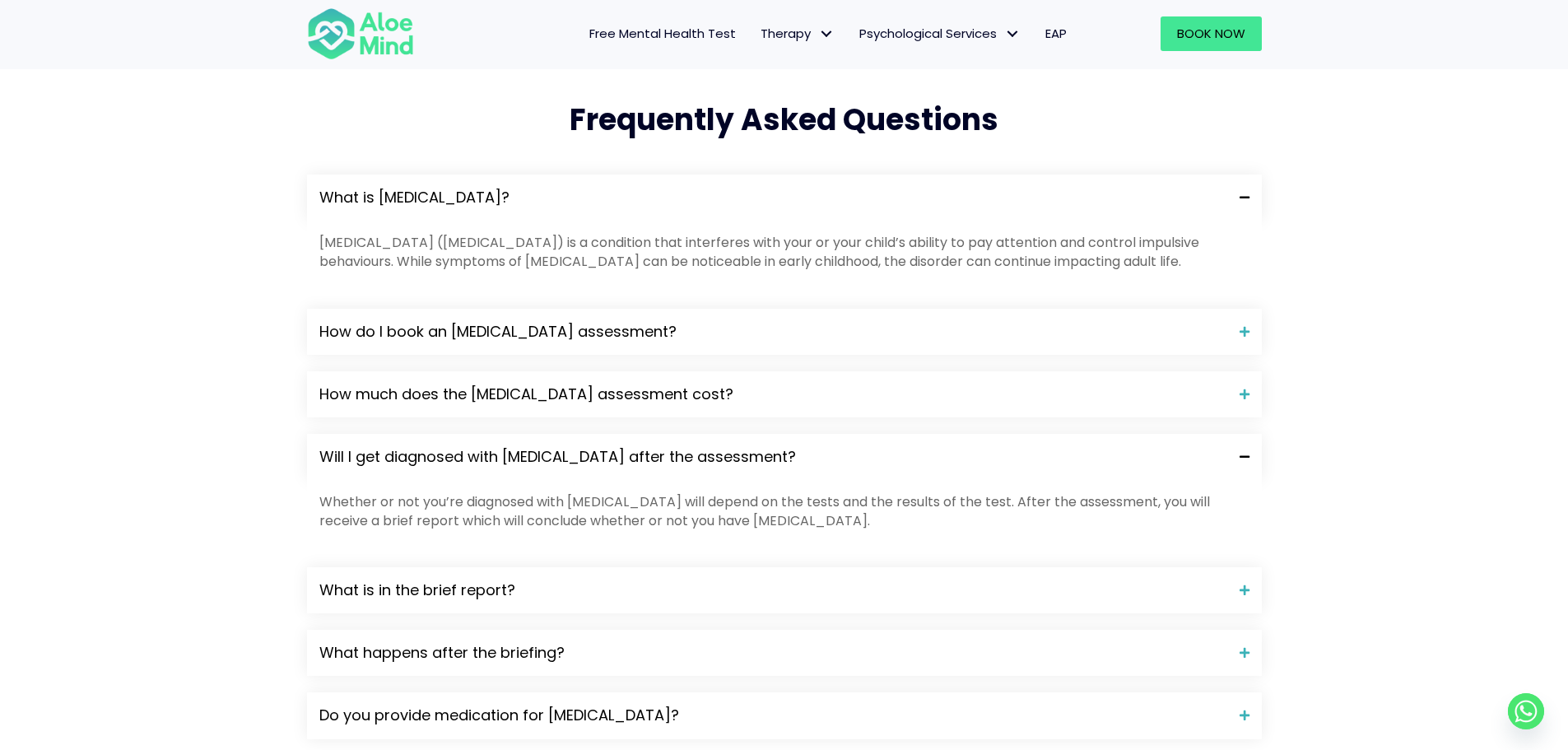
click at [641, 446] on span "Will I get diagnosed with [MEDICAL_DATA] after the assessment?" at bounding box center [773, 457] width 907 height 22
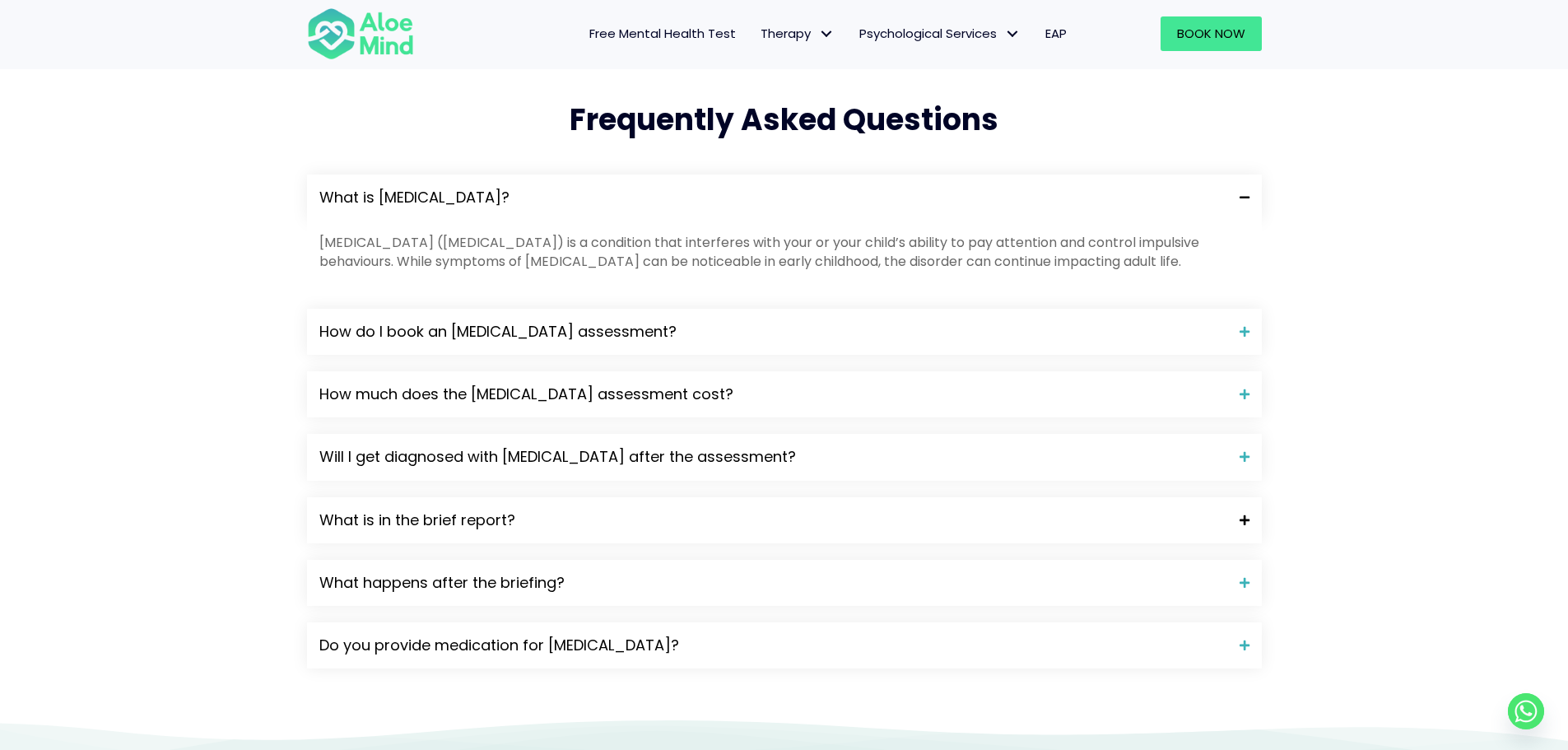
click at [642, 510] on span "What is in the brief report?" at bounding box center [773, 521] width 907 height 22
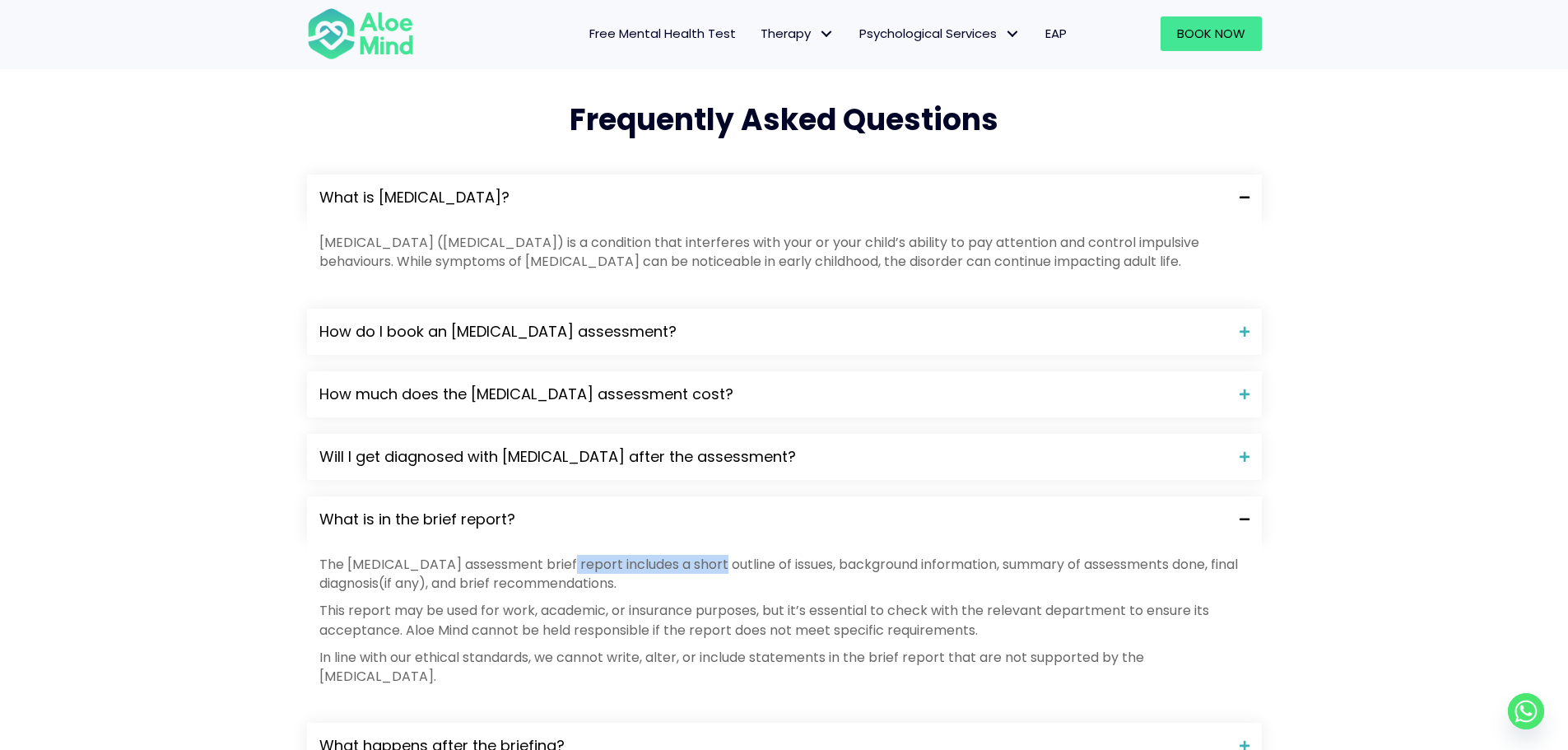
drag, startPoint x: 560, startPoint y: 467, endPoint x: 812, endPoint y: 453, distance: 252.4
click at [762, 542] on div "The [MEDICAL_DATA] assessment brief report includes a short outline of issues, …" at bounding box center [784, 624] width 954 height 164
click at [812, 542] on div "The [MEDICAL_DATA] assessment brief report includes a short outline of issues, …" at bounding box center [784, 624] width 954 height 164
drag, startPoint x: 903, startPoint y: 455, endPoint x: 688, endPoint y: 469, distance: 215.5
click at [694, 542] on div "The [MEDICAL_DATA] assessment brief report includes a short outline of issues, …" at bounding box center [784, 624] width 954 height 164
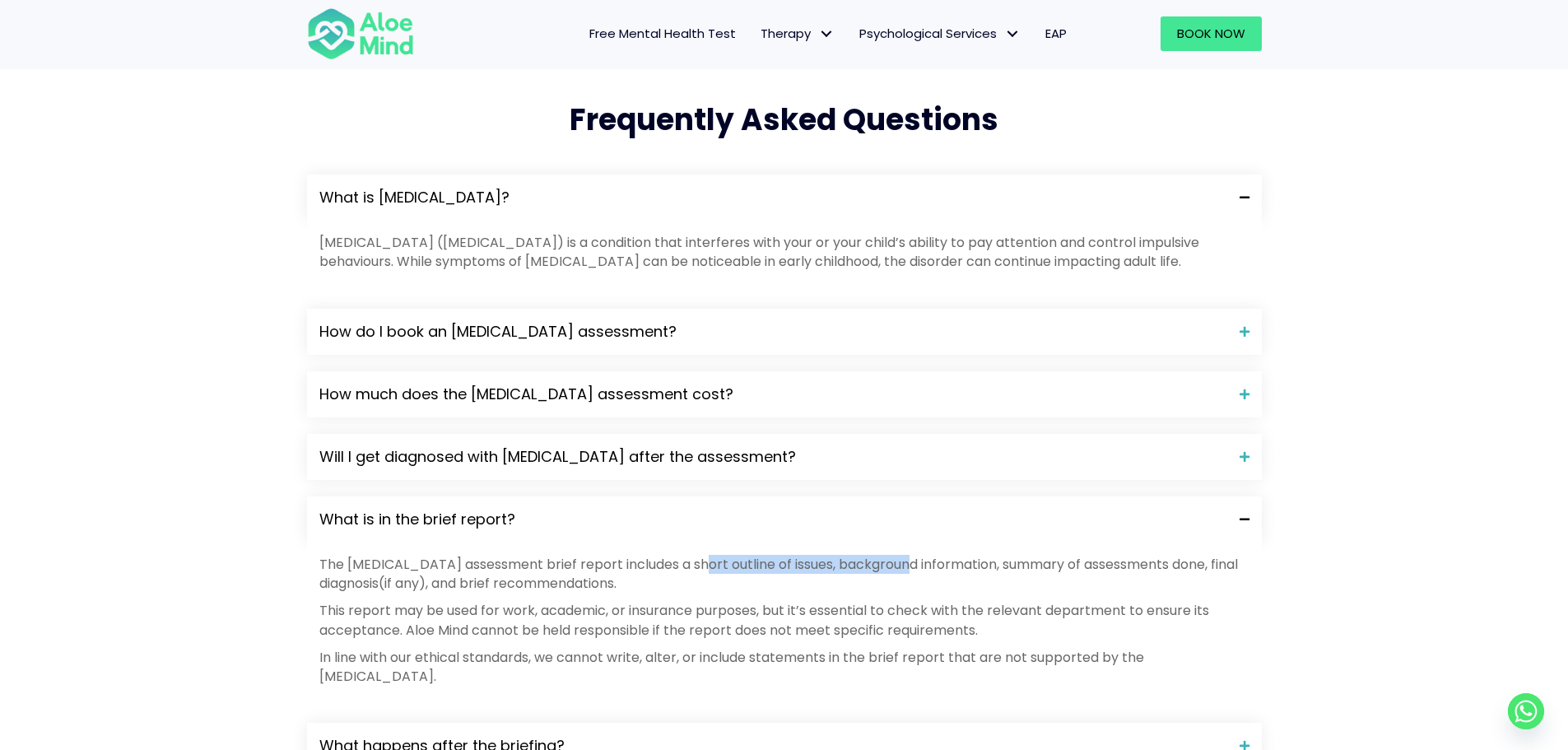
click at [844, 555] on p "The [MEDICAL_DATA] assessment brief report includes a short outline of issues, …" at bounding box center [784, 573] width 930 height 38
drag, startPoint x: 908, startPoint y: 461, endPoint x: 671, endPoint y: 487, distance: 238.4
click at [725, 555] on p "The [MEDICAL_DATA] assessment brief report includes a short outline of issues, …" at bounding box center [784, 573] width 930 height 38
click at [803, 555] on div "The [MEDICAL_DATA] assessment brief report includes a short outline of issues, …" at bounding box center [784, 620] width 930 height 131
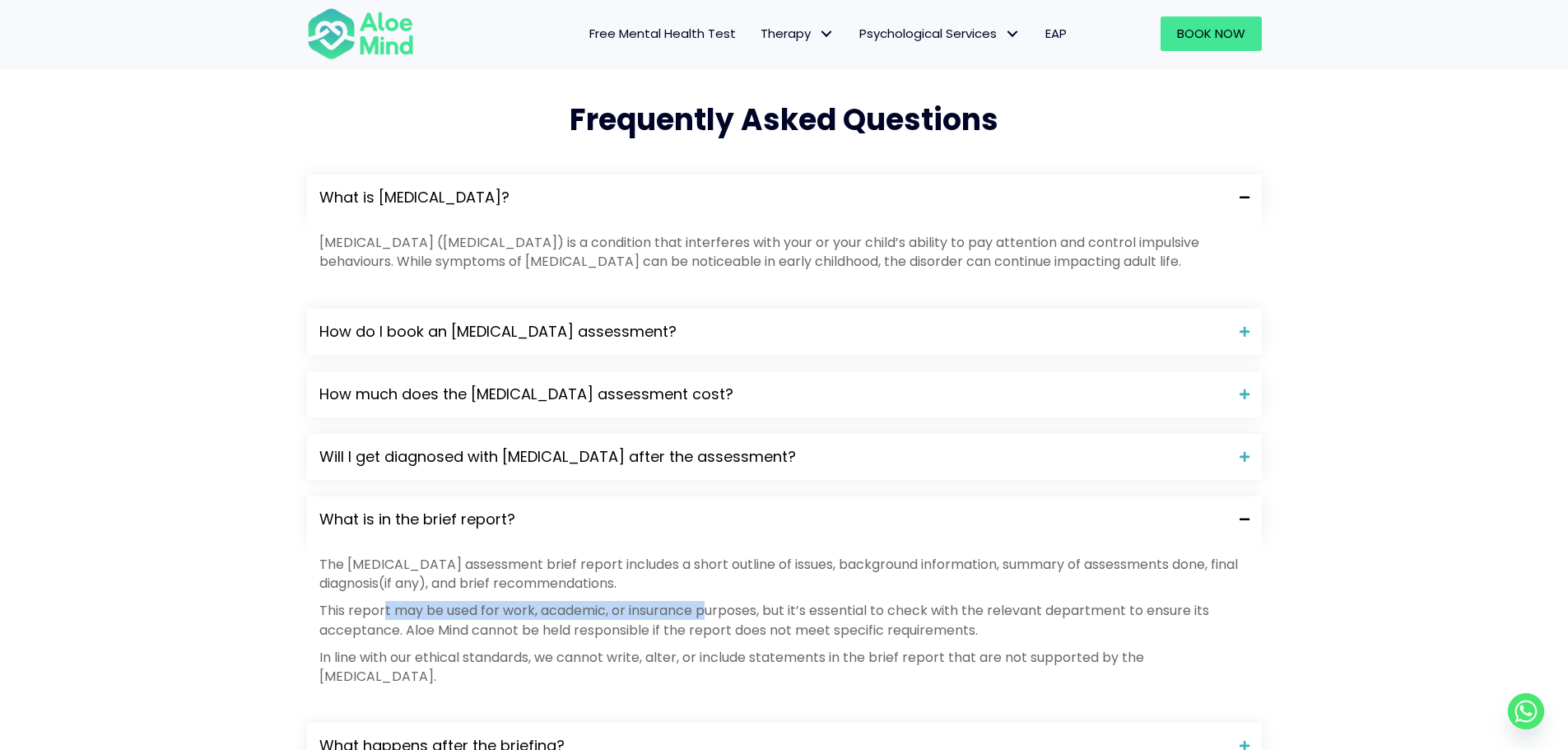
drag, startPoint x: 504, startPoint y: 509, endPoint x: 360, endPoint y: 511, distance: 144.0
click at [367, 601] on p "This report may be used for work, academic, or insurance purposes, but it’s ess…" at bounding box center [784, 619] width 930 height 38
click at [646, 555] on p "The [MEDICAL_DATA] assessment brief report includes a short outline of issues, …" at bounding box center [784, 573] width 930 height 38
drag, startPoint x: 721, startPoint y: 502, endPoint x: 445, endPoint y: 512, distance: 276.2
click at [446, 555] on div "The [MEDICAL_DATA] assessment brief report includes a short outline of issues, …" at bounding box center [784, 620] width 930 height 131
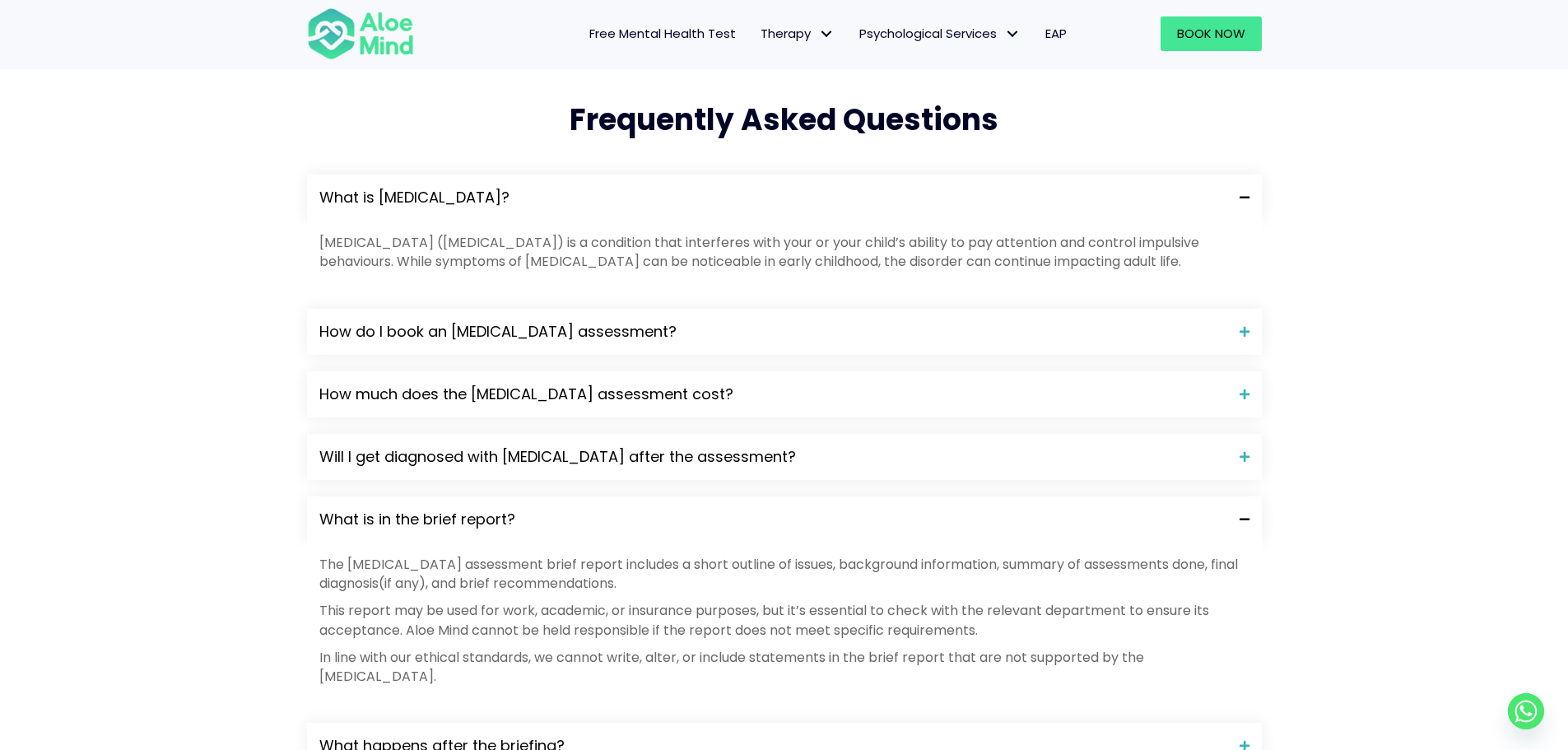
click at [779, 555] on p "The [MEDICAL_DATA] assessment brief report includes a short outline of issues, …" at bounding box center [784, 573] width 930 height 38
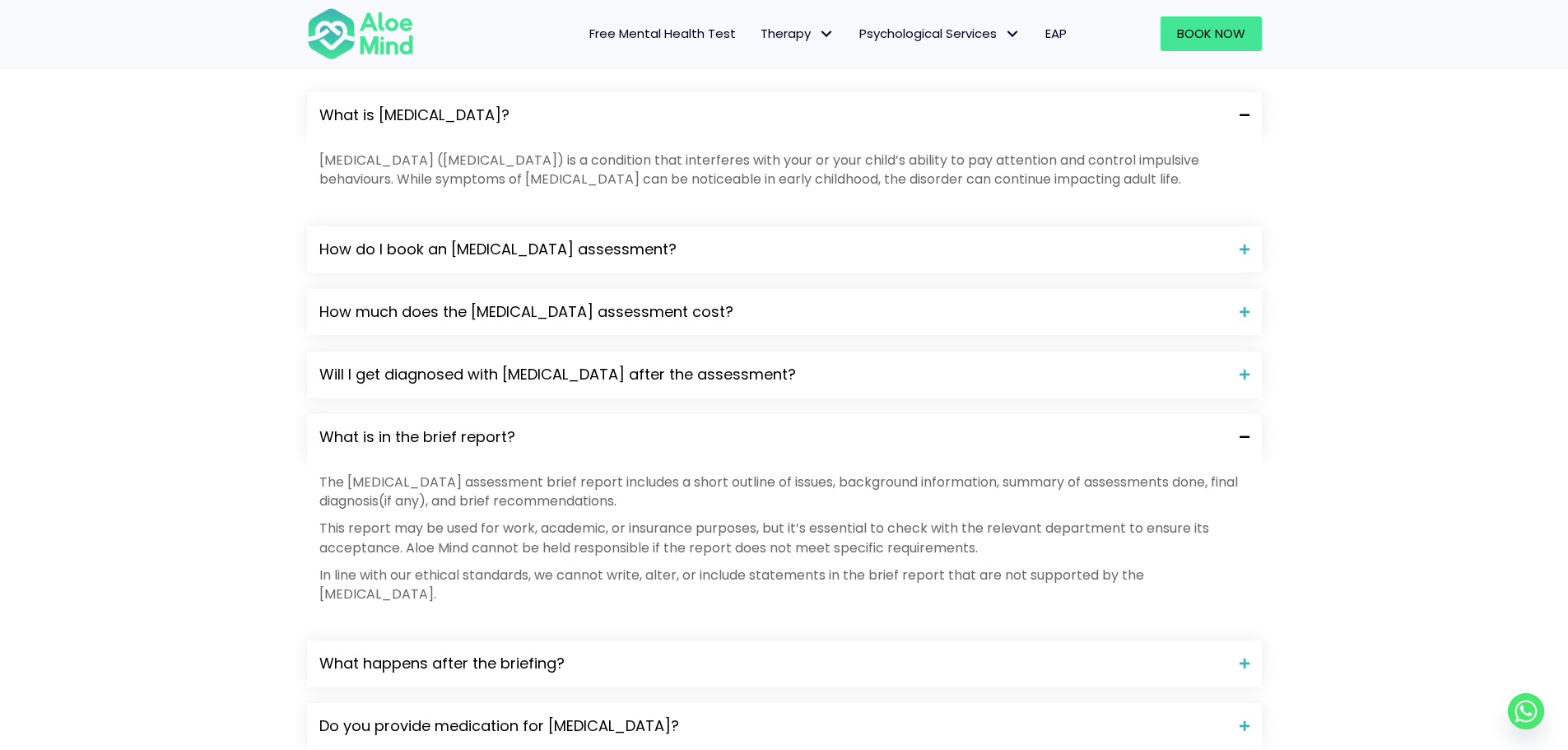
click at [792, 414] on div "What is in the brief report?" at bounding box center [784, 436] width 954 height 46
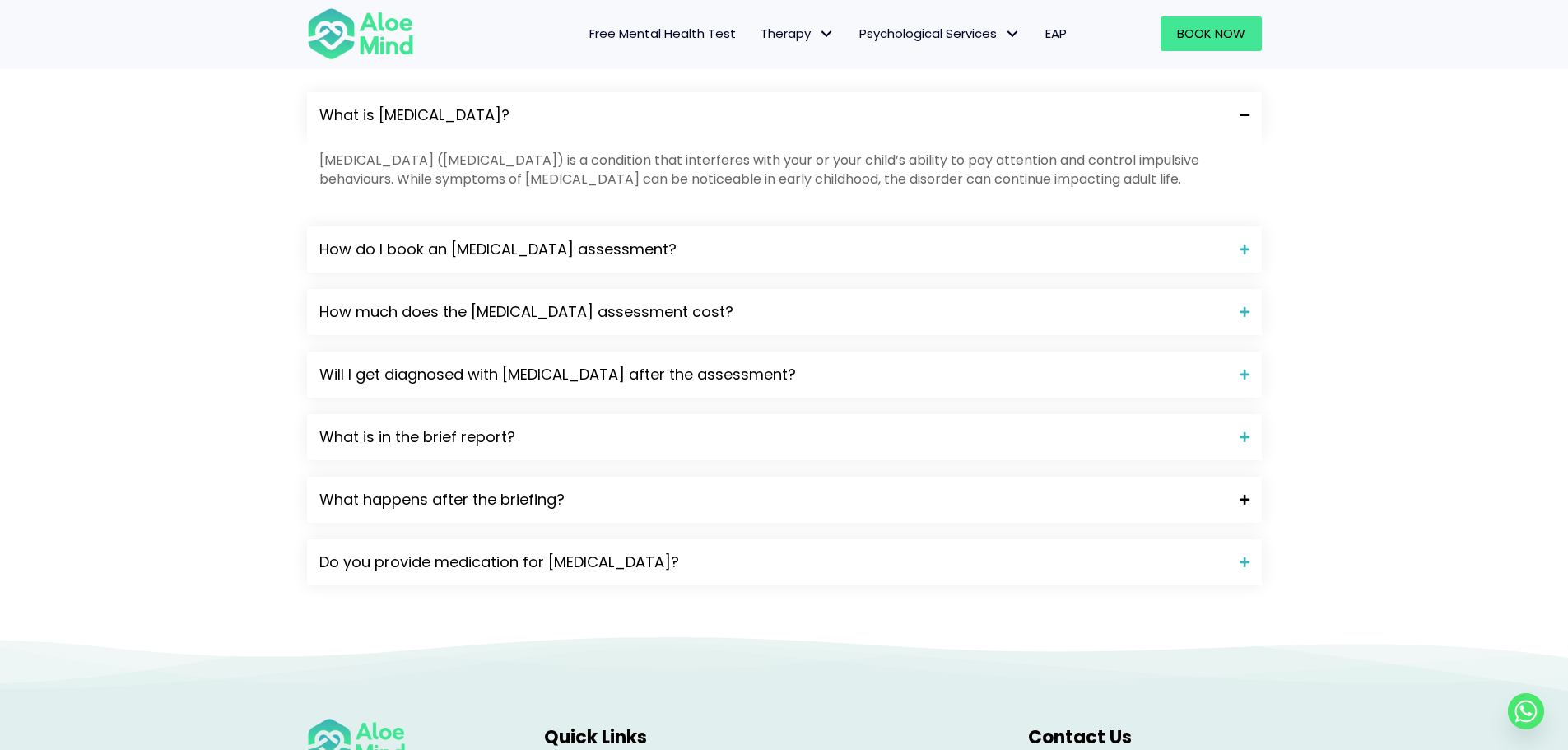
click at [706, 489] on span "What happens after the briefing?" at bounding box center [773, 500] width 907 height 22
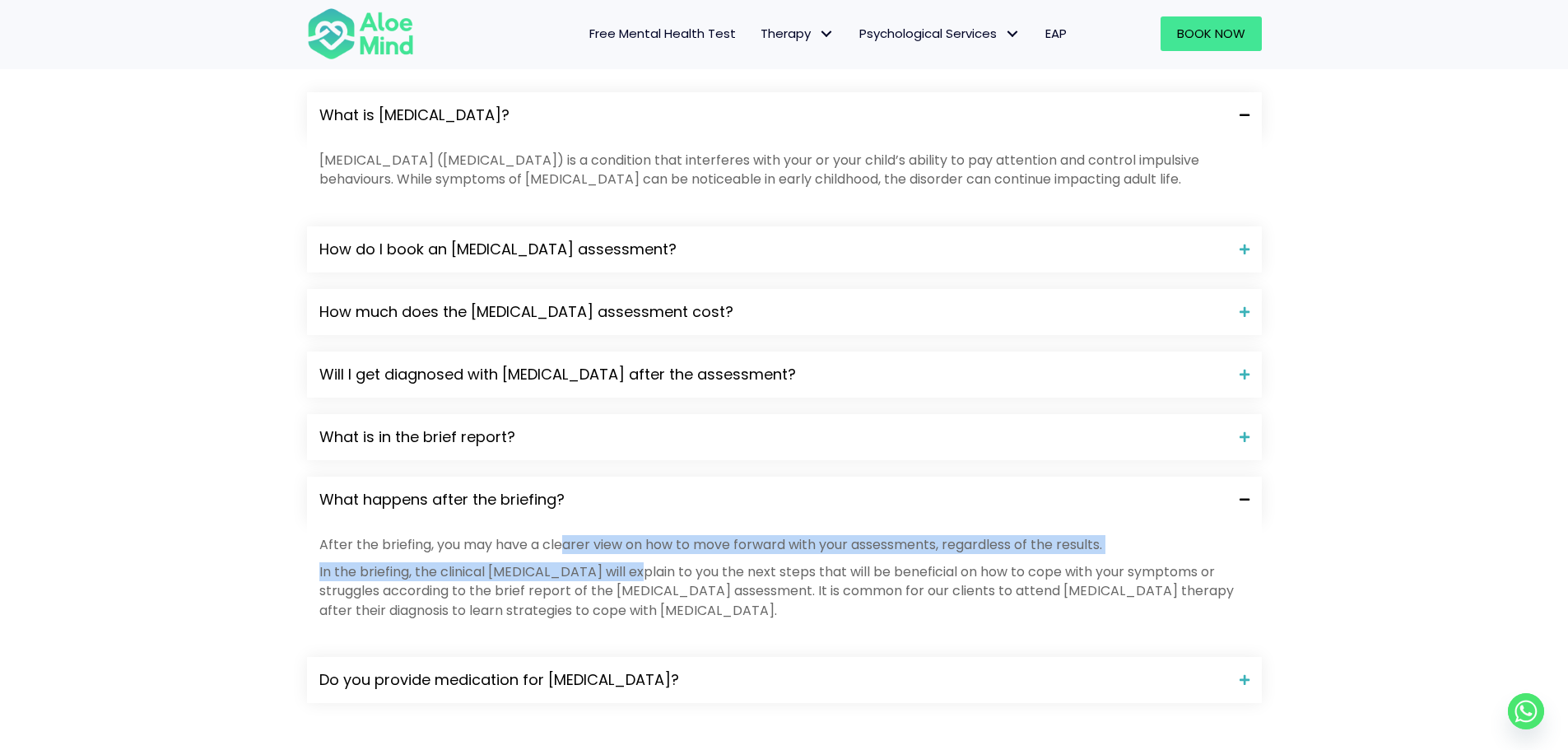
drag, startPoint x: 626, startPoint y: 458, endPoint x: 557, endPoint y: 451, distance: 69.4
click at [557, 535] on div "After the briefing, you may have a clearer view on how to move forward with you…" at bounding box center [784, 577] width 930 height 85
click at [680, 535] on p "After the briefing, you may have a clearer view on how to move forward with you…" at bounding box center [784, 544] width 930 height 19
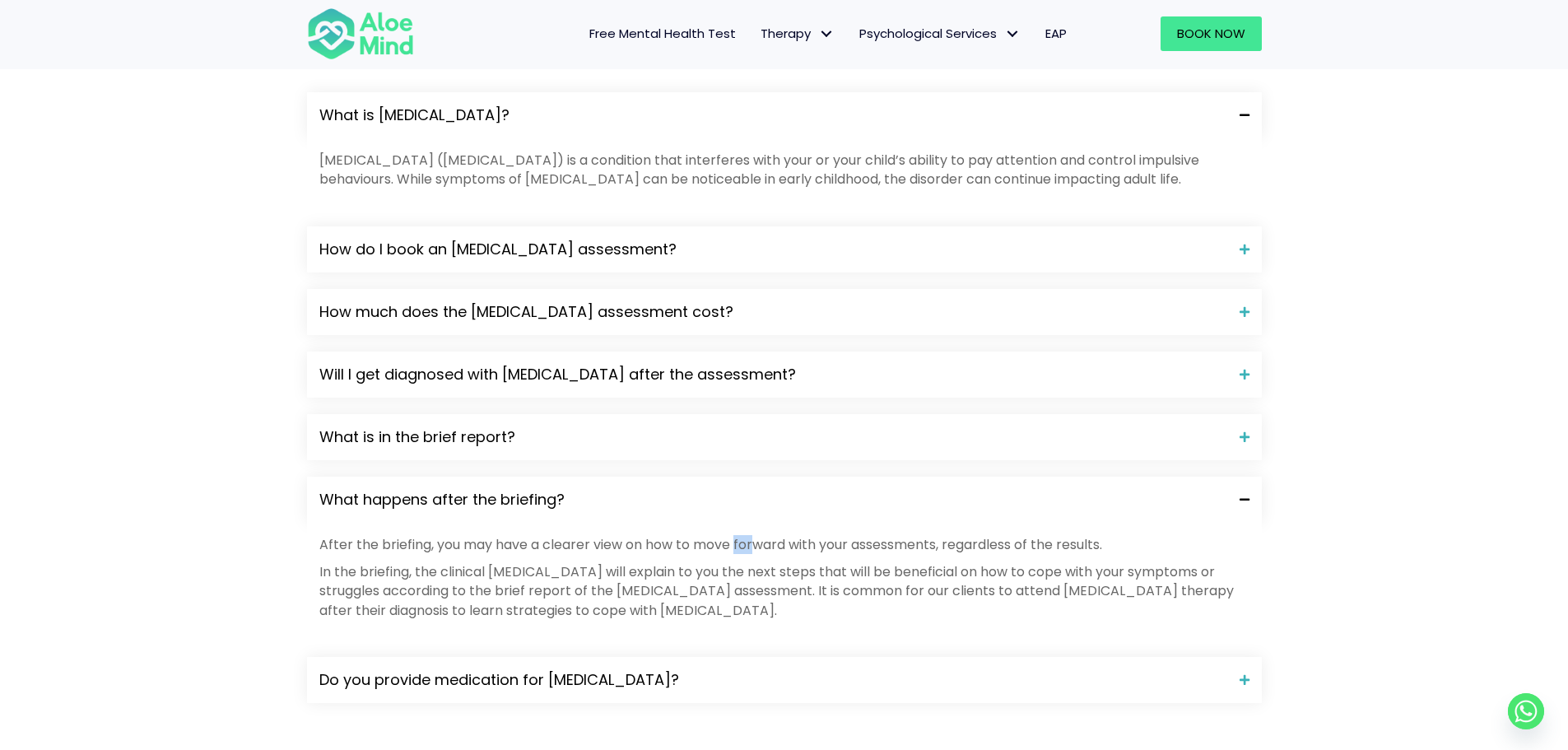
drag, startPoint x: 738, startPoint y: 451, endPoint x: 882, endPoint y: 443, distance: 144.2
click at [838, 535] on p "After the briefing, you may have a clearer view on how to move forward with you…" at bounding box center [784, 544] width 930 height 19
click at [967, 535] on p "After the briefing, you may have a clearer view on how to move forward with you…" at bounding box center [784, 544] width 930 height 19
drag, startPoint x: 1073, startPoint y: 446, endPoint x: 706, endPoint y: 453, distance: 367.1
click at [719, 535] on p "After the briefing, you may have a clearer view on how to move forward with you…" at bounding box center [784, 544] width 930 height 19
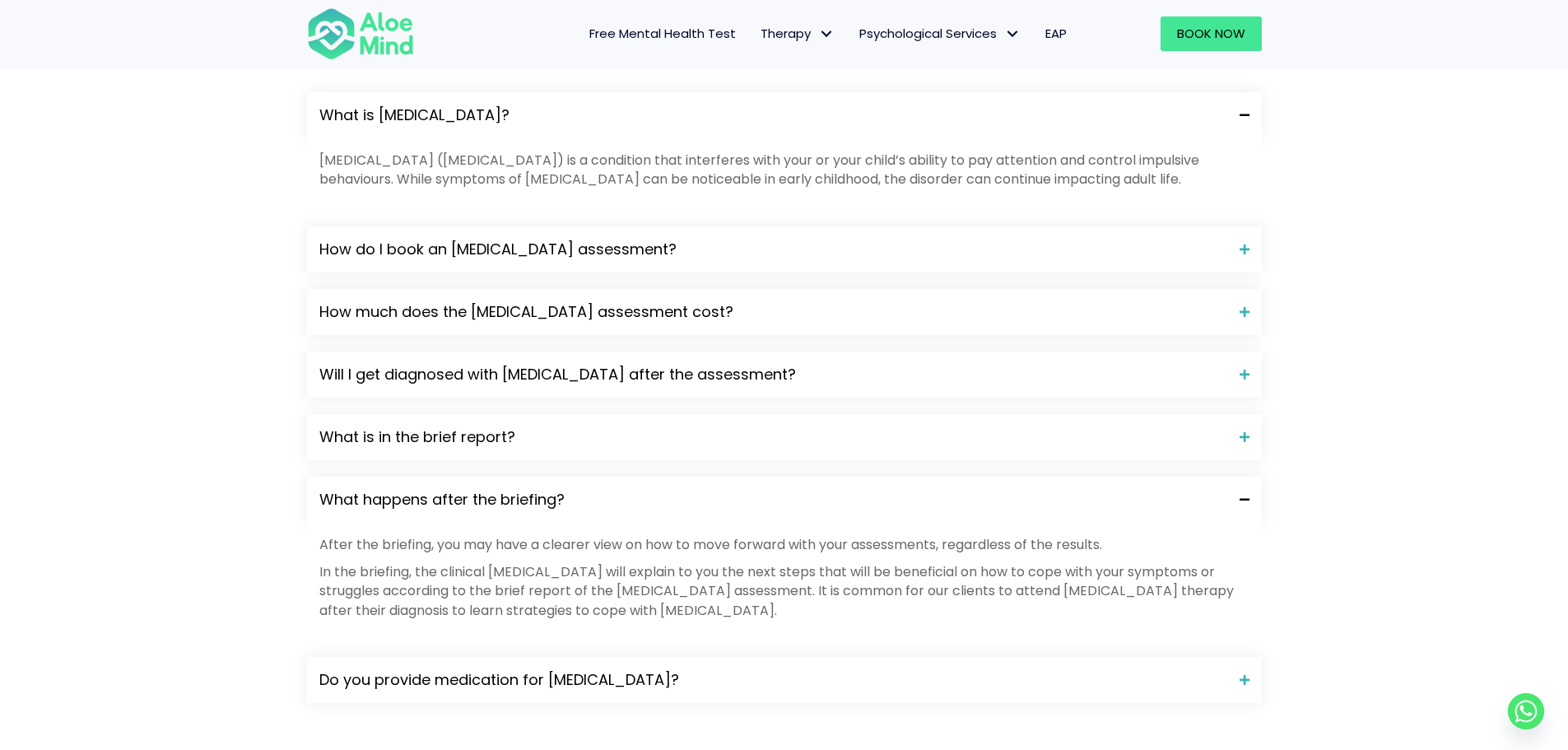
click at [650, 535] on div "After the briefing, you may have a clearer view on how to move forward with you…" at bounding box center [784, 577] width 930 height 85
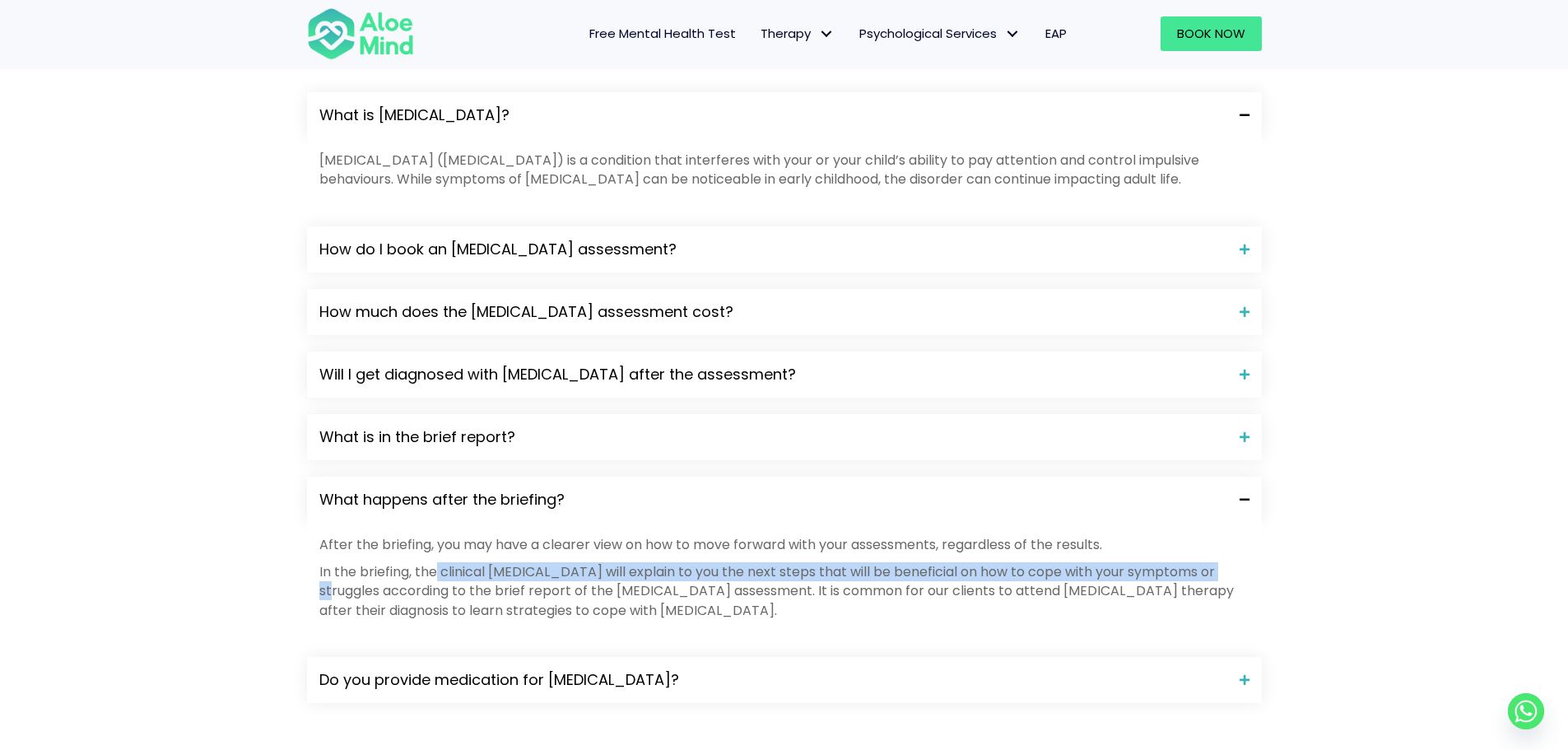
drag, startPoint x: 389, startPoint y: 482, endPoint x: 315, endPoint y: 486, distance: 74.1
click at [322, 562] on p "In the briefing, the clinical [MEDICAL_DATA] will explain to you the next steps…" at bounding box center [784, 591] width 930 height 58
click at [513, 562] on p "In the briefing, the clinical [MEDICAL_DATA] will explain to you the next steps…" at bounding box center [784, 591] width 930 height 58
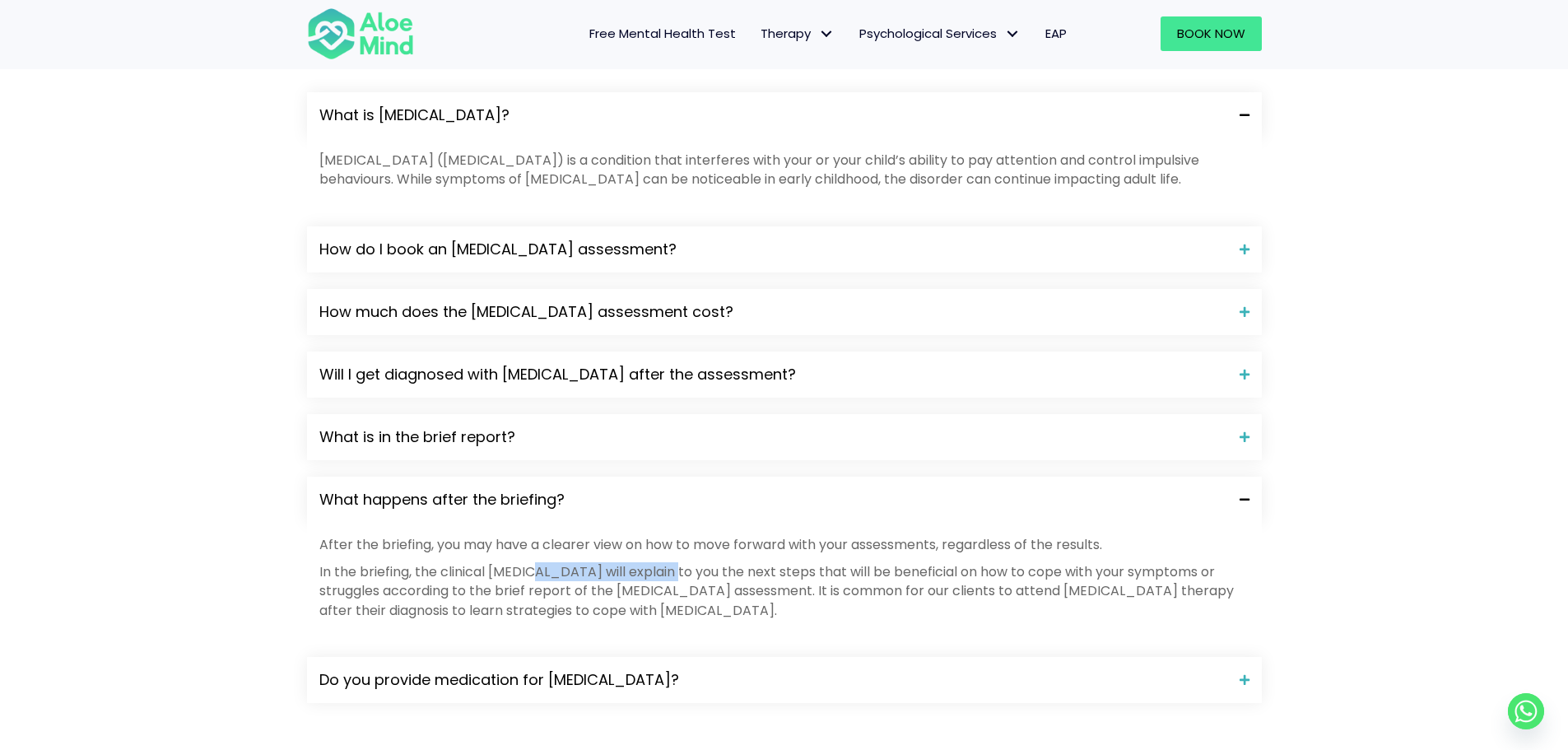
drag, startPoint x: 555, startPoint y: 477, endPoint x: 736, endPoint y: 469, distance: 181.2
click at [722, 562] on p "In the briefing, the clinical [MEDICAL_DATA] will explain to you the next steps…" at bounding box center [784, 591] width 930 height 58
drag, startPoint x: 800, startPoint y: 468, endPoint x: 868, endPoint y: 471, distance: 68.1
click at [802, 562] on p "In the briefing, the clinical [MEDICAL_DATA] will explain to you the next steps…" at bounding box center [784, 591] width 930 height 58
drag, startPoint x: 886, startPoint y: 471, endPoint x: 945, endPoint y: 464, distance: 59.4
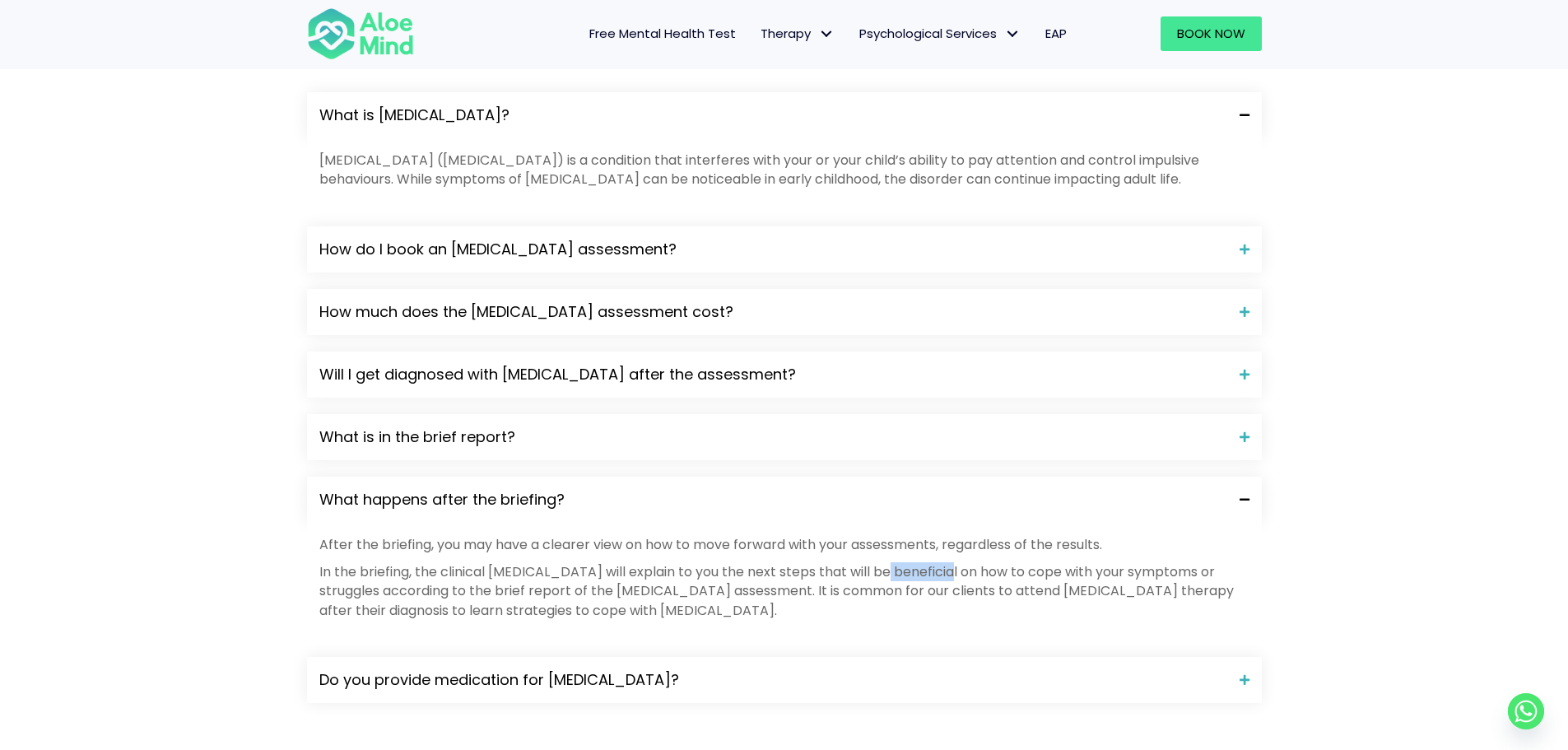
click at [942, 562] on p "In the briefing, the clinical [MEDICAL_DATA] will explain to you the next steps…" at bounding box center [784, 591] width 930 height 58
drag, startPoint x: 809, startPoint y: 478, endPoint x: 959, endPoint y: 466, distance: 150.5
click at [812, 562] on p "In the briefing, the clinical [MEDICAL_DATA] will explain to you the next steps…" at bounding box center [784, 591] width 930 height 58
drag, startPoint x: 1119, startPoint y: 470, endPoint x: 1151, endPoint y: 471, distance: 32.0
click at [1143, 562] on p "In the briefing, the clinical [MEDICAL_DATA] will explain to you the next steps…" at bounding box center [784, 591] width 930 height 58
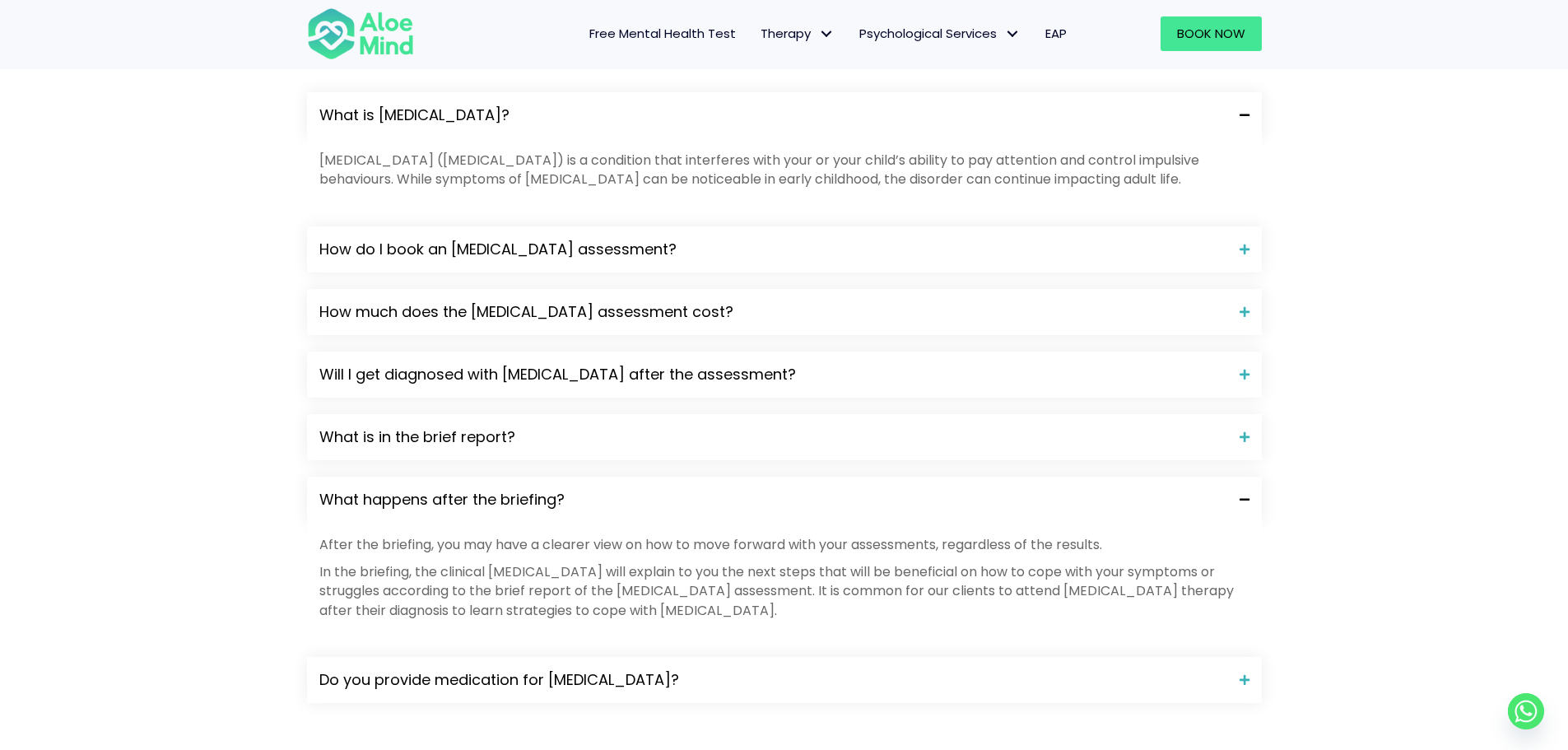
click at [415, 562] on p "In the briefing, the clinical [MEDICAL_DATA] will explain to you the next steps…" at bounding box center [784, 591] width 930 height 58
drag, startPoint x: 417, startPoint y: 498, endPoint x: 764, endPoint y: 488, distance: 347.1
click at [755, 562] on p "In the briefing, the clinical [MEDICAL_DATA] will explain to you the next steps…" at bounding box center [784, 591] width 930 height 58
click at [812, 562] on p "In the briefing, the clinical [MEDICAL_DATA] will explain to you the next steps…" at bounding box center [784, 591] width 930 height 58
drag, startPoint x: 781, startPoint y: 492, endPoint x: 490, endPoint y: 494, distance: 291.0
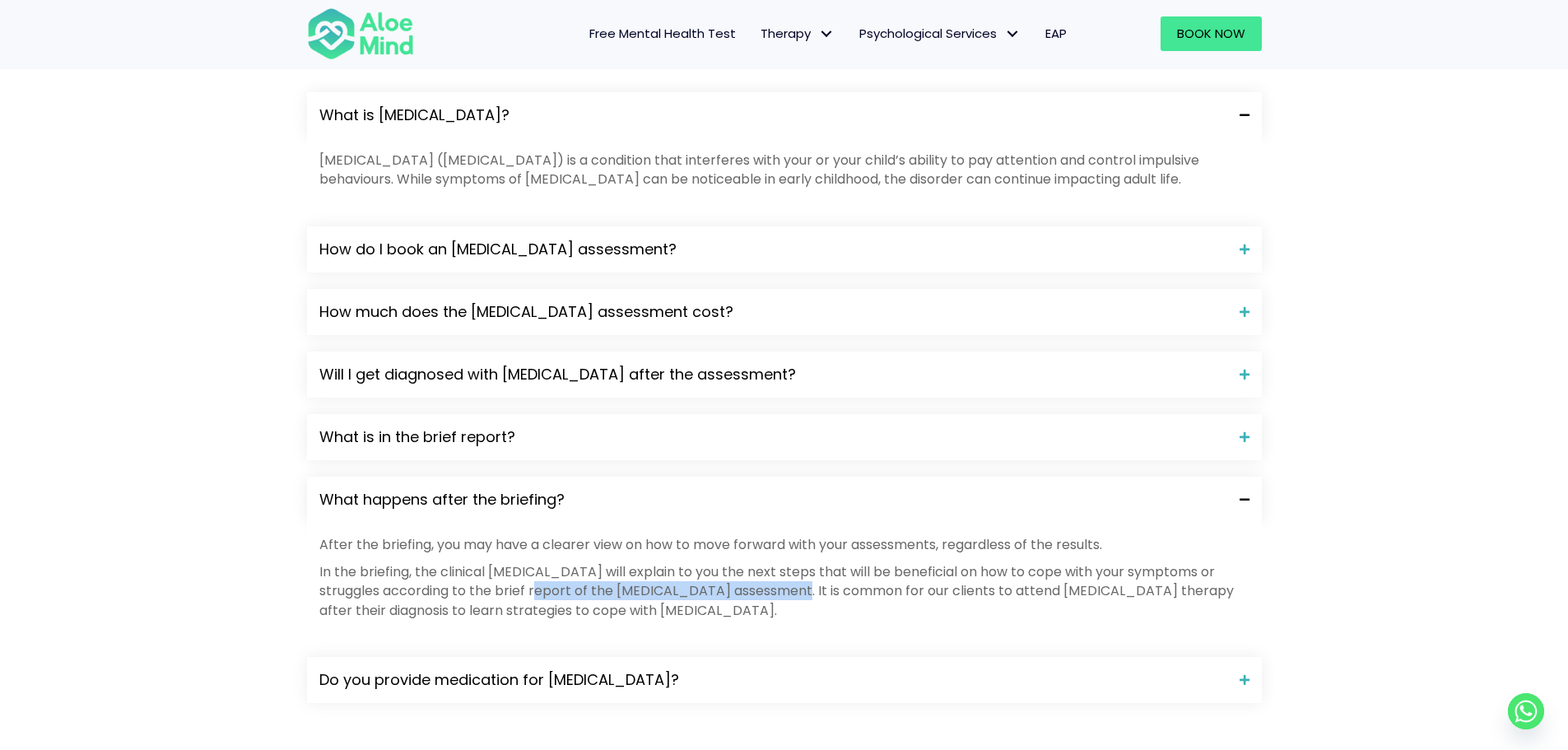
click at [513, 562] on p "In the briefing, the clinical [MEDICAL_DATA] will explain to you the next steps…" at bounding box center [784, 591] width 930 height 58
click at [802, 562] on p "In the briefing, the clinical [MEDICAL_DATA] will explain to you the next steps…" at bounding box center [784, 591] width 930 height 58
drag, startPoint x: 937, startPoint y: 498, endPoint x: 1089, endPoint y: 489, distance: 152.3
click at [1063, 562] on p "In the briefing, the clinical [MEDICAL_DATA] will explain to you the next steps…" at bounding box center [784, 591] width 930 height 58
click at [1089, 562] on p "In the briefing, the clinical [MEDICAL_DATA] will explain to you the next steps…" at bounding box center [784, 591] width 930 height 58
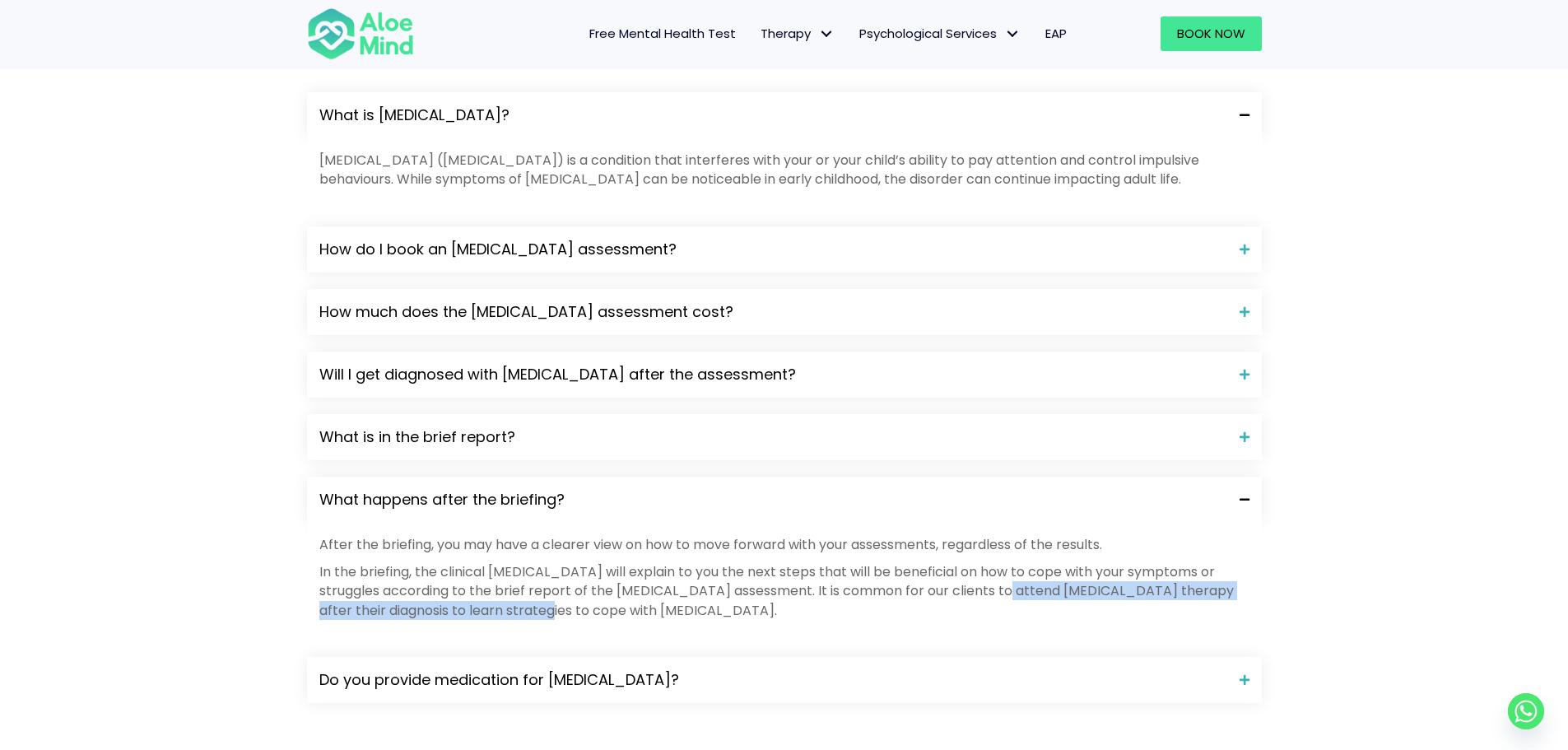
drag, startPoint x: 960, startPoint y: 501, endPoint x: 821, endPoint y: 511, distance: 139.4
click at [849, 562] on p "In the briefing, the clinical [MEDICAL_DATA] will explain to you the next steps…" at bounding box center [784, 591] width 930 height 58
click at [821, 562] on p "In the briefing, the clinical [MEDICAL_DATA] will explain to you the next steps…" at bounding box center [784, 591] width 930 height 58
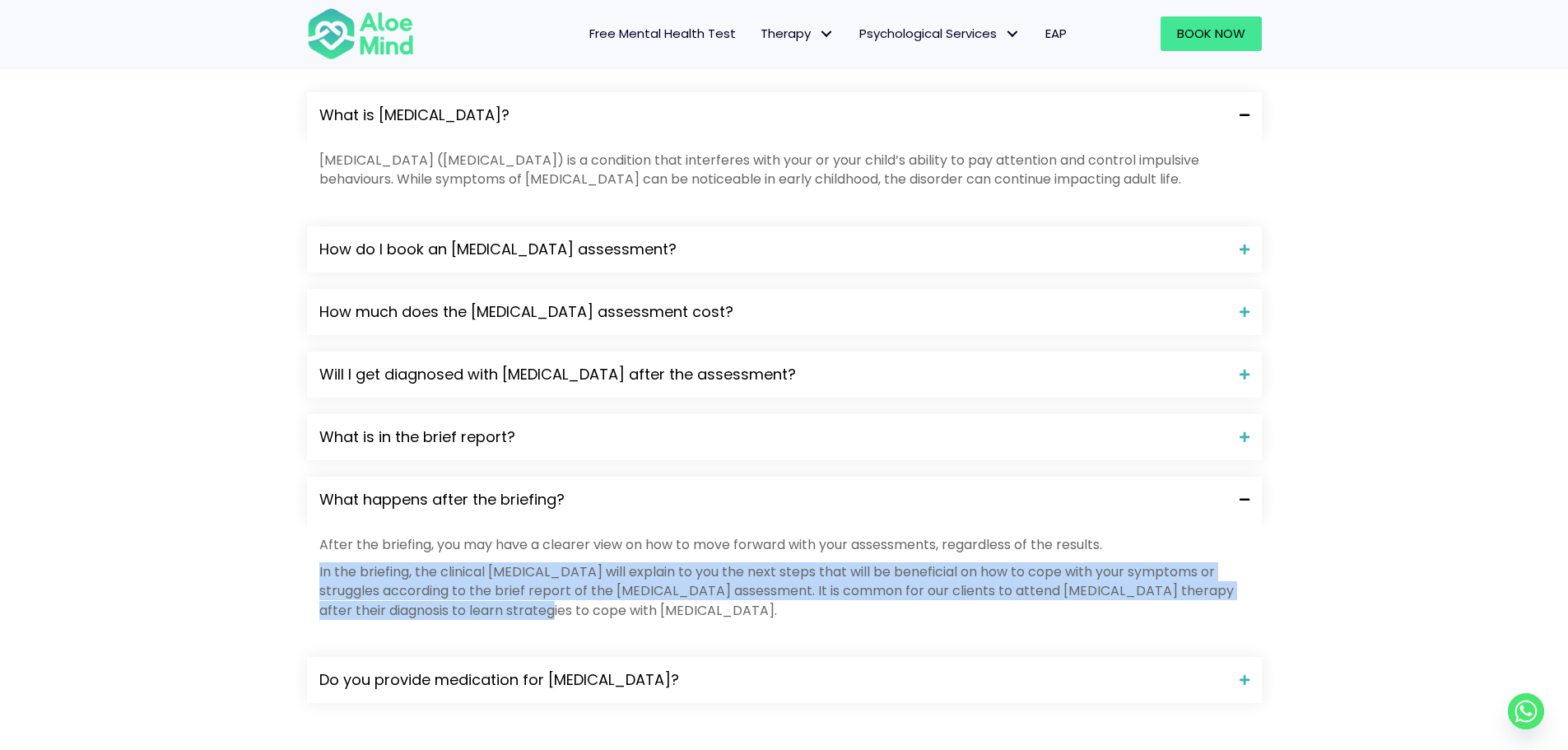
drag, startPoint x: 655, startPoint y: 526, endPoint x: 289, endPoint y: 469, distance: 370.4
click at [291, 471] on div "What is [MEDICAL_DATA]? [MEDICAL_DATA] ([MEDICAL_DATA]) is a condition that int…" at bounding box center [784, 405] width 988 height 660
click at [413, 562] on p "In the briefing, the clinical [MEDICAL_DATA] will explain to you the next steps…" at bounding box center [784, 591] width 930 height 58
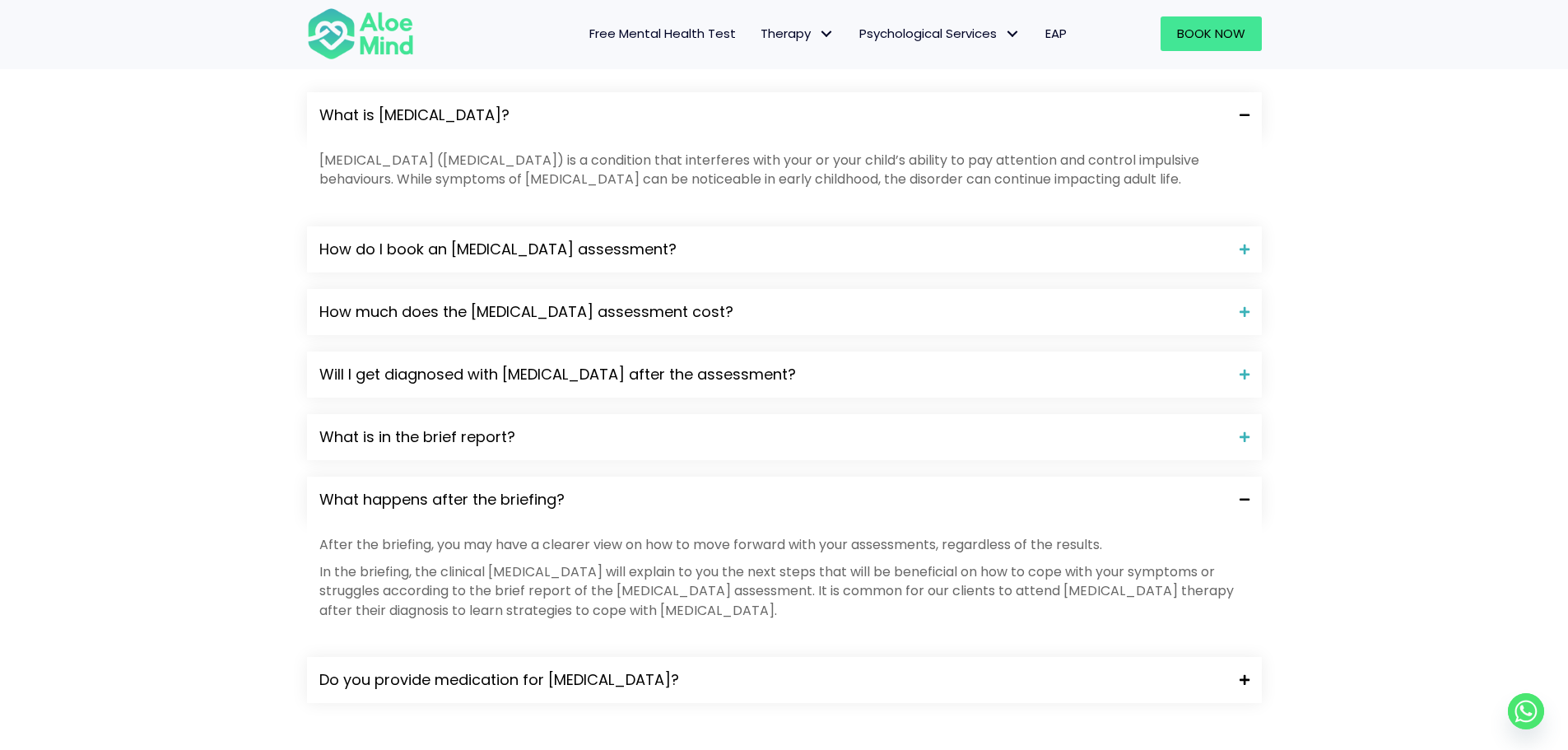
click at [563, 669] on span "Do you provide medication for [MEDICAL_DATA]?" at bounding box center [773, 680] width 907 height 22
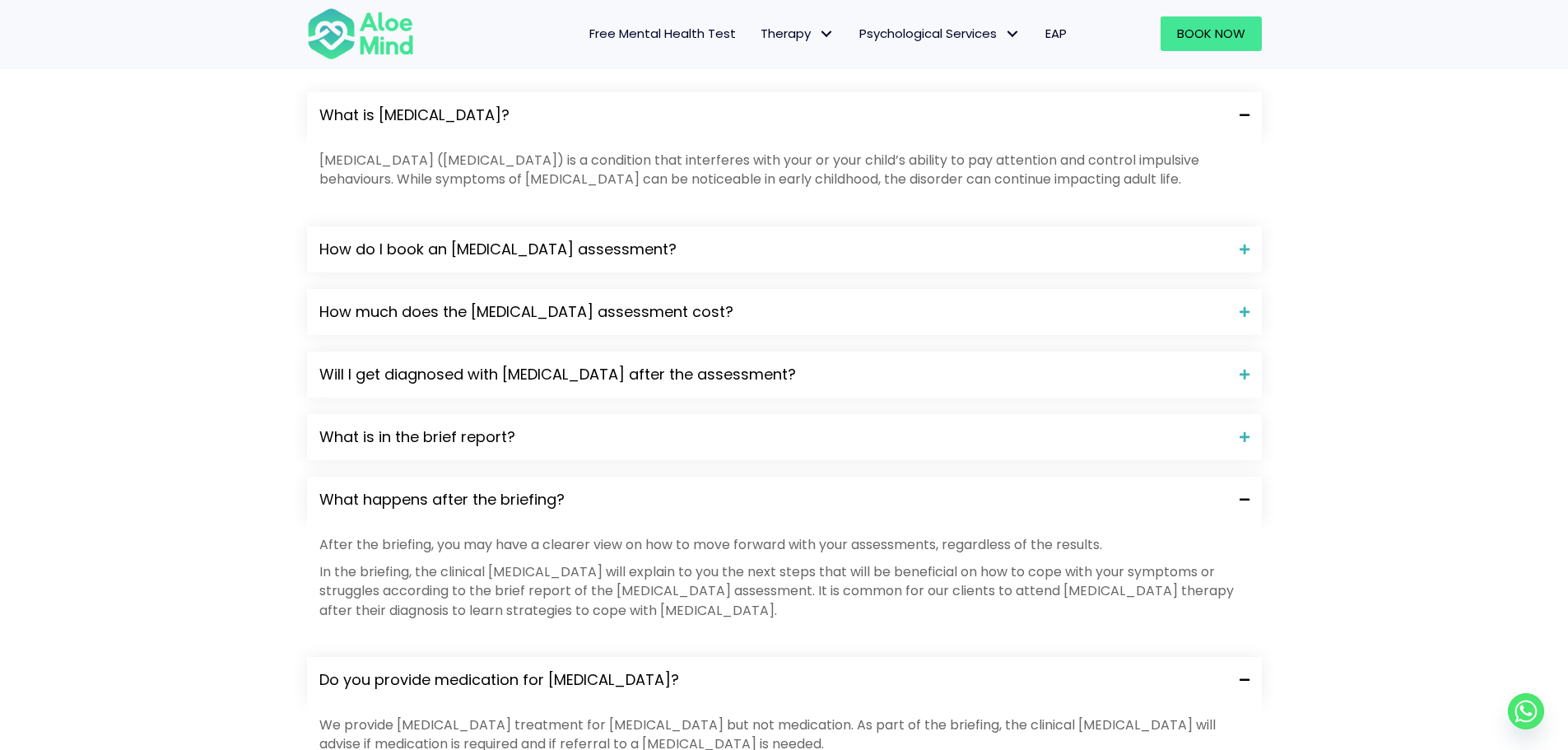
scroll to position [1811, 0]
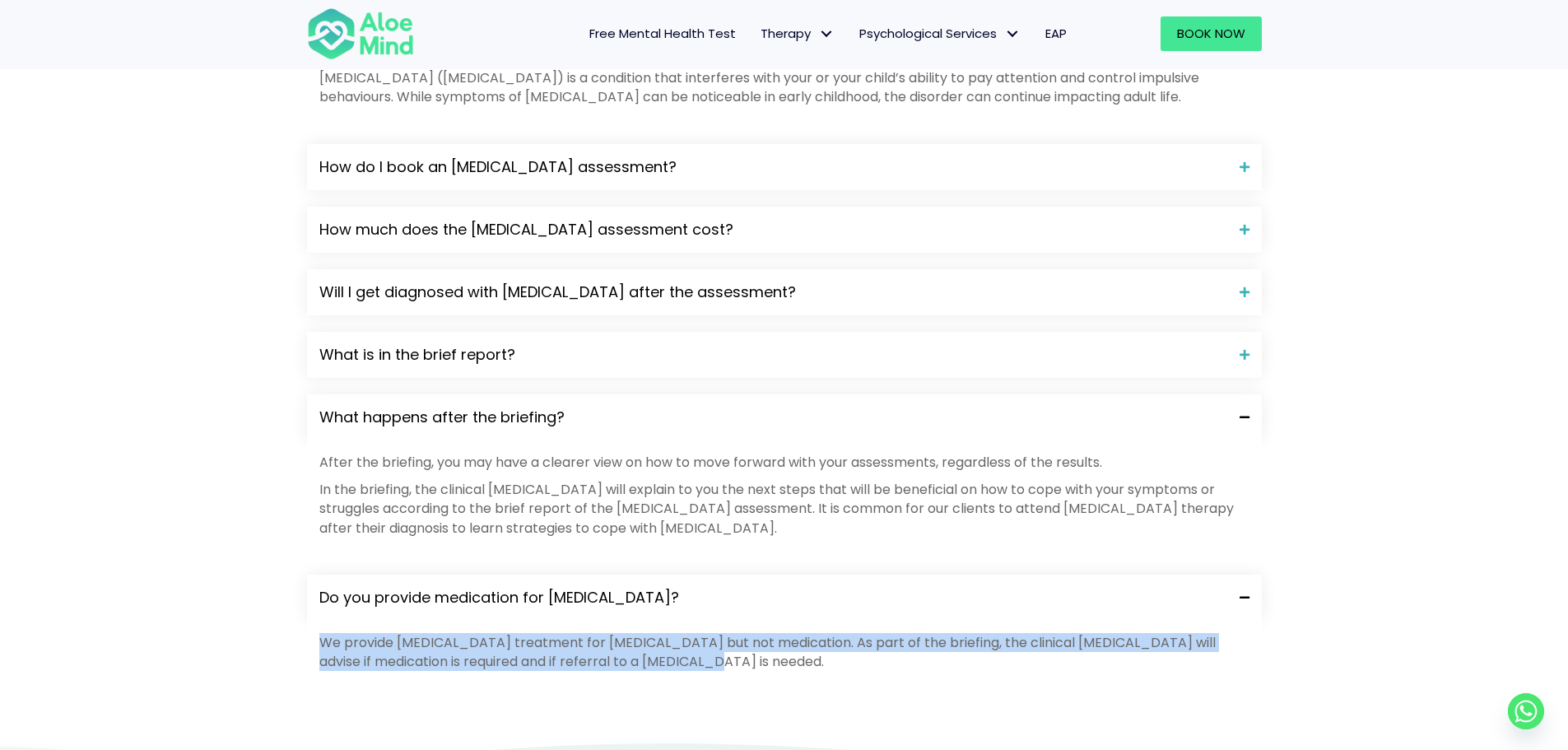
drag, startPoint x: 682, startPoint y: 564, endPoint x: 294, endPoint y: 537, distance: 388.9
click at [294, 537] on div "What is [MEDICAL_DATA]? [MEDICAL_DATA] ([MEDICAL_DATA]) is a condition that int…" at bounding box center [784, 359] width 988 height 731
click at [643, 621] on div "We provide [MEDICAL_DATA] treatment for [MEDICAL_DATA] but not medication. As p…" at bounding box center [784, 656] width 954 height 71
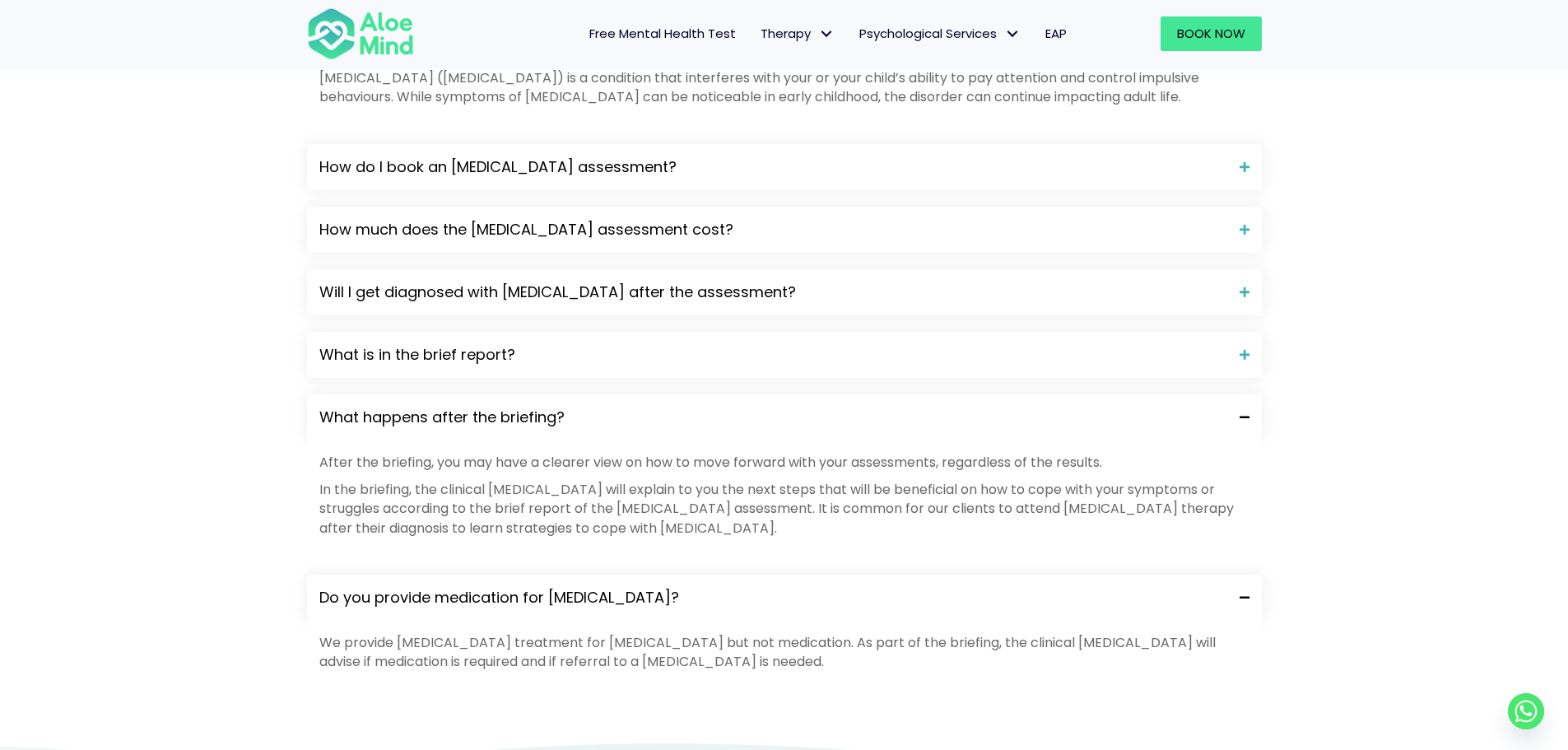
click at [773, 586] on span "Do you provide medication for [MEDICAL_DATA]?" at bounding box center [773, 597] width 907 height 22
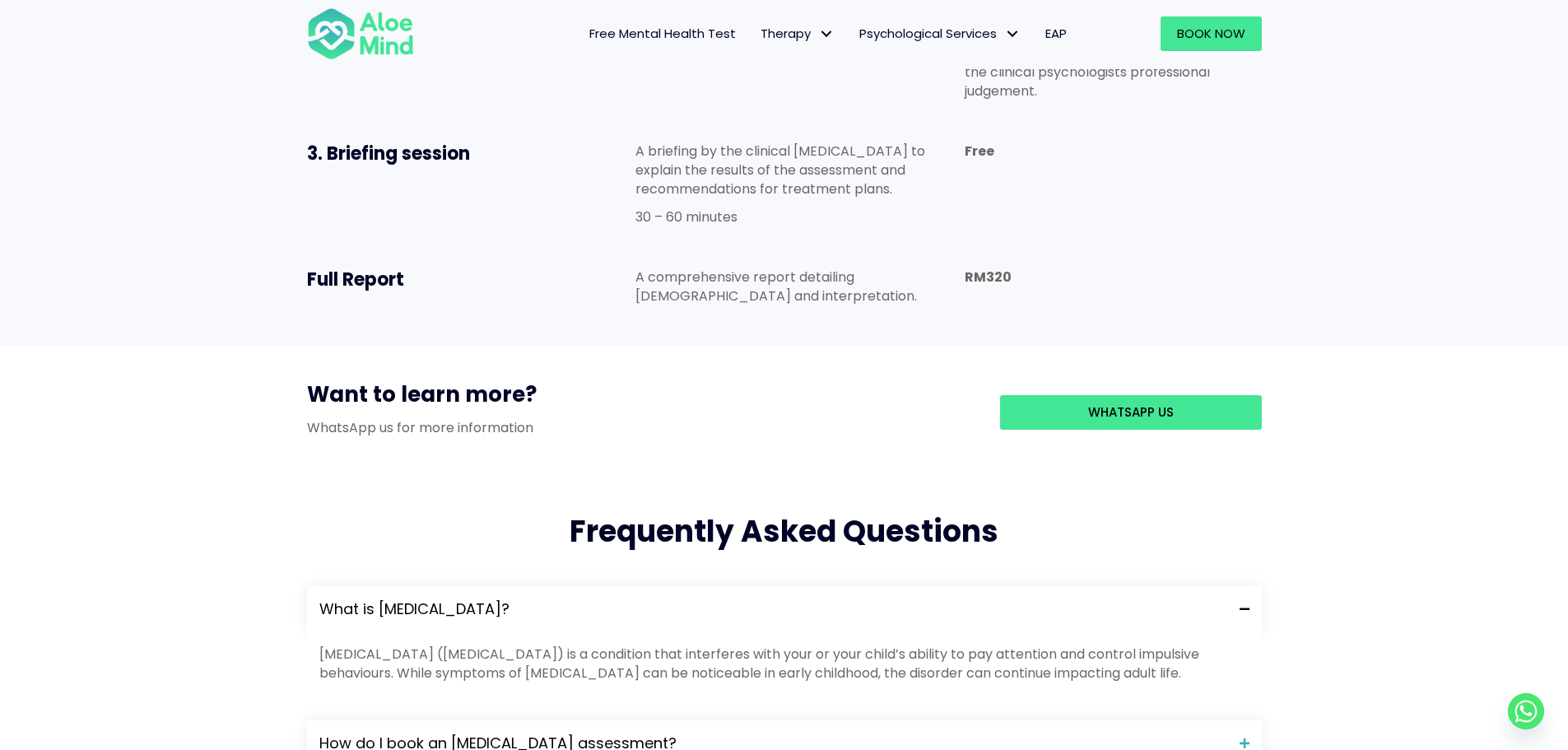
scroll to position [1729, 0]
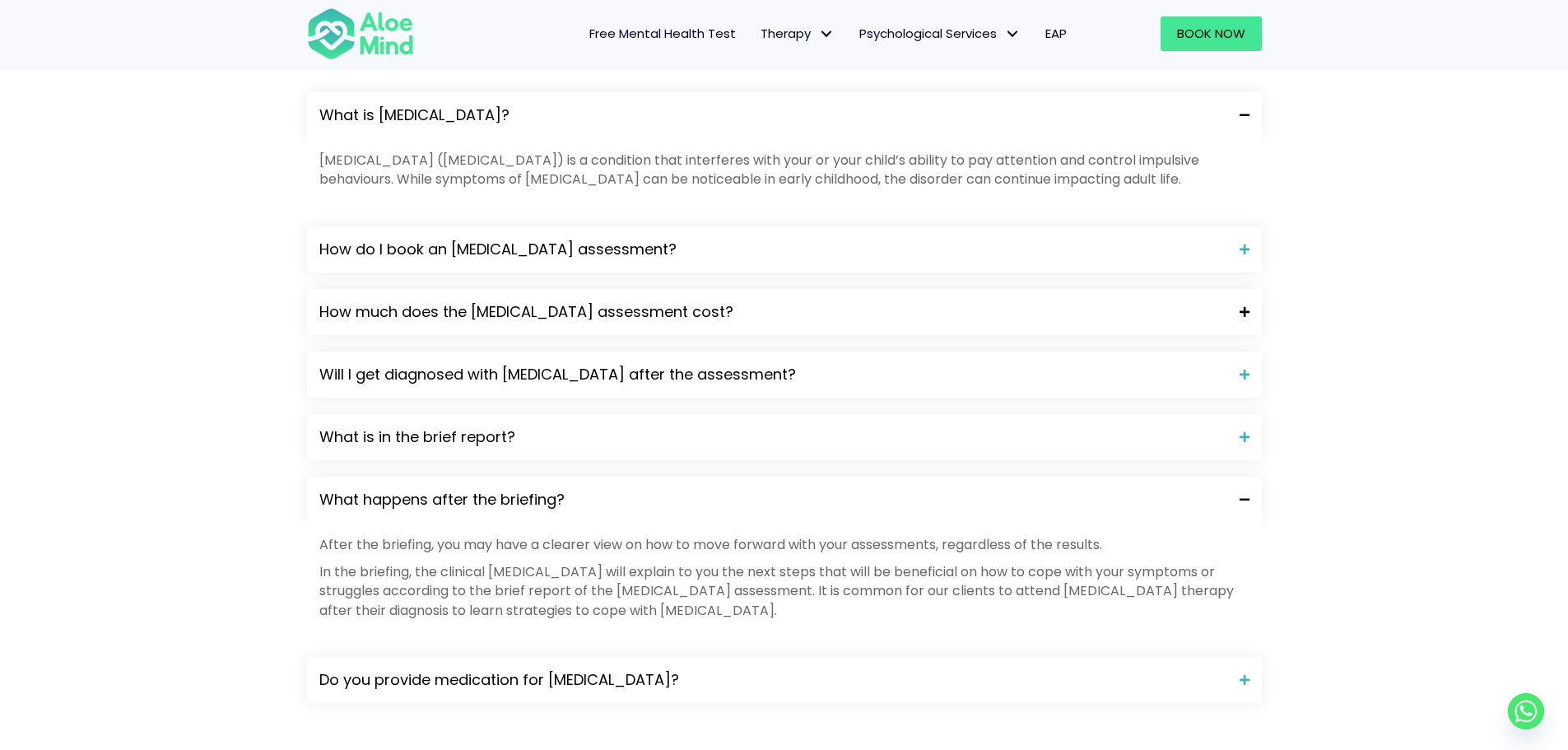
click at [692, 301] on span "How much does the [MEDICAL_DATA] assessment cost?" at bounding box center [773, 312] width 907 height 22
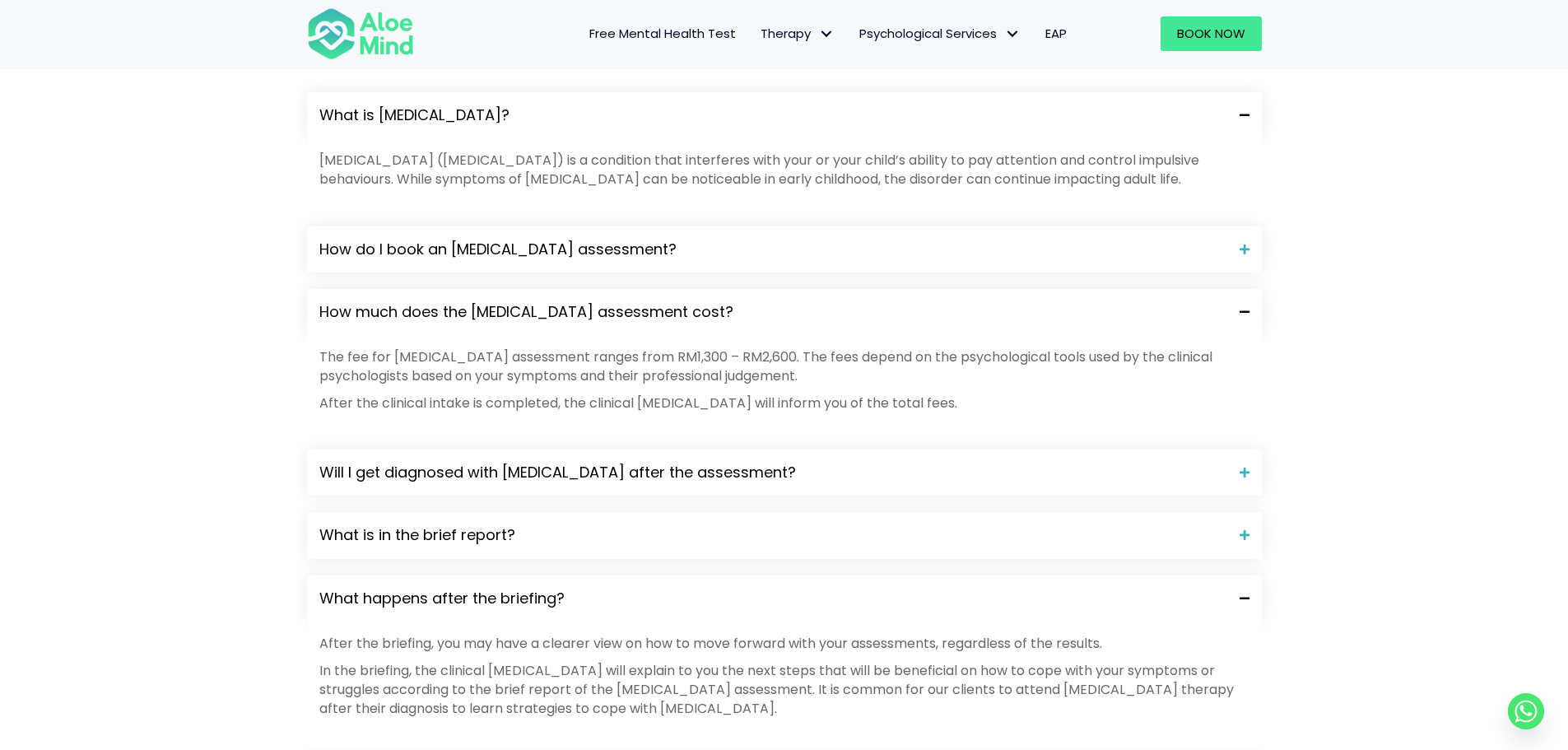
click at [692, 301] on span "How much does the [MEDICAL_DATA] assessment cost?" at bounding box center [773, 312] width 907 height 22
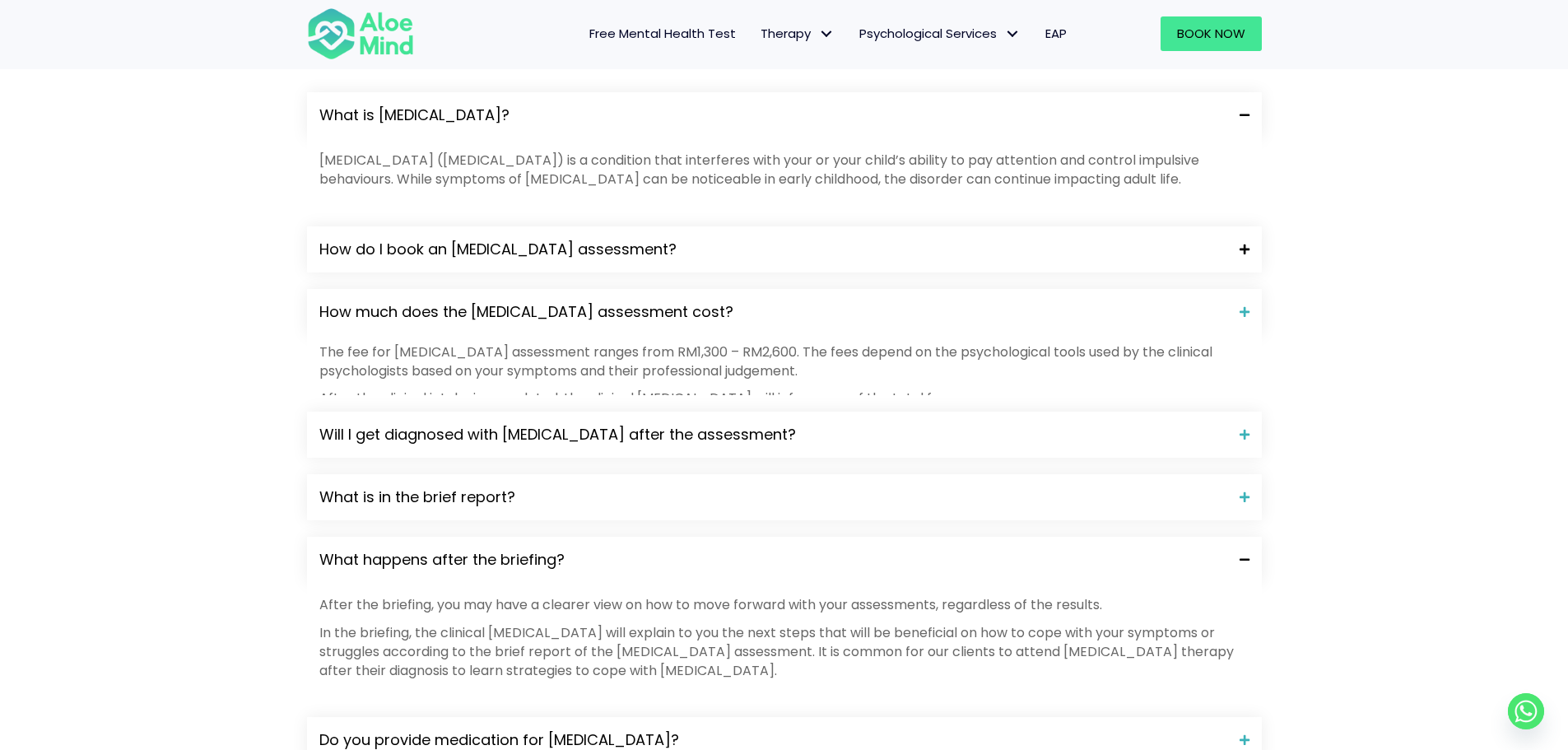
click at [703, 239] on span "How do I book an [MEDICAL_DATA] assessment?" at bounding box center [773, 249] width 907 height 22
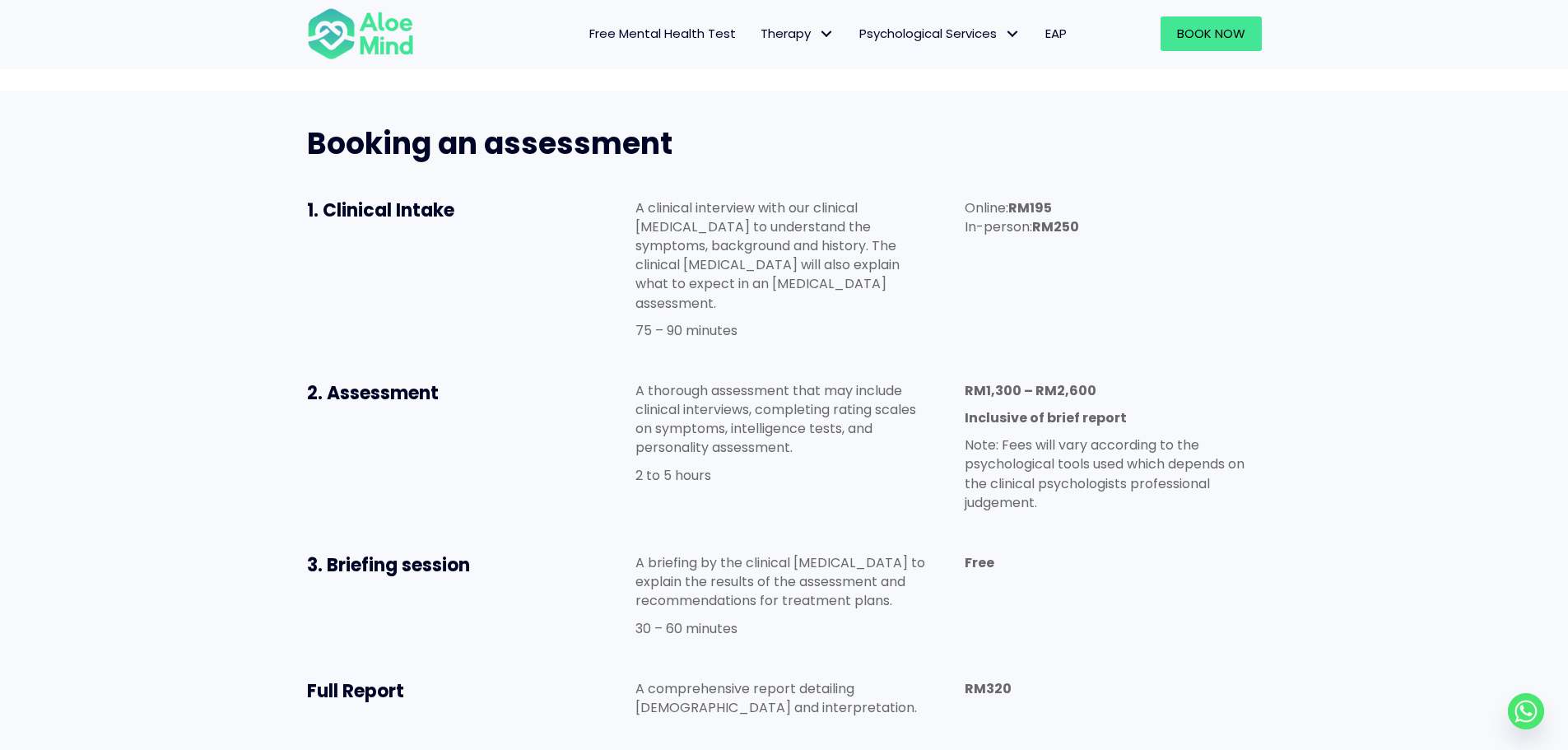
scroll to position [576, 0]
